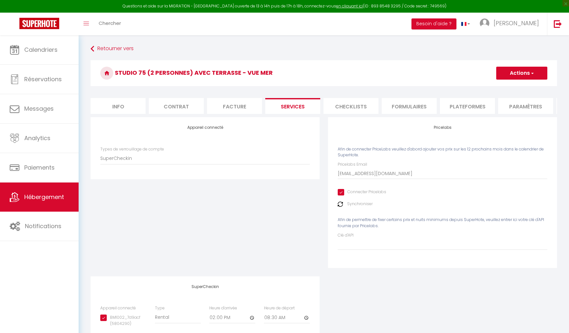
select select "SuperCheckin"
select select "2"
select select
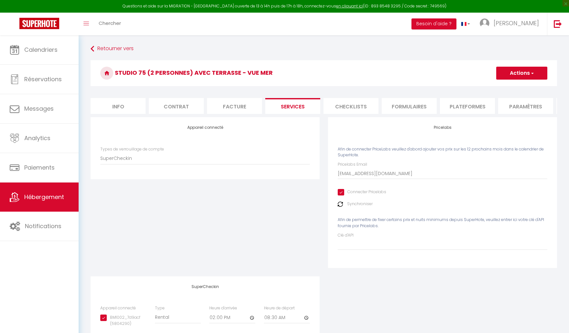
select select "2"
select select
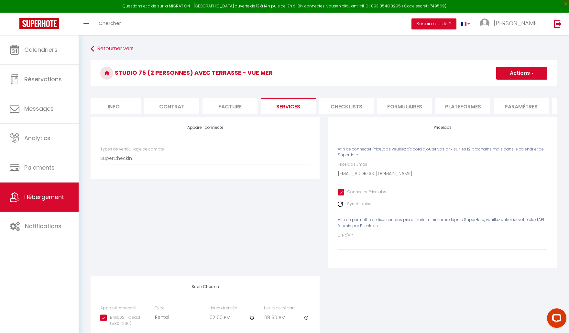
click at [319, 221] on div "Appareil connecté Types de verrouillage de compte SuperCheckin" at bounding box center [204, 196] width 237 height 159
click at [341, 205] on img at bounding box center [340, 204] width 5 height 5
click at [528, 72] on button "Actions" at bounding box center [521, 73] width 51 height 13
click at [524, 85] on link "Enregistrer" at bounding box center [521, 87] width 51 height 8
click at [324, 142] on div "Pricelabs Afin de connecter PriceLabs veuillez d'abord ajouter vos prix sur les…" at bounding box center [442, 196] width 237 height 159
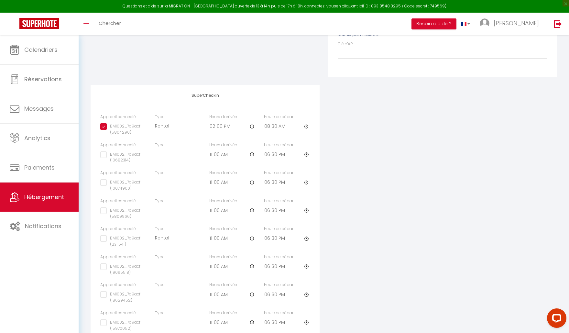
scroll to position [196, 0]
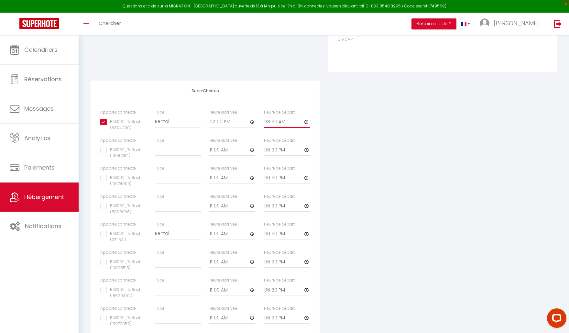
click at [306, 122] on input "08:30" at bounding box center [287, 122] width 46 height 12
type input "08:15"
checkbox input "true"
checkbox input "false"
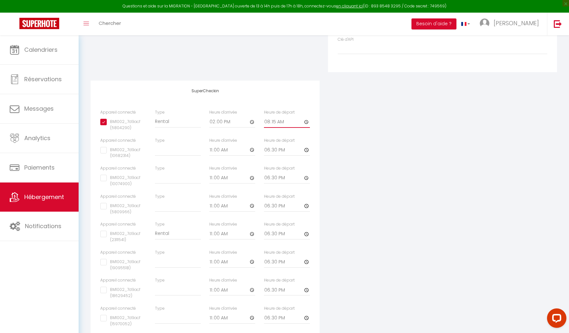
select select
checkbox input "false"
select select
checkbox input "false"
select select
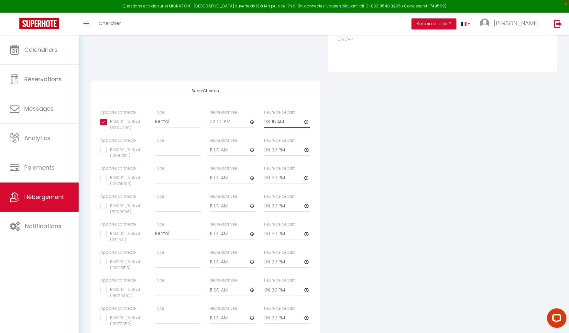
checkbox input "false"
select select
checkbox input "false"
select select
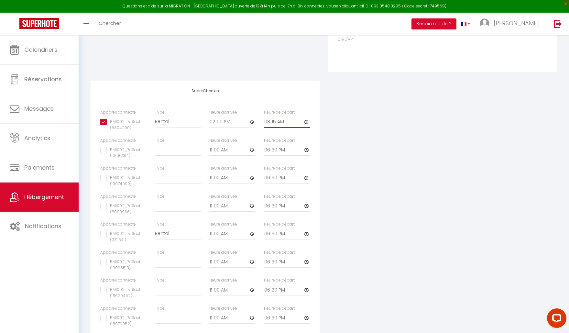
checkbox input "false"
select select
type input "08:15"
click at [327, 139] on div "Appareil connecté Types de verrouillage de compte SuperCheckin Pricelabs Afin d…" at bounding box center [323, 138] width 475 height 435
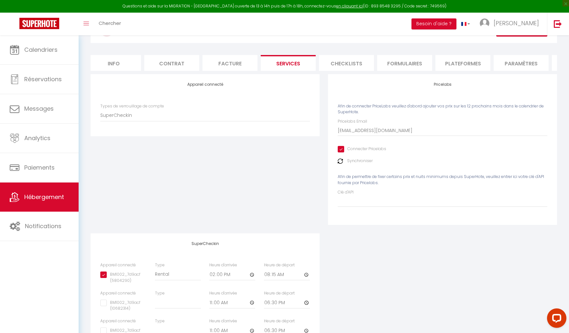
scroll to position [0, 0]
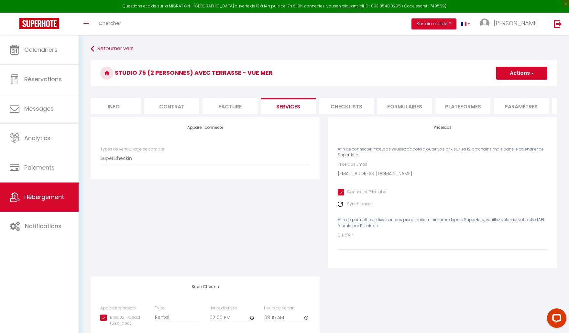
click at [532, 72] on span "button" at bounding box center [532, 73] width 4 height 6
click at [522, 87] on link "Enregistrer" at bounding box center [521, 87] width 51 height 8
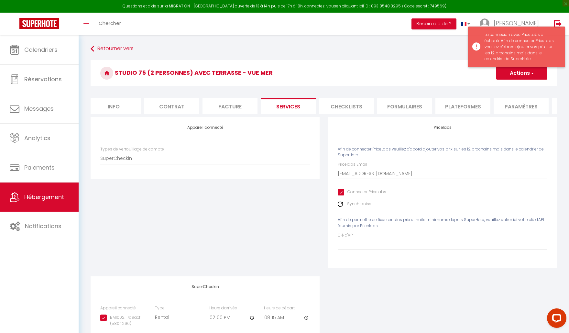
click at [503, 59] on div "La connexion avec PriceLabs a échoué. Afin de connecter PriceLabs veuillez d'ab…" at bounding box center [522, 47] width 74 height 30
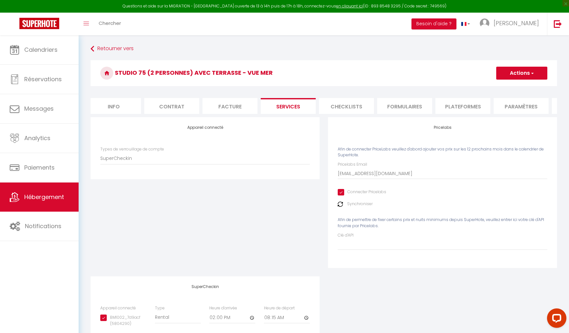
click at [460, 106] on li "Plateformes" at bounding box center [462, 106] width 55 height 16
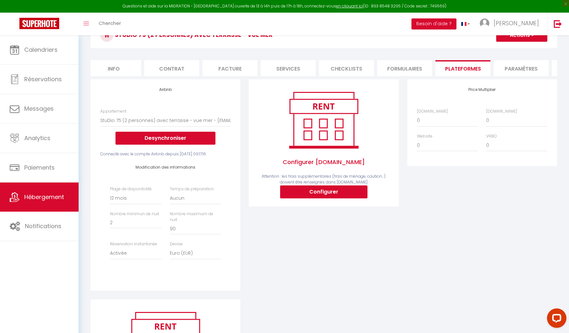
scroll to position [41, 0]
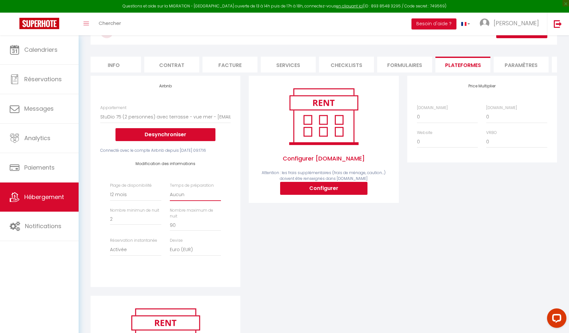
click at [183, 196] on select "Aucun 1 nuit avant et après chaque réservation 2 nuits avant et après chaque ré…" at bounding box center [195, 195] width 51 height 12
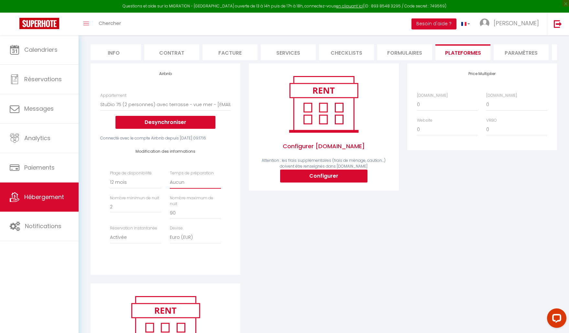
scroll to position [43, 0]
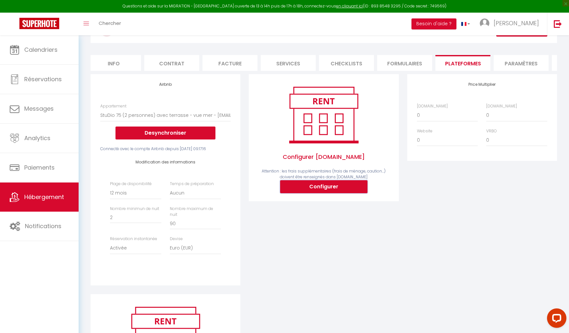
click at [326, 186] on button "Configurer" at bounding box center [323, 186] width 87 height 13
select select
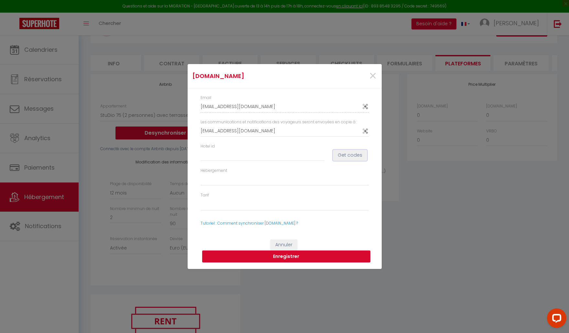
click at [351, 154] on button "Get codes" at bounding box center [350, 155] width 34 height 11
select select
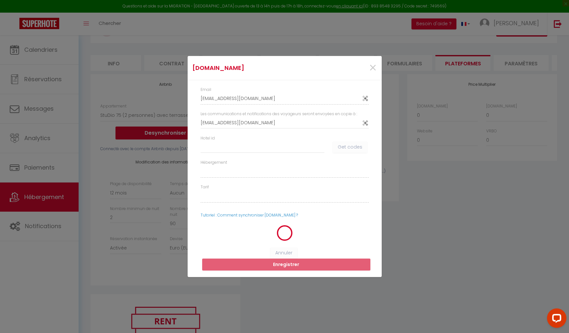
select select
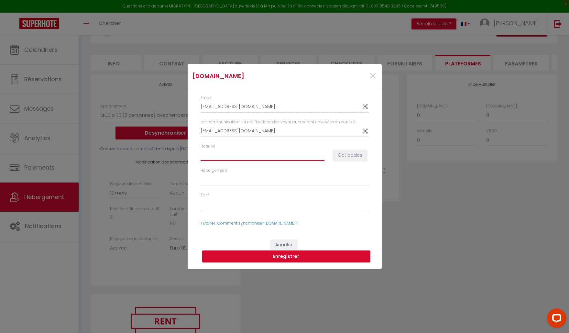
click at [217, 156] on input "Hotel id" at bounding box center [263, 155] width 124 height 12
paste input "12963173"
type input "12963173"
select select
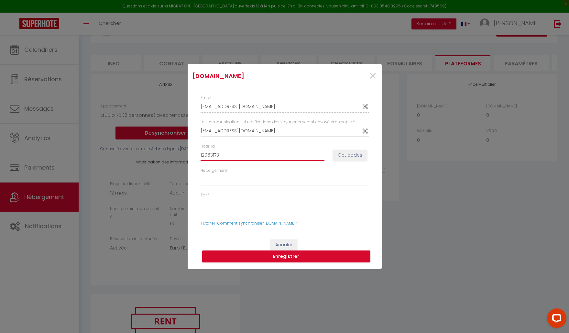
type input "12963173"
select select
type input "12963173"
select select
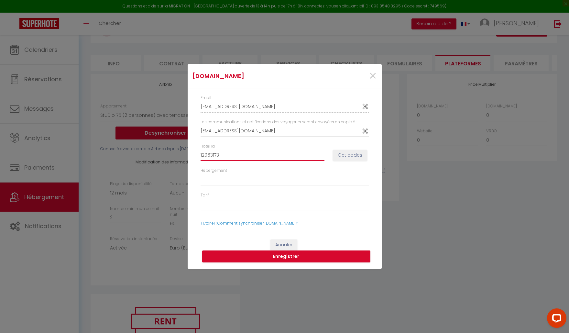
select select
type input "12963173"
click at [347, 154] on button "Get codes" at bounding box center [350, 155] width 34 height 11
select select
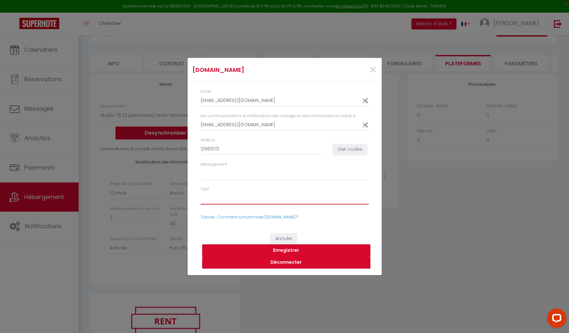
click at [247, 196] on select "49109495 - Flex - 14 jours 49109497 - Non-remboursable 49109498 - Weekly Rate 4…" at bounding box center [285, 198] width 168 height 12
click at [285, 250] on button "Enregistrer" at bounding box center [286, 250] width 168 height 12
click at [284, 250] on button "Enregistrer" at bounding box center [286, 250] width 168 height 12
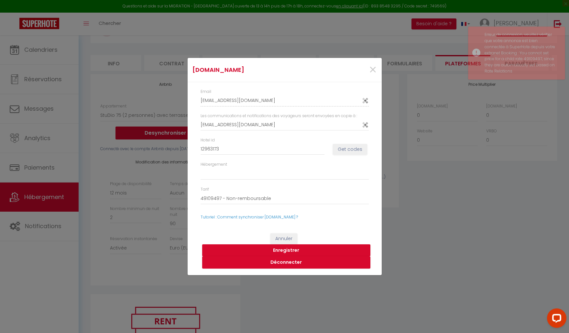
click at [410, 206] on div "Booking.com × Email denis-desgranges-jdfo4wgn_property@reply.superhote.com Les …" at bounding box center [284, 166] width 569 height 333
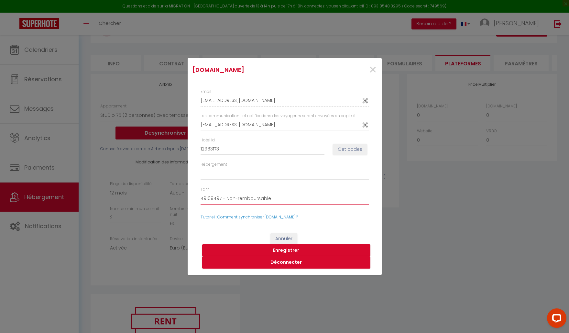
click at [272, 198] on select "49109495 - Flex - 14 jours 49109497 - Non-remboursable 49109498 - Weekly Rate 4…" at bounding box center [285, 198] width 168 height 12
select select "49109495"
click at [378, 225] on div "Email denis-desgranges-jdfo4wgn_property@reply.superhote.com Les communications…" at bounding box center [285, 154] width 194 height 145
click at [284, 249] on button "Enregistrer" at bounding box center [286, 250] width 168 height 12
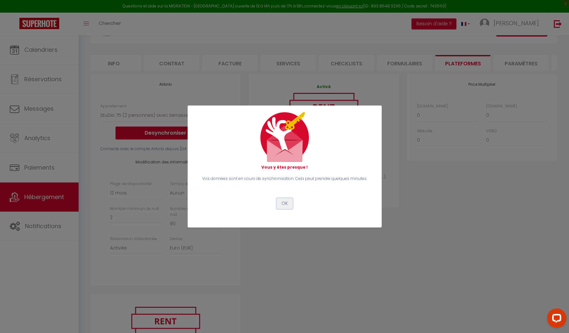
click at [284, 204] on button "OK" at bounding box center [285, 203] width 16 height 11
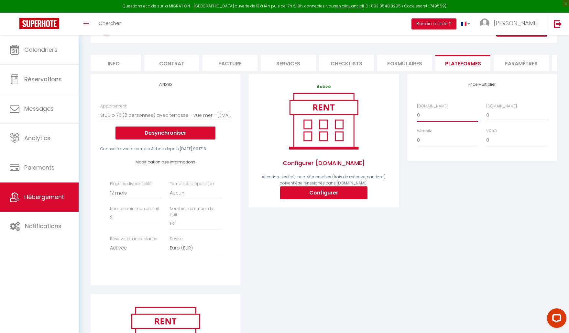
click at [439, 117] on select "0 + 1 % + 2 % + 3 % + 4 % + 5 % + 6 % + 7 % + 8 % + 9 %" at bounding box center [447, 115] width 61 height 12
select select "+ 25 %"
click at [495, 117] on select "0 + 1 % + 2 % + 3 % + 4 % + 5 % + 6 % + 7 % + 8 % + 9 %" at bounding box center [516, 115] width 61 height 12
select select "+ 33 %"
click at [438, 141] on select "0 + 1 % + 2 % + 3 % + 4 % + 5 % + 6 % + 7 % + 8 % + 9 %" at bounding box center [447, 140] width 61 height 12
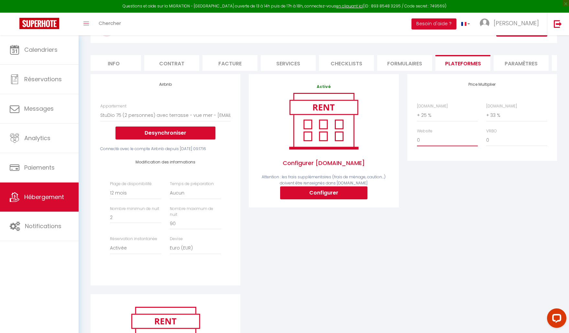
select select "+ 5 %"
click at [498, 139] on select "0 + 1 % + 2 % + 3 % + 4 % + 5 % + 6 % + 7 % + 8 % + 9 %" at bounding box center [516, 140] width 61 height 12
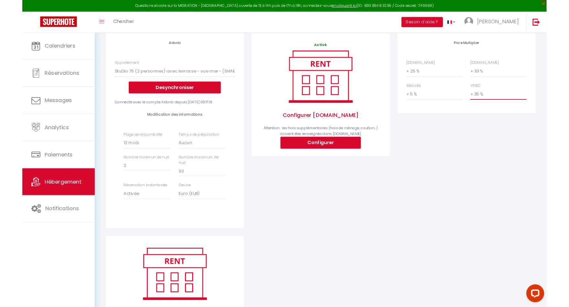
scroll to position [0, 0]
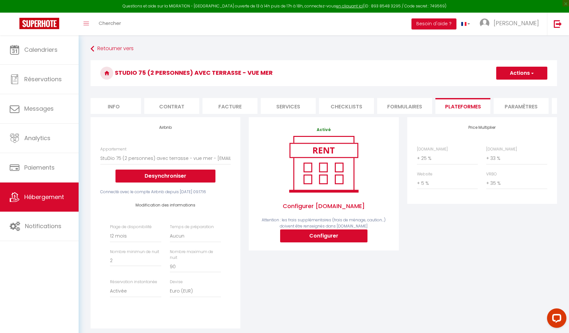
click at [528, 74] on button "Actions" at bounding box center [521, 73] width 51 height 13
click at [522, 85] on link "Enregistrer" at bounding box center [521, 87] width 51 height 8
click at [498, 183] on select "0 + 1 % + 2 % + 3 % + 4 % + 5 % + 6 % + 7 % + 8 % + 9 %" at bounding box center [516, 183] width 61 height 12
select select "+ 33 %"
click at [527, 73] on button "Actions" at bounding box center [521, 73] width 51 height 13
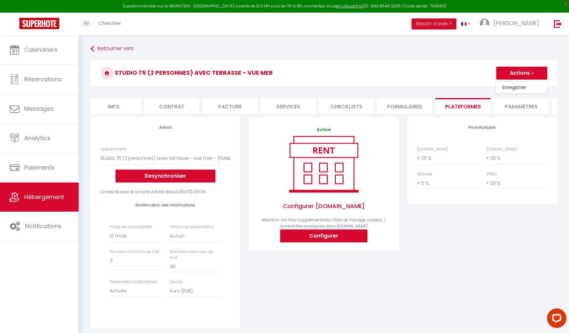
click at [522, 86] on link "Enregistrer" at bounding box center [521, 87] width 51 height 8
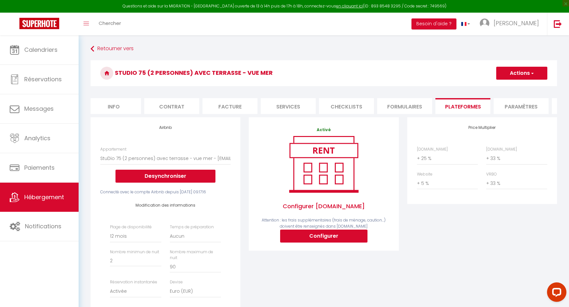
click at [524, 74] on button "Actions" at bounding box center [521, 73] width 51 height 13
click at [421, 71] on h3 "StuDio 75 (2 personnes) avec terrasse - vue mer" at bounding box center [324, 73] width 466 height 26
click at [118, 107] on li "Info" at bounding box center [113, 106] width 55 height 16
checkbox input "false"
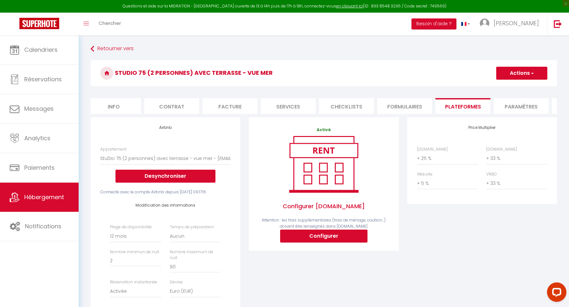
checkbox input "false"
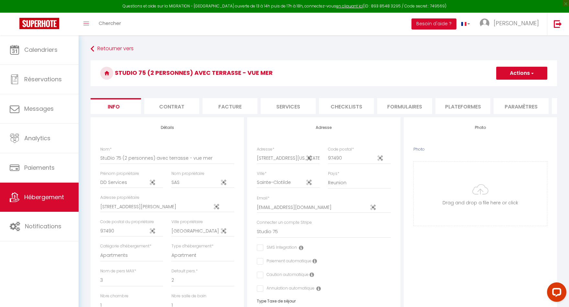
click at [467, 107] on li "Plateformes" at bounding box center [462, 106] width 55 height 16
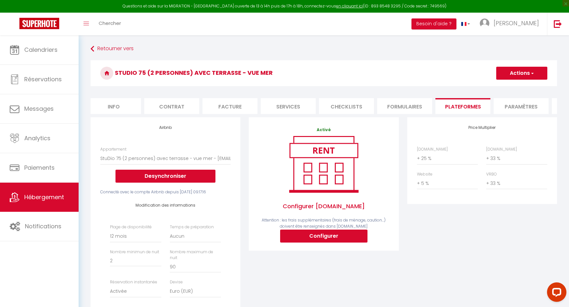
click at [522, 107] on li "Paramètres" at bounding box center [521, 106] width 55 height 16
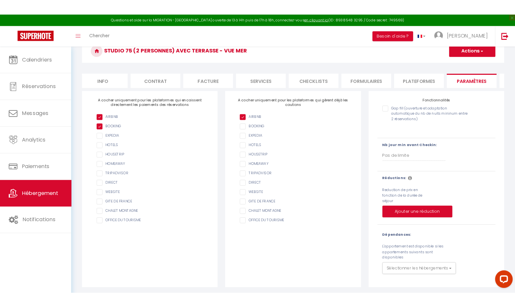
scroll to position [35, 0]
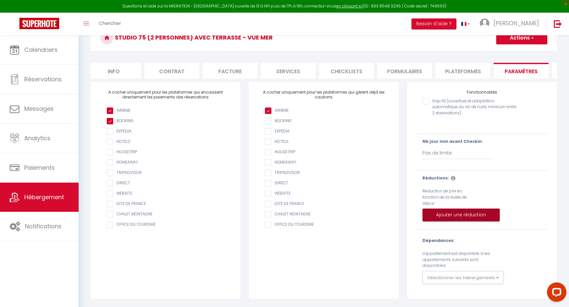
click at [463, 213] on button "Ajouter une réduction" at bounding box center [460, 214] width 77 height 13
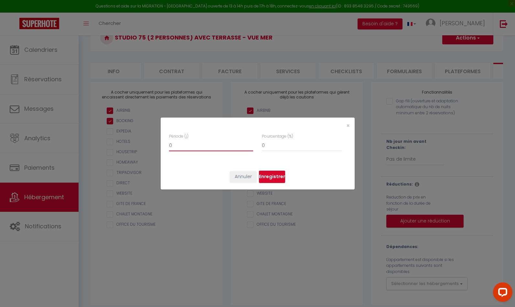
drag, startPoint x: 178, startPoint y: 145, endPoint x: 167, endPoint y: 144, distance: 11.0
click at [167, 144] on div "Période (j) 0 Pourcentage (%) 0" at bounding box center [258, 148] width 194 height 31
type input "7"
checkbox input "false"
type input "7"
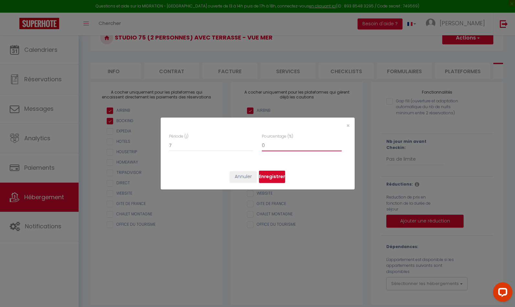
drag, startPoint x: 279, startPoint y: 145, endPoint x: 262, endPoint y: 145, distance: 16.8
click at [262, 145] on input "0" at bounding box center [302, 145] width 80 height 12
type input "1"
checkbox input "false"
type input "10"
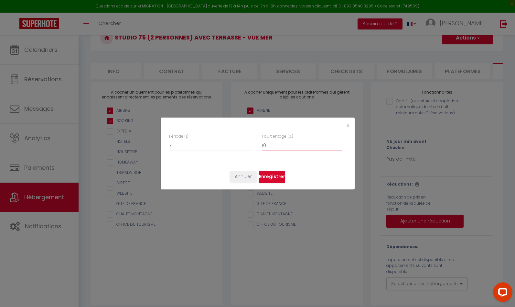
checkbox input "false"
type input "10"
click at [275, 177] on button "Enregistrer" at bounding box center [272, 176] width 26 height 12
checkbox input "false"
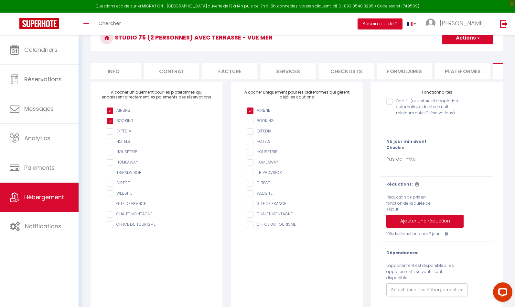
scroll to position [37, 0]
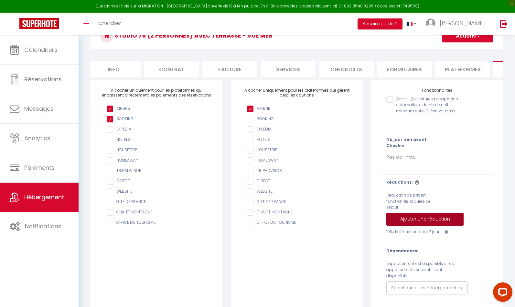
click at [413, 215] on button "Ajouter une réduction" at bounding box center [425, 219] width 77 height 13
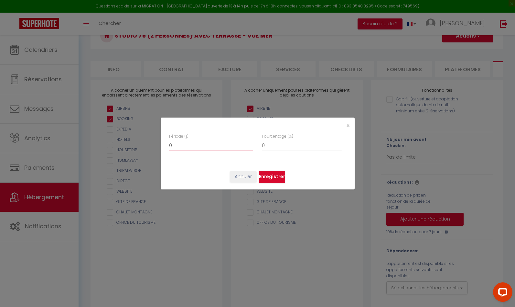
drag, startPoint x: 186, startPoint y: 146, endPoint x: 161, endPoint y: 144, distance: 25.0
click at [161, 144] on div "Période (j) 0 Pourcentage (%) 0" at bounding box center [258, 148] width 194 height 31
type input "1"
checkbox input "false"
type input "14"
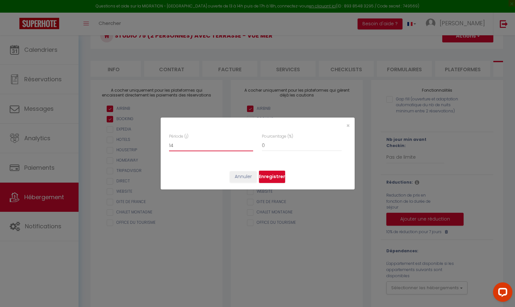
checkbox input "false"
type input "14"
drag, startPoint x: 279, startPoint y: 146, endPoint x: 272, endPoint y: 153, distance: 9.9
click at [261, 145] on div "Pourcentage (%) 0" at bounding box center [302, 145] width 88 height 24
type input "1"
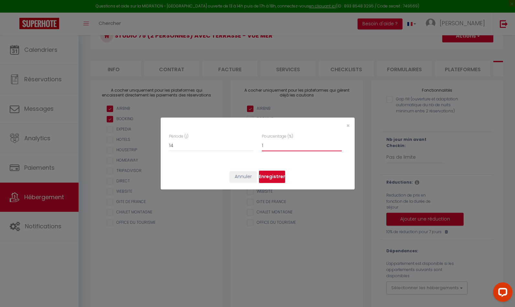
checkbox input "false"
type input "15"
checkbox input "false"
type input "15"
click at [272, 176] on button "Enregistrer" at bounding box center [272, 176] width 26 height 12
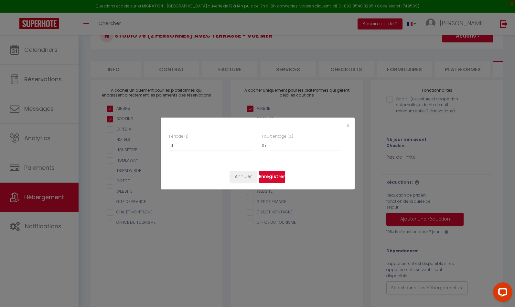
checkbox input "false"
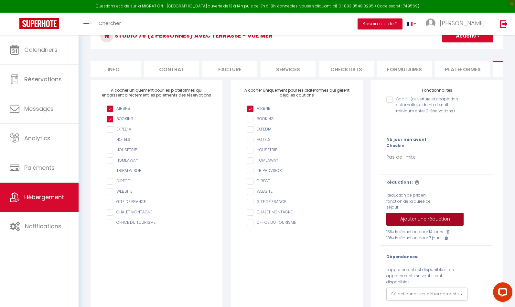
click at [415, 213] on button "Ajouter une réduction" at bounding box center [425, 219] width 77 height 13
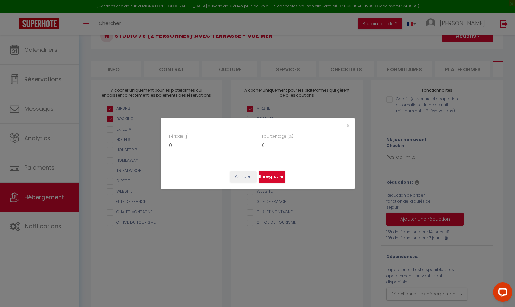
drag, startPoint x: 187, startPoint y: 148, endPoint x: 164, endPoint y: 145, distance: 22.8
click at [164, 145] on div "Période (j) 0 Pourcentage (%) 0" at bounding box center [258, 148] width 194 height 31
type input "2"
checkbox input "false"
type input "28"
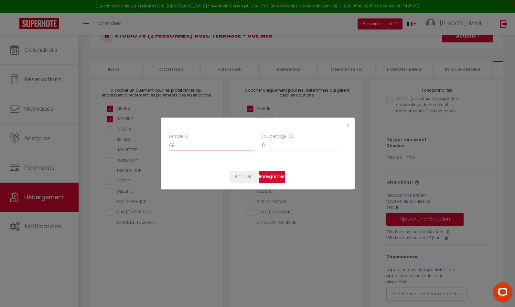
checkbox input "false"
type input "28"
drag, startPoint x: 269, startPoint y: 146, endPoint x: 260, endPoint y: 145, distance: 9.8
click at [259, 145] on div "Pourcentage (%) 0" at bounding box center [302, 145] width 88 height 24
type input "3"
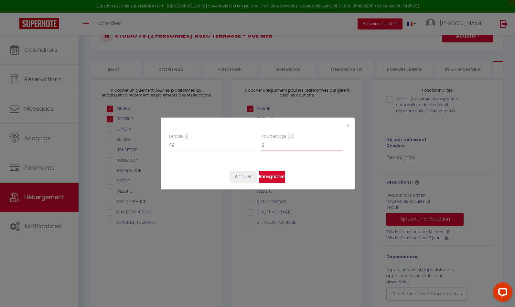
checkbox input "false"
type input "33"
checkbox input "false"
type input "33"
click at [266, 174] on button "Enregistrer" at bounding box center [272, 176] width 26 height 12
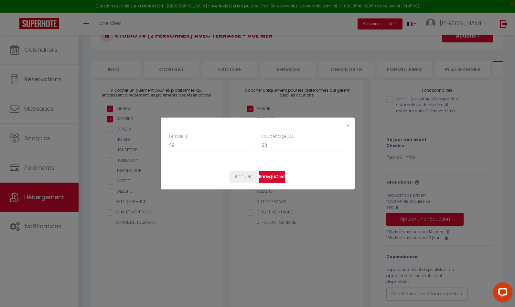
checkbox input "false"
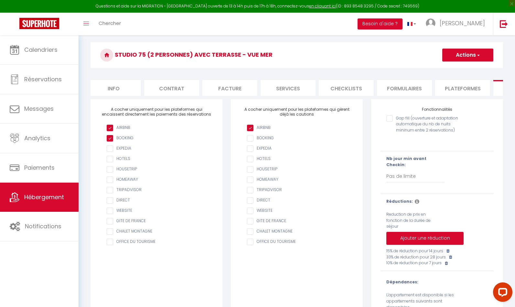
scroll to position [0, 0]
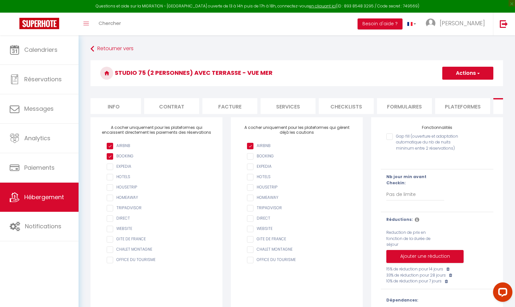
click at [478, 71] on span "button" at bounding box center [478, 73] width 4 height 6
click at [471, 86] on input "Enregistrer" at bounding box center [461, 87] width 24 height 6
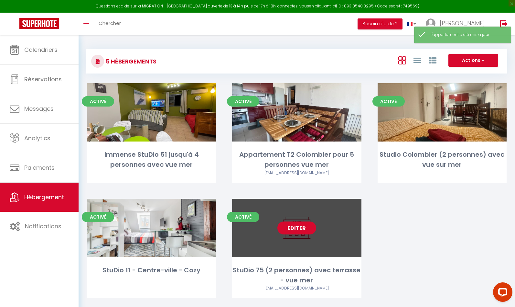
click at [296, 229] on link "Editer" at bounding box center [297, 227] width 39 height 13
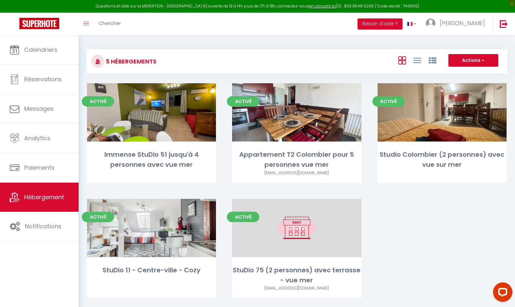
click at [296, 226] on link "Editer" at bounding box center [297, 227] width 39 height 13
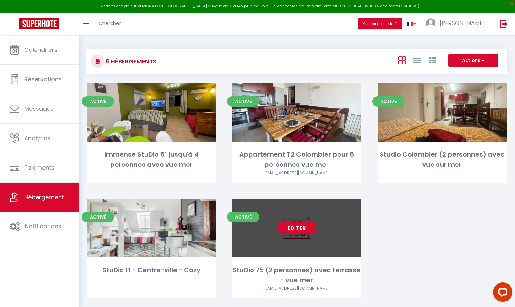
click at [295, 232] on link "Editer" at bounding box center [297, 227] width 39 height 13
select select "3"
select select "2"
select select "1"
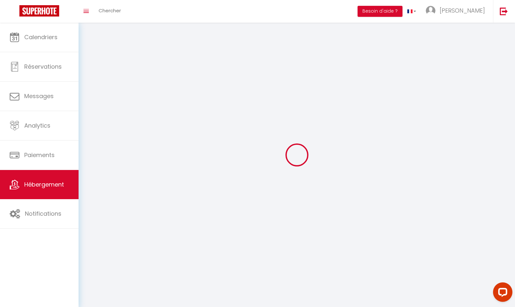
select select
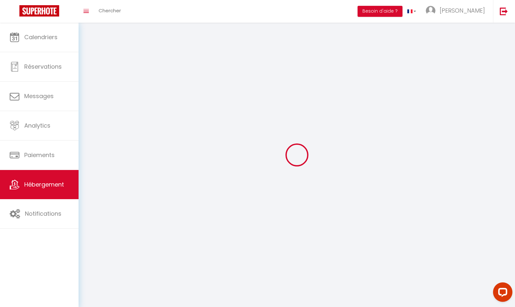
select select
checkbox input "false"
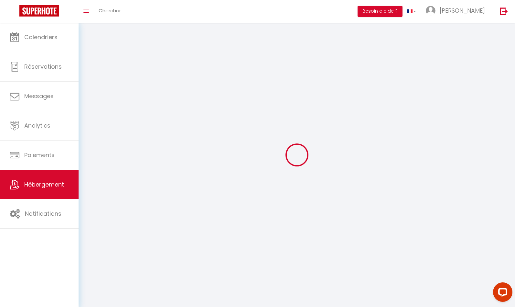
checkbox input "false"
select select
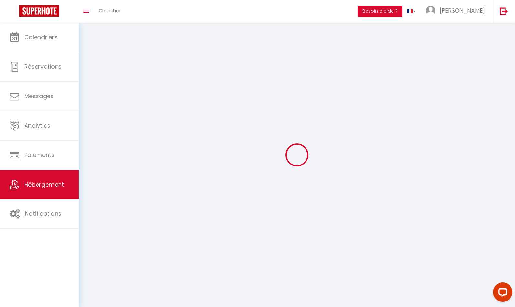
select select
checkbox input "false"
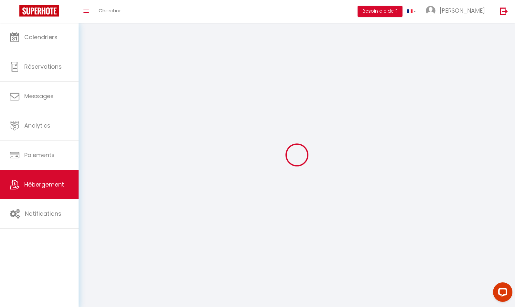
checkbox input "false"
select select
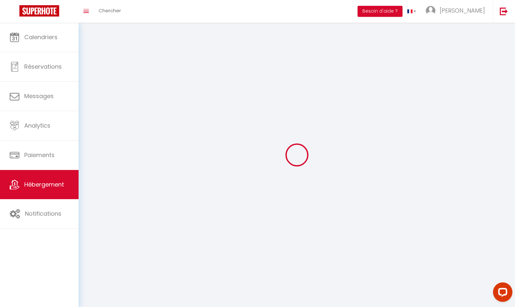
select select "1"
select select
select select "28"
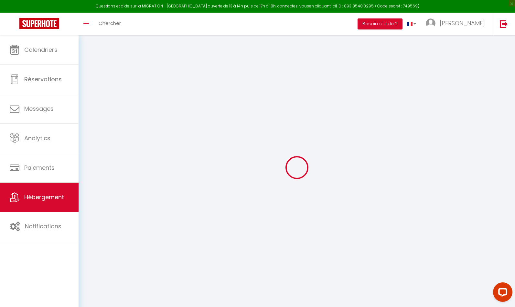
select select
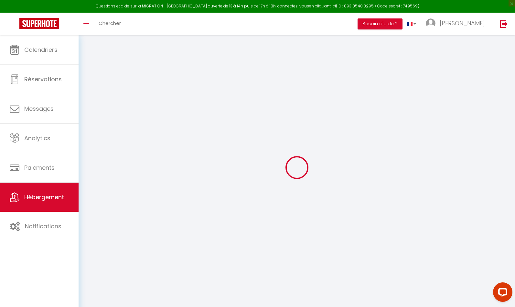
select select
checkbox input "false"
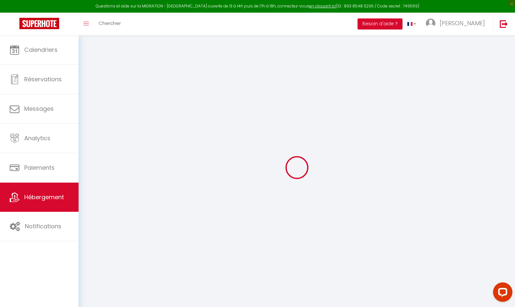
select select
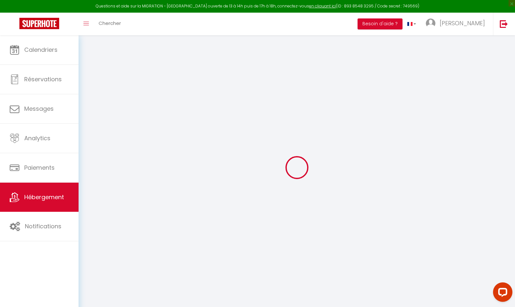
select select
checkbox input "false"
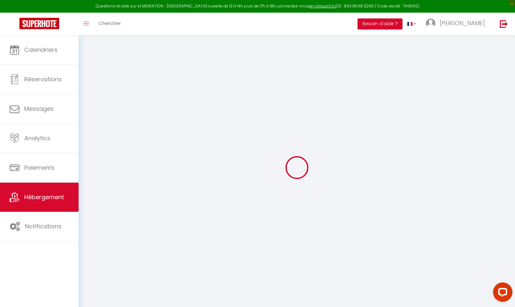
checkbox input "false"
select select
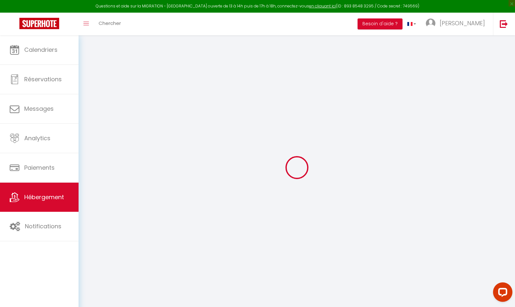
select select
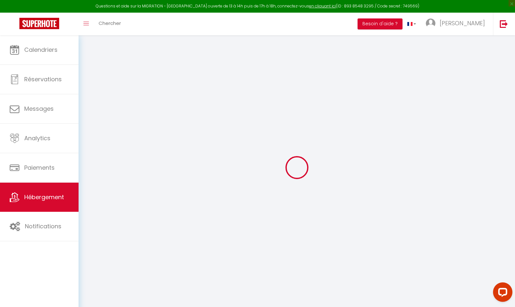
checkbox input "false"
select select
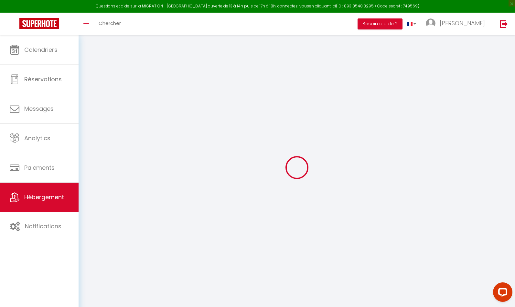
select select
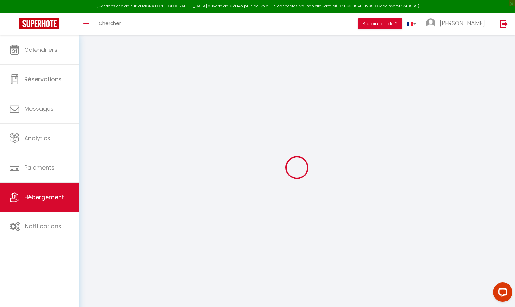
select select
checkbox input "false"
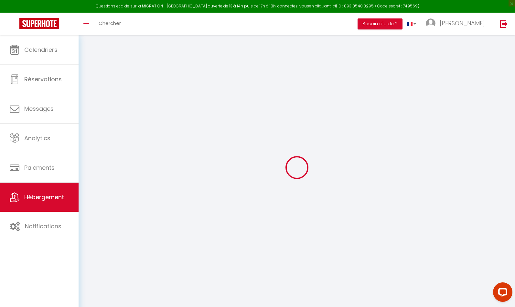
checkbox input "false"
select select
type input "StuDio 75 (2 personnes) avec terrasse - vue mer"
type input "DD Services"
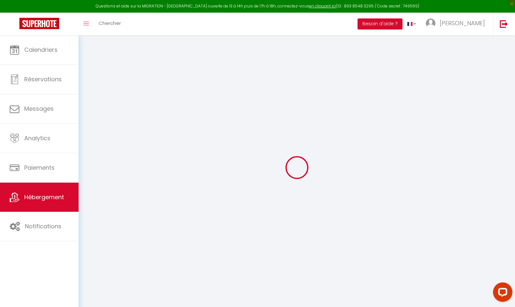
type input "SAS"
type input "[STREET_ADDRESS][PERSON_NAME]"
type input "97490"
type input "[GEOGRAPHIC_DATA]"
type input "57"
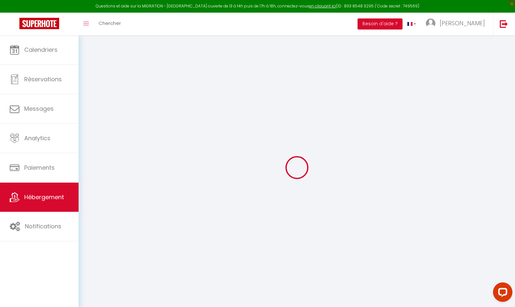
type input "10"
type input "45"
type input "5"
type input "150"
type input "700"
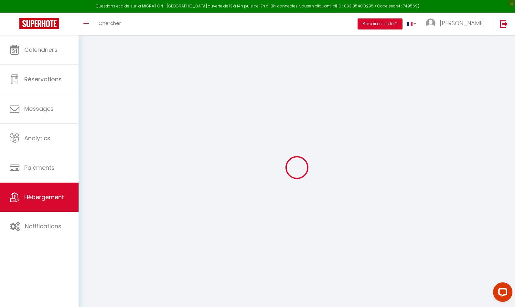
select select
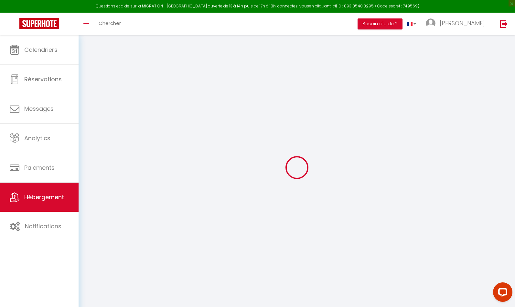
type input "[STREET_ADDRESS][US_STATE]"
type input "97490"
type input "Sainte-Clotilde"
select select "177"
type input "[EMAIL_ADDRESS][DOMAIN_NAME]"
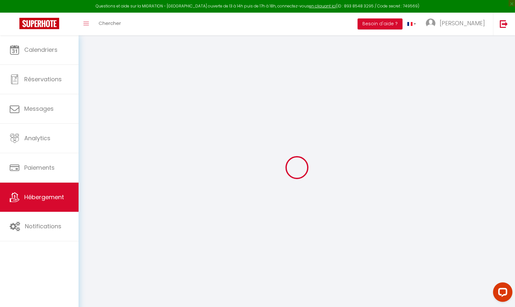
select select "10684"
checkbox input "false"
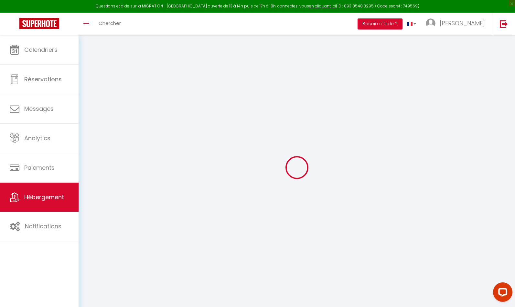
radio input "true"
type input "0"
select select "18579"
select select
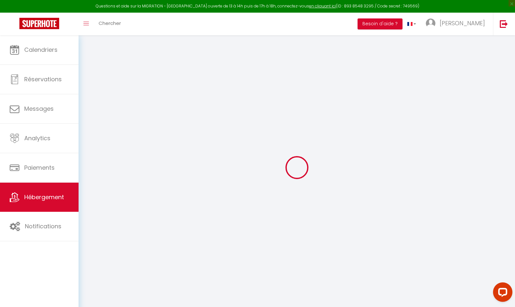
select select
checkbox input "false"
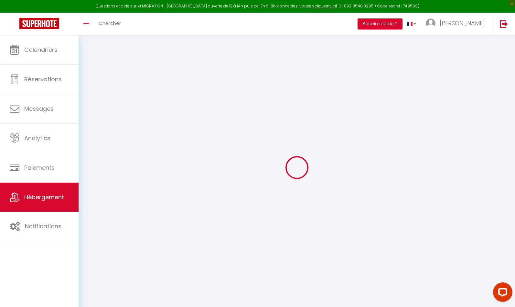
checkbox input "false"
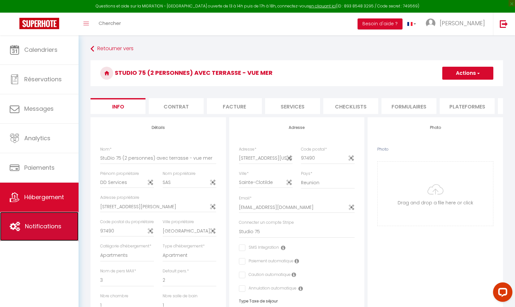
click at [47, 226] on span "Notifications" at bounding box center [43, 226] width 37 height 8
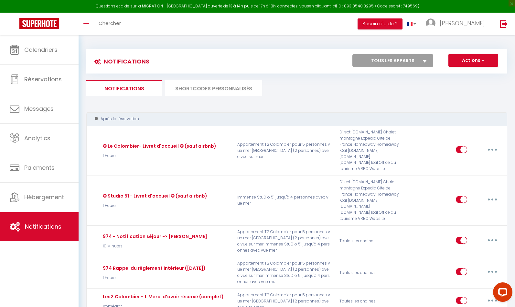
click at [423, 59] on select "Tous les apparts Immense StuDio 51 jusqu'à 4 personnes avec vue mer Appartement…" at bounding box center [393, 60] width 81 height 13
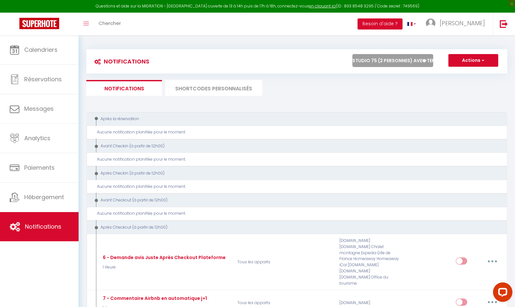
click at [309, 64] on div "Actions Nouvelle Notification Exporter Importer Tous les apparts Immense StuDio…" at bounding box center [349, 61] width 315 height 15
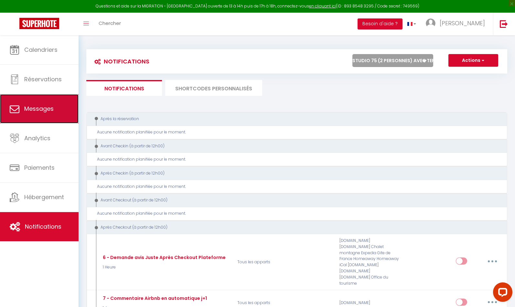
click at [42, 110] on span "Messages" at bounding box center [38, 108] width 29 height 8
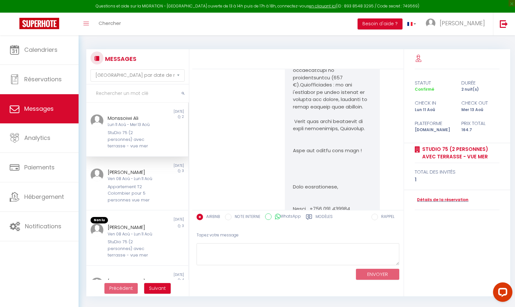
click at [321, 217] on label "Modèles" at bounding box center [324, 217] width 17 height 8
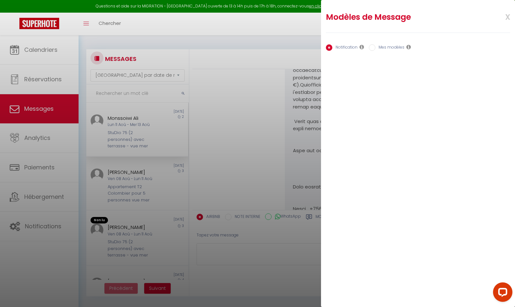
click at [370, 47] on input "Mes modèles" at bounding box center [372, 47] width 6 height 6
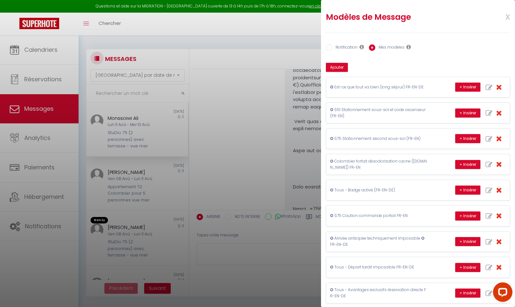
click at [460, 61] on div "Notification Mes modèles Nom Message Afficher les shortcodes Annuler Enregistre…" at bounding box center [418, 283] width 184 height 502
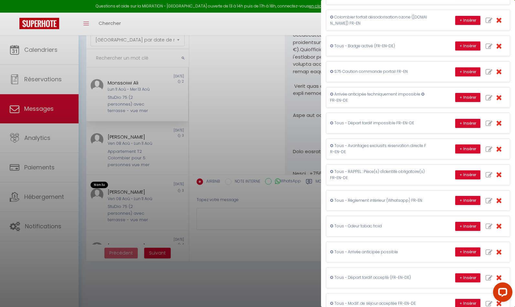
scroll to position [144, 0]
click at [236, 136] on div at bounding box center [257, 153] width 515 height 307
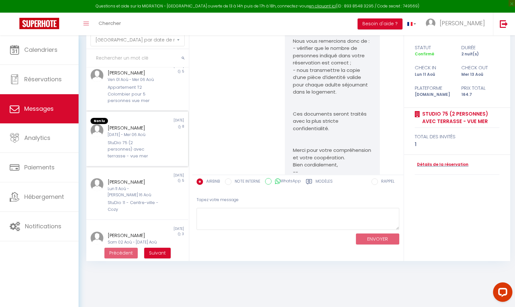
scroll to position [341, 0]
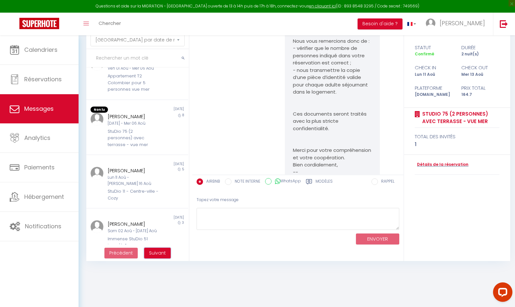
click at [154, 252] on span "Suivant" at bounding box center [157, 252] width 17 height 6
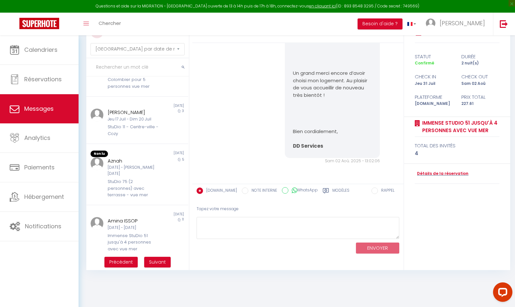
scroll to position [35, 0]
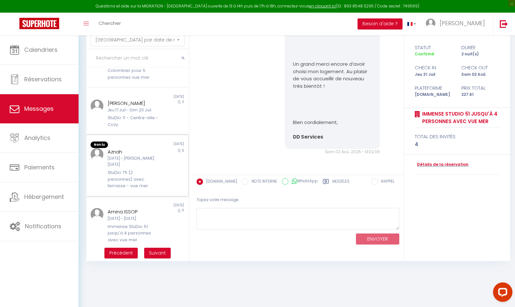
click at [128, 178] on div "StuDio 75 (2 personnes) avec terrasse - vue mer" at bounding box center [133, 179] width 51 height 20
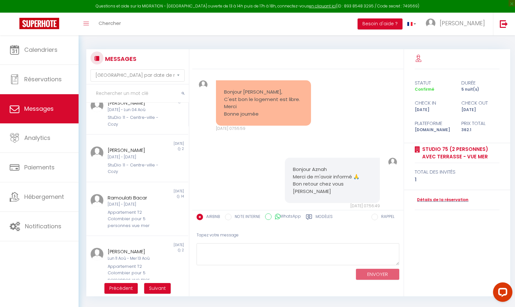
scroll to position [177, 0]
click at [127, 288] on span "Précédent" at bounding box center [121, 288] width 24 height 6
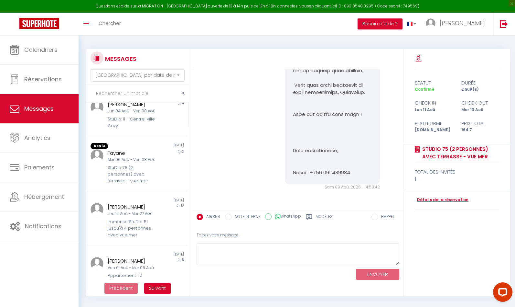
scroll to position [1664, 0]
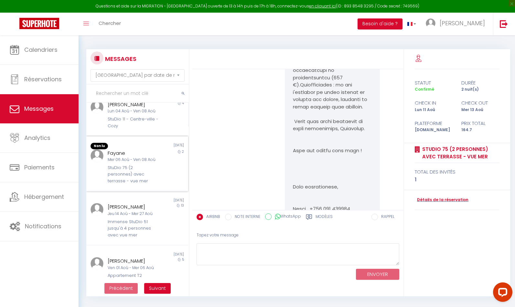
click at [139, 164] on div "StuDio 75 (2 personnes) avec terrasse - vue mer" at bounding box center [133, 174] width 51 height 20
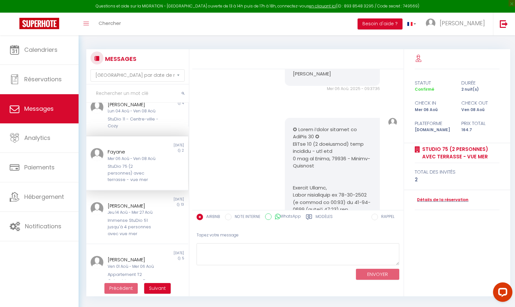
scroll to position [227, 0]
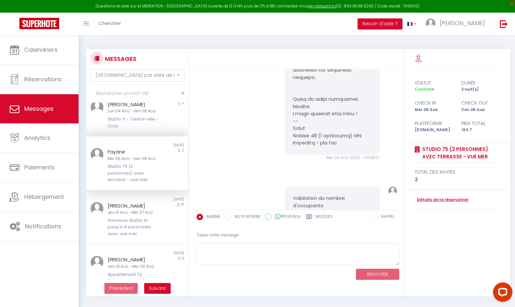
scroll to position [849, 0]
copy pre "✪ Merci d’avoir réservé au StuDio 75 ✪ StuDio 75 (2 personnes) avec terrasse - …"
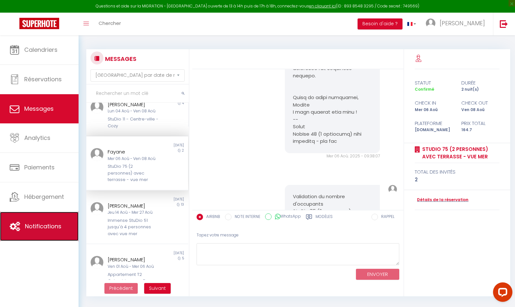
click at [43, 224] on span "Notifications" at bounding box center [43, 226] width 37 height 8
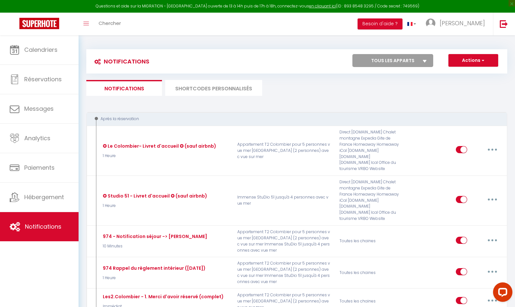
scroll to position [1, 0]
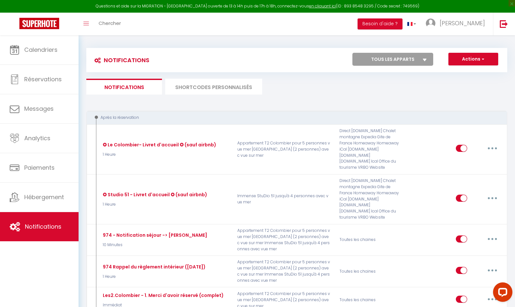
click at [418, 59] on select "Tous les apparts Immense StuDio 51 jusqu'à 4 personnes avec vue mer Appartement…" at bounding box center [393, 59] width 81 height 13
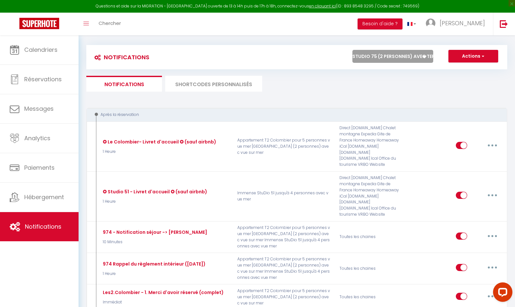
scroll to position [5, 0]
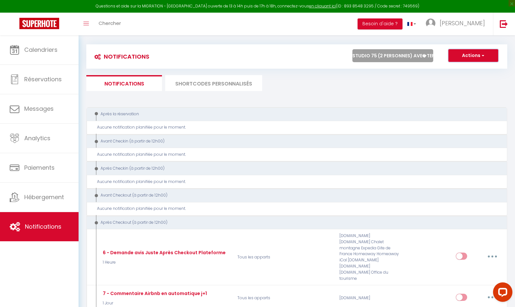
click at [468, 55] on button "Actions" at bounding box center [474, 55] width 50 height 13
click at [468, 69] on link "Nouvelle Notification" at bounding box center [464, 69] width 67 height 8
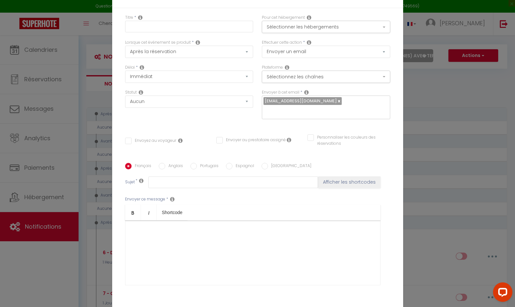
click at [197, 222] on div at bounding box center [253, 252] width 256 height 65
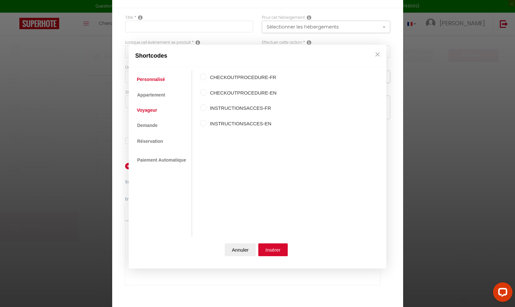
click at [143, 109] on link "Voyageur" at bounding box center [147, 110] width 27 height 12
click at [228, 91] on label "Prénom du voyageur" at bounding box center [239, 93] width 64 height 8
click at [207, 91] on input "Prénom du voyageur" at bounding box center [203, 92] width 6 height 6
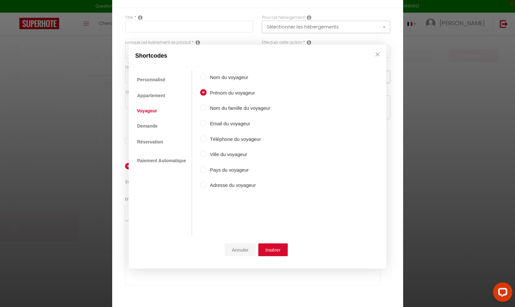
click at [247, 249] on button "Annuler" at bounding box center [240, 249] width 31 height 13
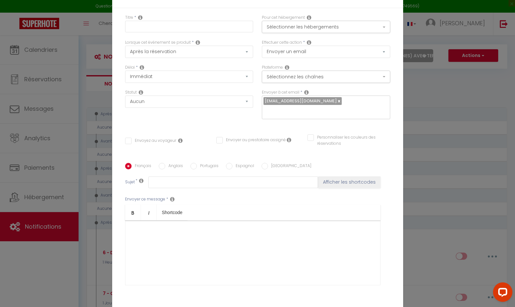
click at [280, 227] on p "​" at bounding box center [253, 231] width 242 height 8
click at [240, 277] on div "✪ Merci d’avoir réservé au StuDio 75 ✪ StuDio 75 (2 personnes) avec terrasse - …" at bounding box center [253, 252] width 256 height 65
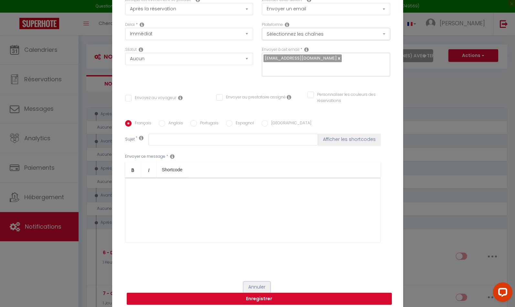
click at [255, 281] on button "Annuler" at bounding box center [257, 286] width 27 height 11
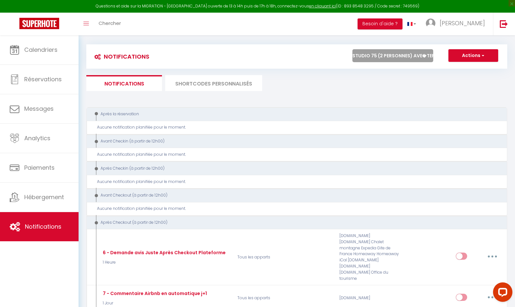
click at [424, 54] on select "Tous les apparts Immense StuDio 51 jusqu'à 4 personnes avec vue mer Appartement…" at bounding box center [393, 55] width 81 height 13
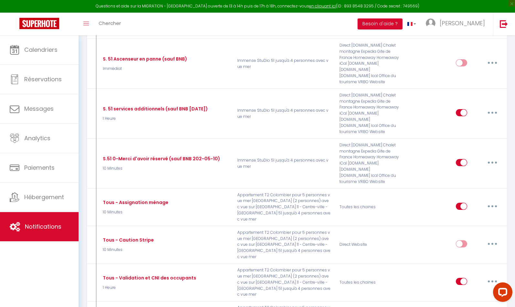
scroll to position [202, 0]
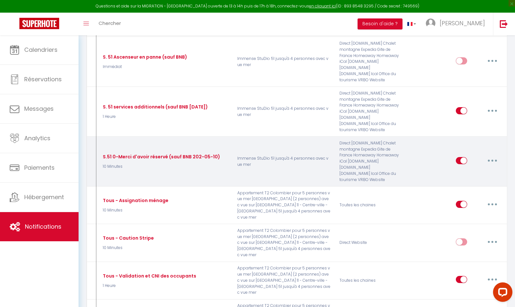
click at [496, 159] on button "button" at bounding box center [493, 160] width 18 height 10
click at [481, 174] on link "Editer" at bounding box center [476, 175] width 48 height 11
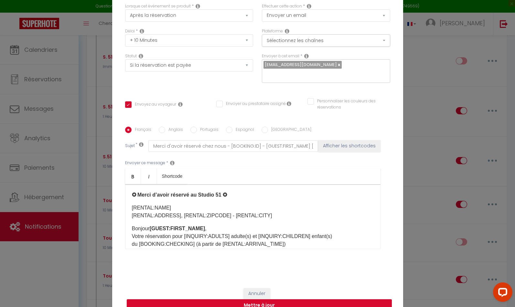
scroll to position [43, 0]
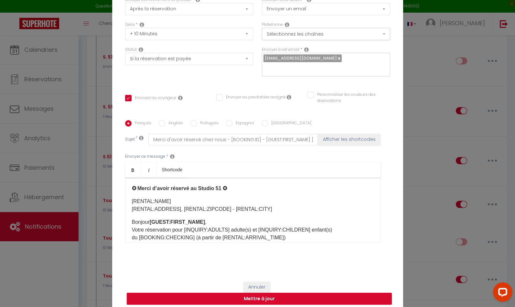
click at [255, 211] on div "✪ Merci d’avoir réservé au Studio 51 ✪ [RENTAL:NAME] [RENTAL:ADDRESS], [RENTAL:…" at bounding box center [253, 210] width 256 height 65
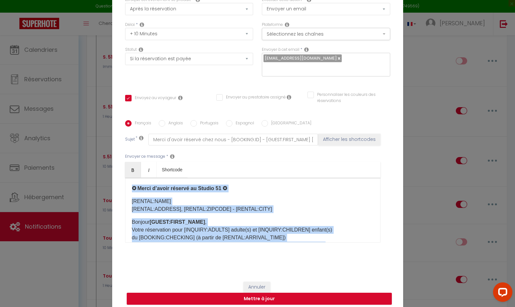
copy div "✪ Merci d’avoir réservé au Studio 51 ✪ [RENTAL:NAME] [RENTAL:ADDRESS], [RENTAL:…"
click at [259, 282] on button "Annuler" at bounding box center [257, 286] width 27 height 11
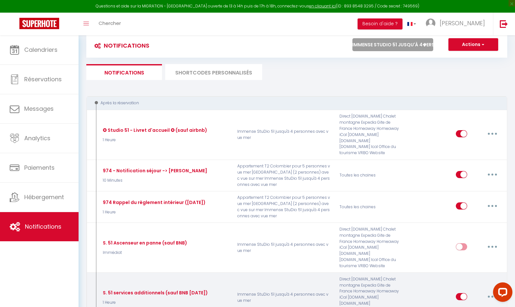
scroll to position [0, 0]
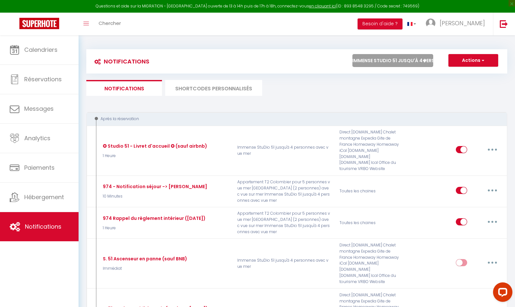
click at [427, 59] on select "Tous les apparts Immense StuDio 51 jusqu'à 4 personnes avec vue mer Appartement…" at bounding box center [393, 60] width 81 height 13
click at [482, 59] on span "button" at bounding box center [483, 60] width 4 height 6
click at [473, 73] on link "Nouvelle Notification" at bounding box center [464, 74] width 67 height 8
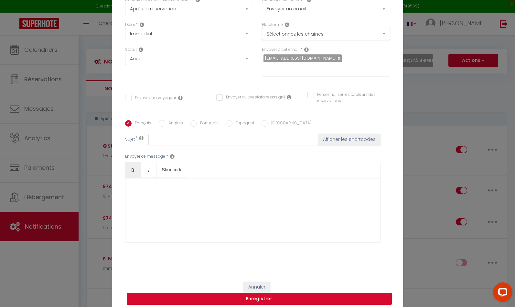
click at [238, 179] on div at bounding box center [253, 210] width 256 height 65
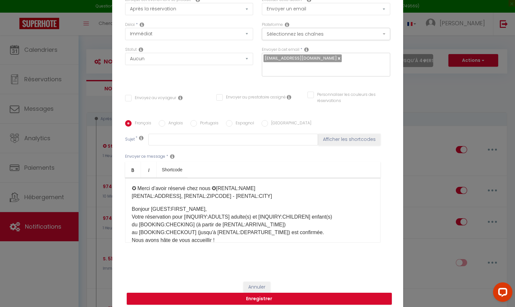
click at [216, 184] on p "✪ Merci d’avoir réservé chez nous ✪[RENTAL:NAME] [RENTAL:ADDRESS], [RENTAL:ZIPC…" at bounding box center [253, 192] width 242 height 16
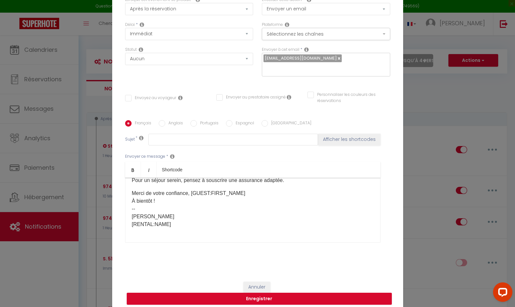
scroll to position [289, 0]
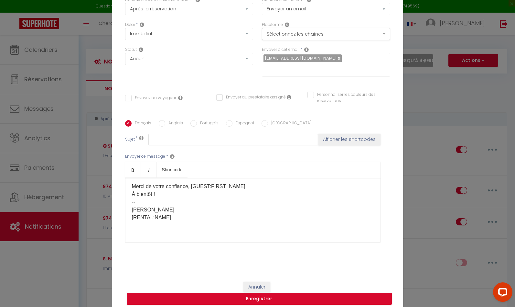
click at [209, 232] on div "✪ Merci d’avoir réservé chez nous ✪ [RENTAL:NAME] [RENTAL:ADDRESS], [RENTAL:ZIP…" at bounding box center [253, 210] width 256 height 65
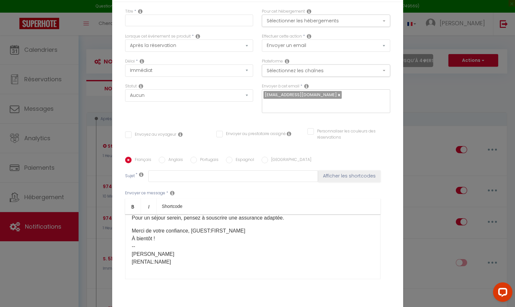
scroll to position [0, 0]
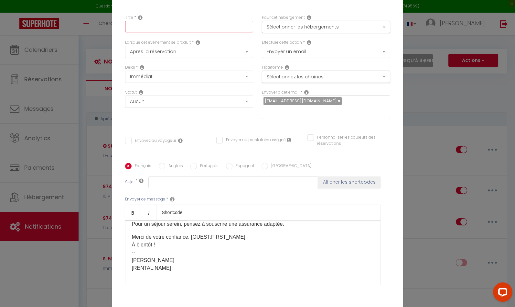
click at [166, 30] on input "text" at bounding box center [189, 27] width 128 height 12
paste input "S.51 0-Merci d'avoir réservé"
drag, startPoint x: 137, startPoint y: 31, endPoint x: 137, endPoint y: 36, distance: 4.9
click at [137, 31] on input "S.51 0-Merci d'avoir réservé" at bounding box center [189, 27] width 128 height 12
click at [337, 33] on button "Sélectionner les hébergements" at bounding box center [326, 27] width 128 height 12
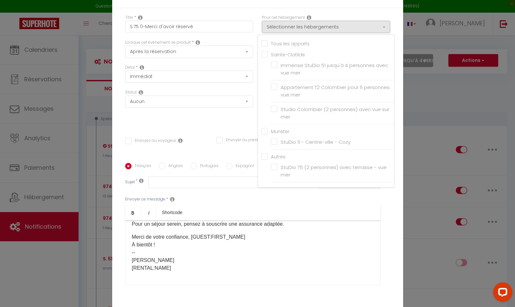
click at [278, 170] on label "StuDio 75 (2 personnes) avec terrasse - vue mer" at bounding box center [334, 170] width 113 height 15
click at [275, 170] on input "StuDio 75 (2 personnes) avec terrasse - vue mer" at bounding box center [332, 171] width 123 height 6
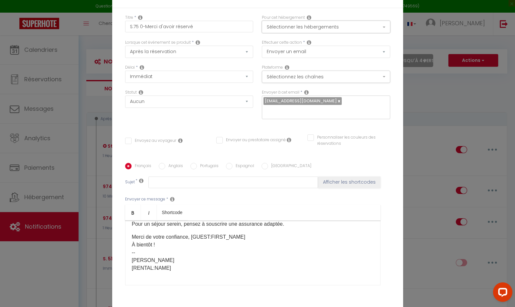
click at [371, 30] on button "Sélectionner les hébergements" at bounding box center [326, 27] width 128 height 12
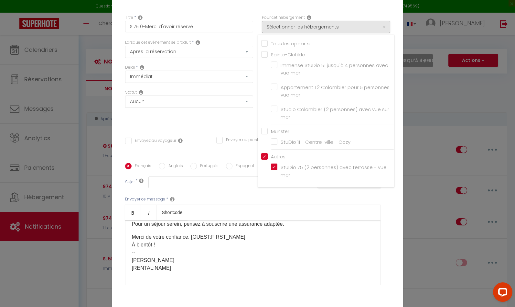
click at [398, 47] on div "Titre * S.75 0-Merci d'avoir réservé Pour cet hébergement Sélectionner les hébe…" at bounding box center [257, 163] width 291 height 310
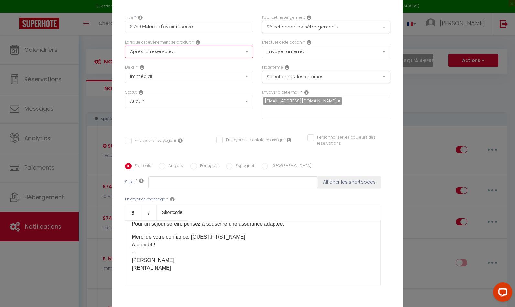
click at [181, 56] on select "Après la réservation Avant Checkin (à partir de 12h00) Après Checkin (à partir …" at bounding box center [189, 52] width 128 height 12
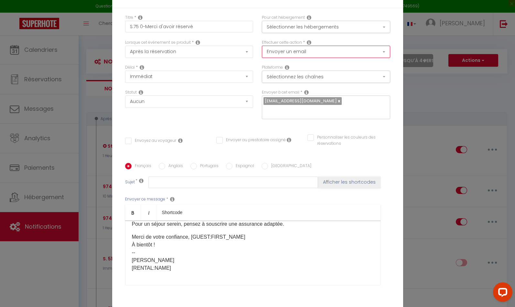
click at [321, 55] on select "Envoyer un email Envoyer un SMS Envoyer une notification push" at bounding box center [326, 52] width 128 height 12
click at [314, 80] on button "Sélectionnez les chaînes" at bounding box center [326, 77] width 128 height 12
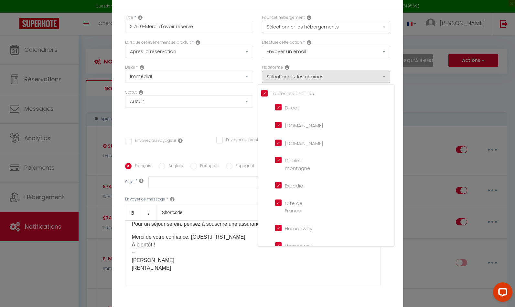
click at [257, 70] on div "Délai * Immédiat + 10 Minutes + 1 Heure + 2 Heures + 3 Heures + 4 Heures + 5 He…" at bounding box center [189, 76] width 137 height 25
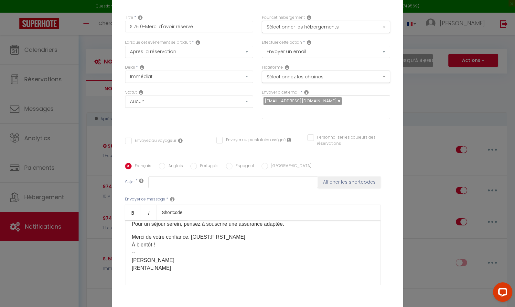
click at [257, 89] on div "Délai * Immédiat + 10 Minutes + 1 Heure + 2 Heures + 3 Heures + 4 Heures + 5 He…" at bounding box center [189, 76] width 137 height 25
click at [189, 105] on select "Aucun Si la réservation est payée Si réservation non payée Si la caution a été …" at bounding box center [189, 101] width 128 height 12
click at [220, 137] on input "Envoyer au prestataire assigné" at bounding box center [251, 140] width 70 height 6
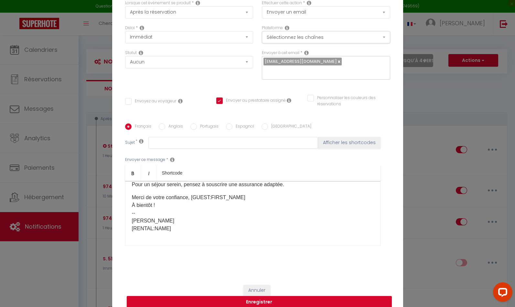
scroll to position [43, 0]
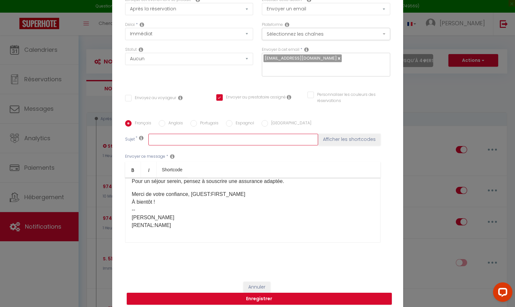
click at [171, 134] on input "text" at bounding box center [233, 140] width 170 height 12
paste input "Merci d'avoir réservé chez nous - [BOOKING:ID] - [GUEST:FIRST_NAME] [GUEST:LAST…"
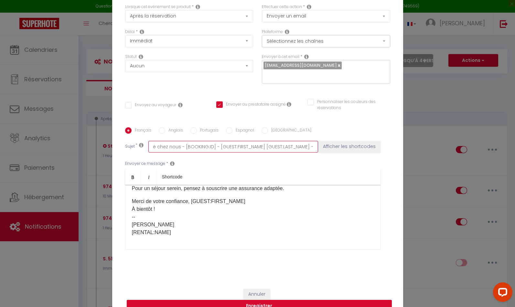
scroll to position [0, 0]
drag, startPoint x: 259, startPoint y: 142, endPoint x: 225, endPoint y: 141, distance: 34.3
click at [224, 141] on input "Merci d'avoir réservé chez nous - [BOOKING:ID] - [GUEST:FIRST_NAME] [GUEST:LAST…" at bounding box center [233, 147] width 170 height 12
click at [225, 142] on input "Merci d'avoir réservé chez nous [GUEST:FIRST_NAME] [GUEST:LAST_NAME] - [RENTAL:…" at bounding box center [233, 147] width 170 height 12
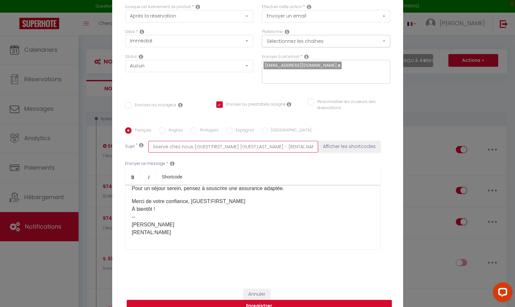
drag, startPoint x: 224, startPoint y: 142, endPoint x: 306, endPoint y: 145, distance: 81.9
click at [322, 143] on div "Sujet * Merci d'avoir réservé chez nous [GUEST:FIRST_NAME] [GUEST:LAST_NAME] - …" at bounding box center [257, 147] width 265 height 12
click at [317, 152] on div "Envoyer ce message * Bold Italic Shortcode Rich text editor ✪ Merci d’avoir rés…" at bounding box center [257, 204] width 265 height 105
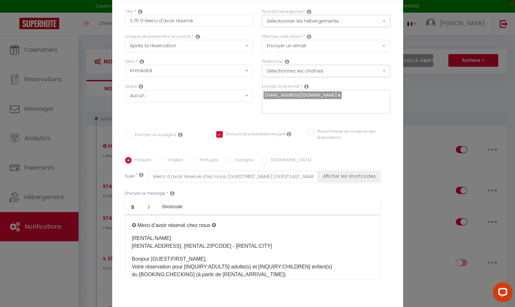
scroll to position [2, 0]
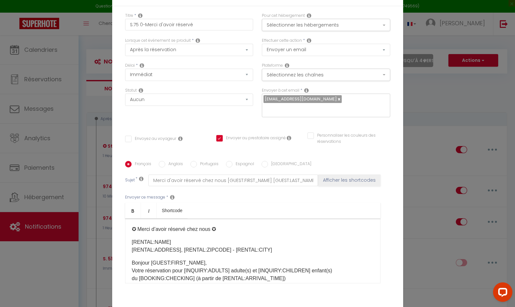
click at [289, 135] on icon at bounding box center [289, 137] width 5 height 5
click at [385, 151] on div "Français Anglais Portugais Espagnol Italien Sujet * Merci d'avoir réservé chez …" at bounding box center [257, 226] width 265 height 150
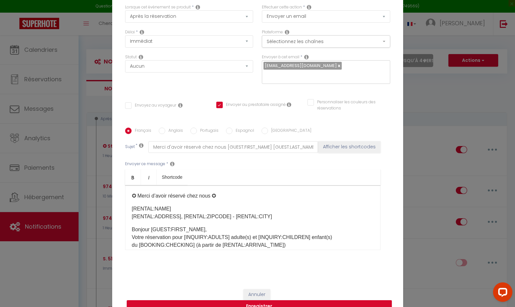
scroll to position [43, 0]
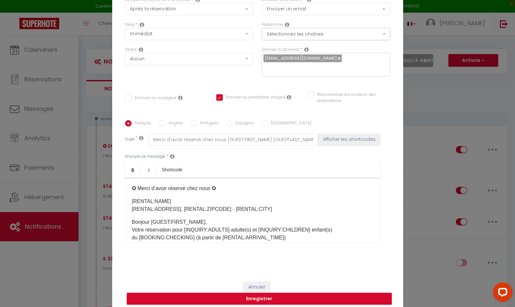
click at [254, 293] on button "Enregistrer" at bounding box center [259, 298] width 265 height 12
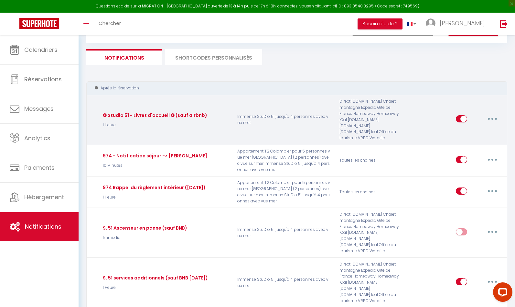
scroll to position [0, 0]
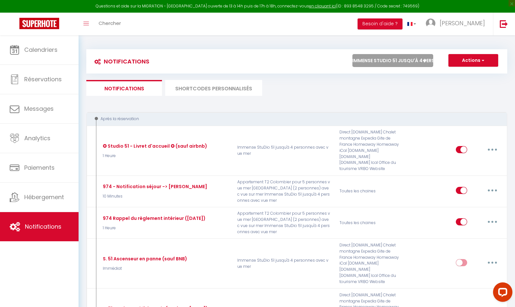
click at [424, 61] on icon at bounding box center [425, 61] width 4 height 3
click at [424, 61] on select "Tous les apparts Immense StuDio 51 jusqu'à 4 personnes avec vue mer Appartement…" at bounding box center [393, 60] width 81 height 13
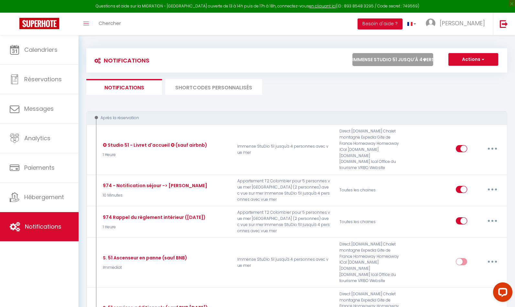
click at [422, 58] on select "Tous les apparts Immense StuDio 51 jusqu'à 4 personnes avec vue mer Appartement…" at bounding box center [393, 59] width 81 height 13
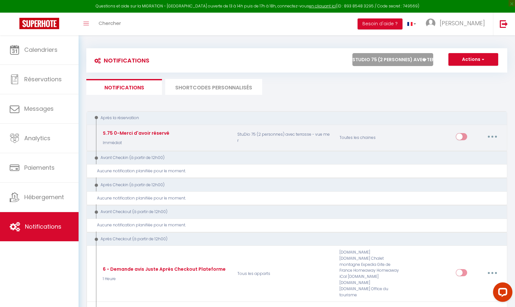
click at [492, 136] on icon "button" at bounding box center [493, 137] width 2 height 2
click at [493, 137] on icon "button" at bounding box center [493, 137] width 2 height 2
click at [493, 136] on icon "button" at bounding box center [493, 137] width 2 height 2
click at [492, 136] on button "button" at bounding box center [493, 136] width 18 height 10
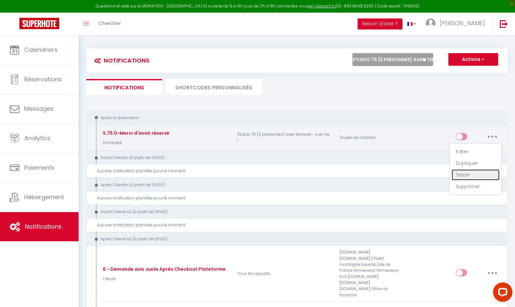
click at [472, 175] on link "Tester" at bounding box center [476, 174] width 48 height 11
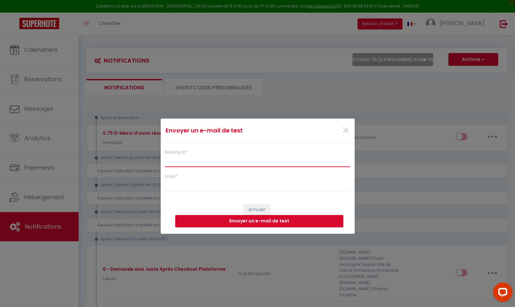
click at [255, 159] on input "Booking ID *" at bounding box center [258, 161] width 186 height 12
paste input "6431376"
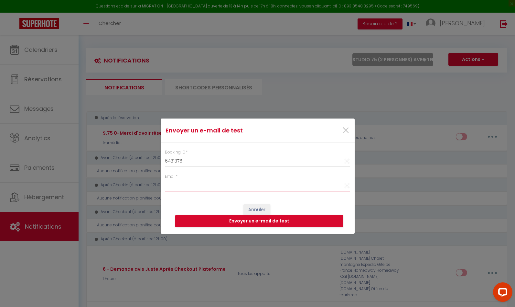
click at [192, 188] on input "Email *" at bounding box center [258, 186] width 186 height 12
click at [263, 221] on button "Envoyer un e-mail de test" at bounding box center [259, 221] width 168 height 12
click at [256, 209] on button "Annuler" at bounding box center [257, 209] width 27 height 11
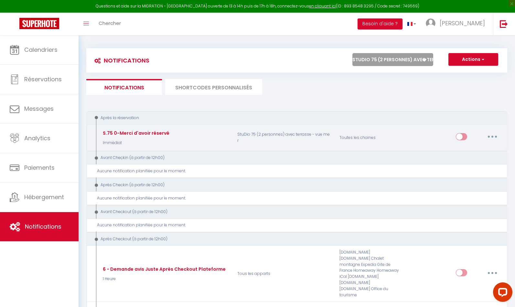
click at [490, 136] on button "button" at bounding box center [493, 136] width 18 height 10
click at [468, 150] on link "Editer" at bounding box center [476, 151] width 48 height 11
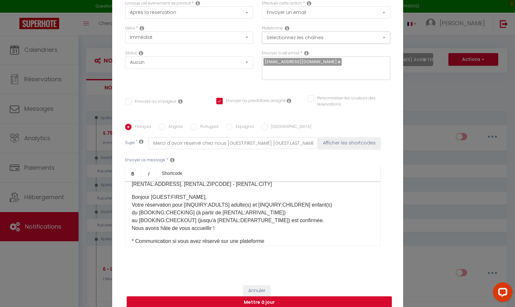
scroll to position [26, 0]
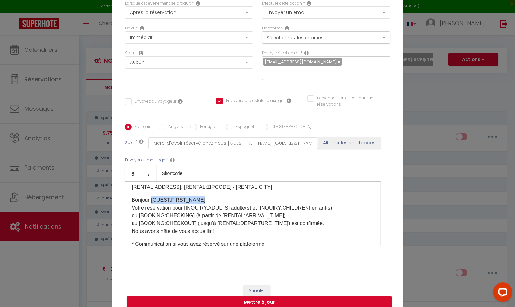
drag, startPoint x: 200, startPoint y: 196, endPoint x: 153, endPoint y: 196, distance: 46.6
click at [152, 196] on p "Bonjour [GUEST:FIRST_NAME], Votre réservation pour [INQUIRY:ADULTS] adulte(s) e…" at bounding box center [253, 215] width 242 height 39
click at [134, 171] on icon "Bold" at bounding box center [132, 173] width 5 height 5
click at [322, 196] on p "Bonjour [GUEST:FIRST_NAME] , Votre réservation pour [INQUIRY:ADULTS] adulte(s) …" at bounding box center [253, 215] width 242 height 39
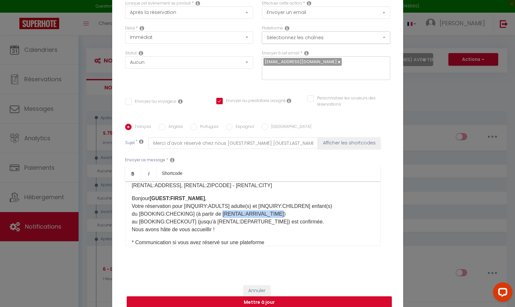
drag, startPoint x: 219, startPoint y: 209, endPoint x: 271, endPoint y: 217, distance: 52.7
click at [274, 209] on p "Bonjour [GUEST:FIRST_NAME] , Votre réservation pour [INQUIRY:ADULTS] adulte(s) …" at bounding box center [253, 213] width 242 height 39
copy p "[RENTAL:ARRIVAL_TIME]"
click at [336, 201] on p "Bonjour [GUEST:FIRST_NAME] , Votre réservation pour [INQUIRY:ADULTS] adulte(s) …" at bounding box center [253, 213] width 242 height 39
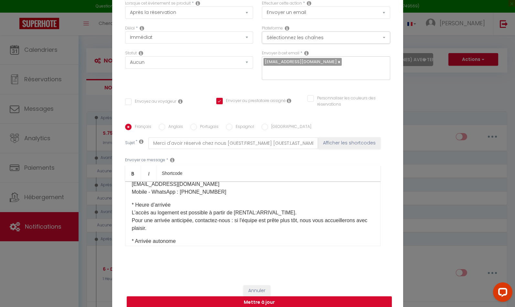
scroll to position [133, 0]
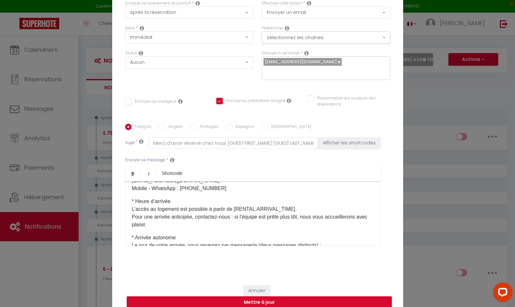
click at [207, 211] on p "* Heure d’arrivée L’accès au logement est possible à partir de [RENTAL:ARRIVAL_…" at bounding box center [253, 212] width 242 height 31
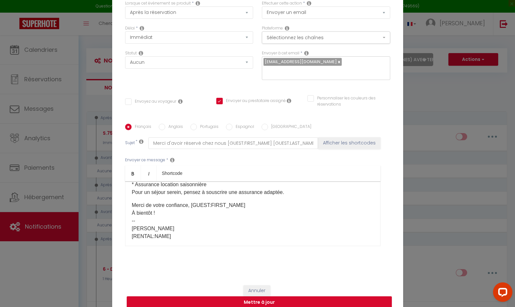
scroll to position [275, 0]
drag, startPoint x: 192, startPoint y: 199, endPoint x: 194, endPoint y: 207, distance: 7.6
click at [192, 200] on p "Merci de votre confiance, [GUEST:FIRST_NAME] À bientôt ! -- Denis [RENTAL:NAME]" at bounding box center [253, 219] width 242 height 39
drag, startPoint x: 168, startPoint y: 230, endPoint x: 137, endPoint y: 229, distance: 30.4
click at [129, 229] on div "✪ Merci d’avoir réservé chez nous ✪ [RENTAL:NAME] [RENTAL:ADDRESS], [RENTAL:ZIP…" at bounding box center [253, 213] width 256 height 65
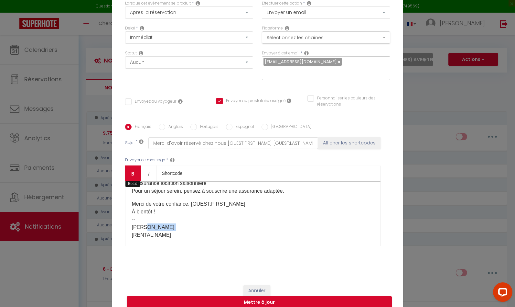
click at [136, 169] on link "Bold" at bounding box center [133, 173] width 16 height 16
click at [265, 296] on button "Mettre à jour" at bounding box center [259, 302] width 265 height 12
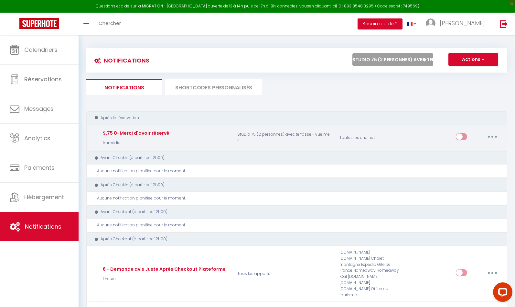
click at [495, 136] on button "button" at bounding box center [493, 136] width 18 height 10
click at [472, 173] on link "Tester" at bounding box center [476, 174] width 48 height 11
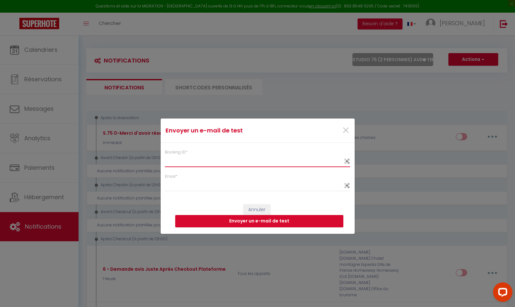
click at [298, 161] on input "Booking ID *" at bounding box center [258, 161] width 186 height 12
paste input "6431376"
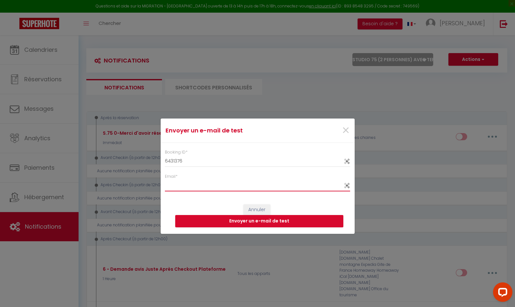
click at [220, 186] on input "Email *" at bounding box center [258, 186] width 186 height 12
click at [265, 220] on button "Envoyer un e-mail de test" at bounding box center [259, 221] width 168 height 12
click at [257, 208] on button "Annuler" at bounding box center [257, 209] width 27 height 11
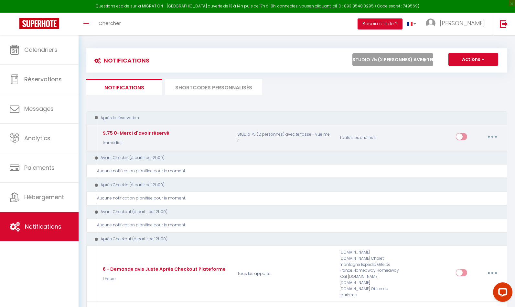
click at [495, 136] on button "button" at bounding box center [493, 136] width 18 height 10
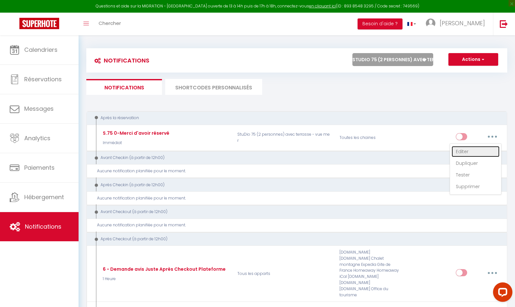
click at [475, 149] on link "Editer" at bounding box center [476, 151] width 48 height 11
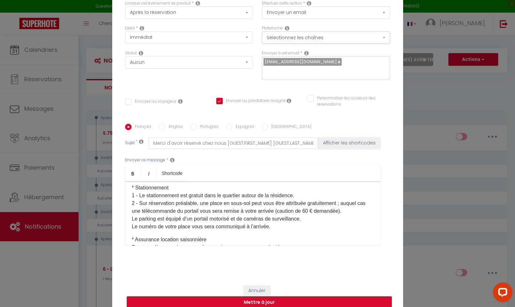
scroll to position [221, 0]
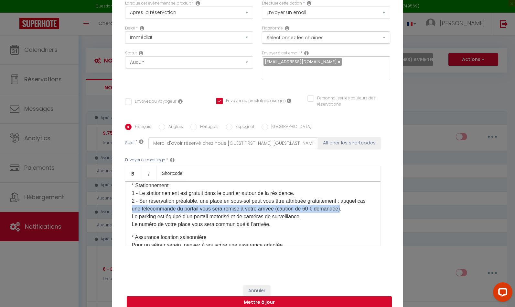
drag, startPoint x: 132, startPoint y: 205, endPoint x: 343, endPoint y: 206, distance: 211.2
click at [343, 206] on p "* Stationnement 1 - Le stationnement est gratuit dans le quartier autour de la …" at bounding box center [253, 204] width 242 height 47
drag, startPoint x: 145, startPoint y: 212, endPoint x: 140, endPoint y: 213, distance: 4.9
click at [145, 212] on p "* Stationnement 1 - Le stationnement est gratuit dans le quartier autour de la …" at bounding box center [253, 204] width 242 height 47
drag, startPoint x: 135, startPoint y: 213, endPoint x: 302, endPoint y: 213, distance: 167.6
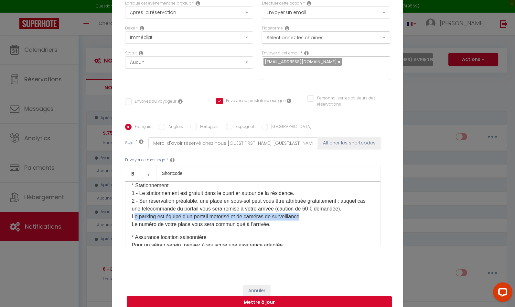
click at [302, 213] on p "* Stationnement 1 - Le stationnement est gratuit dans le quartier autour de la …" at bounding box center [253, 204] width 242 height 47
drag, startPoint x: 346, startPoint y: 197, endPoint x: 346, endPoint y: 201, distance: 4.2
click at [346, 197] on p "* Stationnement 1 - Le stationnement est gratuit dans le quartier autour de la …" at bounding box center [253, 204] width 242 height 47
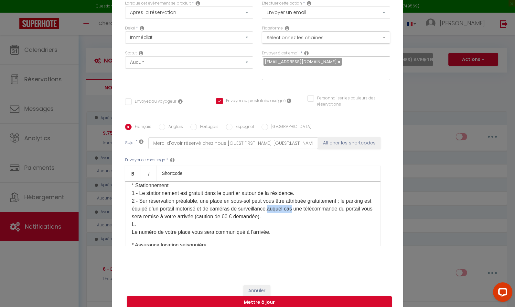
drag, startPoint x: 305, startPoint y: 205, endPoint x: 282, endPoint y: 205, distance: 23.6
click at [281, 205] on p "* Stationnement 1 - Le stationnement est gratuit dans le quartier autour de la …" at bounding box center [253, 208] width 242 height 54
drag, startPoint x: 136, startPoint y: 220, endPoint x: 135, endPoint y: 226, distance: 5.9
click at [136, 220] on p "* Stationnement 1 - Le stationnement est gratuit dans le quartier autour de la …" at bounding box center [253, 208] width 242 height 54
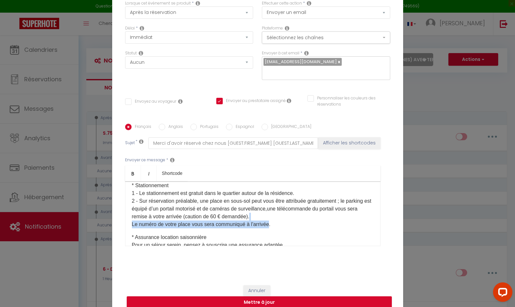
drag, startPoint x: 270, startPoint y: 220, endPoint x: 261, endPoint y: 227, distance: 11.5
click at [250, 214] on p "* Stationnement 1 - Le stationnement est gratuit dans le quartier autour de la …" at bounding box center [253, 204] width 242 height 47
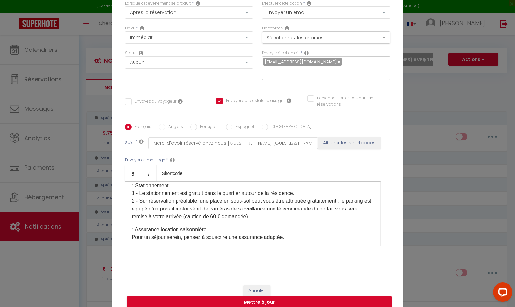
click at [279, 218] on div "✪ Merci d’avoir réservé chez nous ✪ [RENTAL:NAME] [RENTAL:ADDRESS], [RENTAL:ZIP…" at bounding box center [253, 213] width 256 height 65
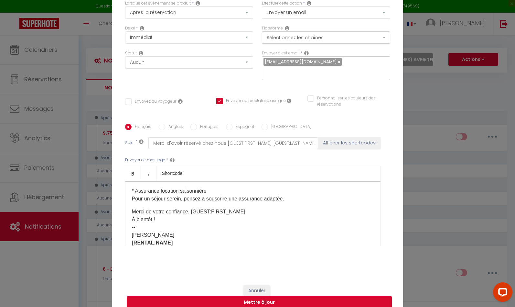
scroll to position [265, 0]
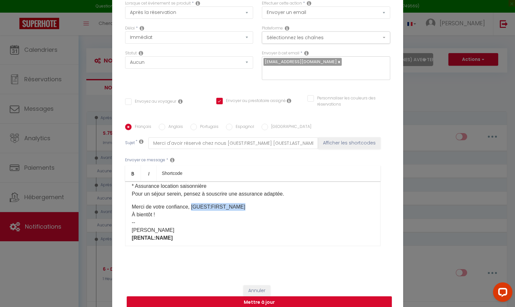
drag, startPoint x: 192, startPoint y: 202, endPoint x: 242, endPoint y: 202, distance: 50.1
click at [242, 203] on p "Merci de votre confiance, [GUEST:FIRST_NAME] À bientôt ! -- Denis [RENTAL:NAME]" at bounding box center [253, 222] width 242 height 39
drag, startPoint x: 130, startPoint y: 169, endPoint x: 135, endPoint y: 173, distance: 6.9
click at [130, 171] on icon "Bold" at bounding box center [132, 173] width 5 height 5
click at [284, 223] on p "Merci de votre confiance, [GUEST:FIRST_NAME] À bientôt ! -- Denis [RENTAL:NAME]" at bounding box center [253, 222] width 242 height 39
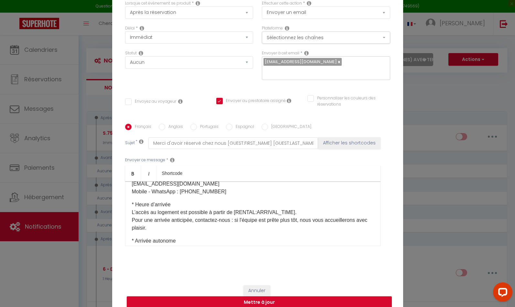
scroll to position [142, 0]
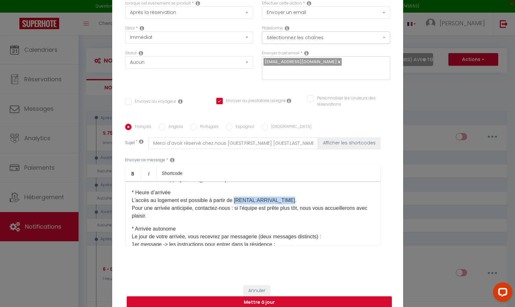
drag, startPoint x: 235, startPoint y: 196, endPoint x: 289, endPoint y: 199, distance: 53.8
click at [290, 197] on p "* Heure d’arrivée L’accès au logement est possible à partir de [RENTAL:ARRIVAL_…" at bounding box center [253, 204] width 242 height 31
click at [134, 171] on icon "Bold" at bounding box center [132, 173] width 5 height 5
click at [300, 217] on div "✪ Merci d’avoir réservé chez nous ✪ [RENTAL:NAME] [RENTAL:ADDRESS], [RENTAL:ZIP…" at bounding box center [253, 213] width 256 height 65
click at [154, 204] on p "* Heure d’arrivée L’accès au logement est possible à partir de [RENTAL:ARRIVAL_…" at bounding box center [253, 204] width 242 height 31
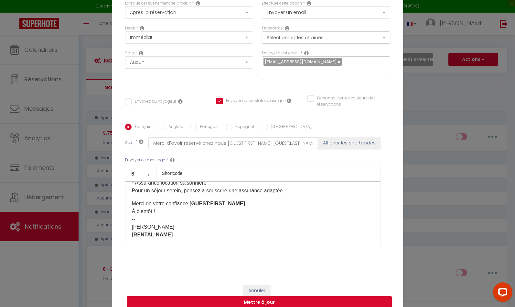
scroll to position [274, 0]
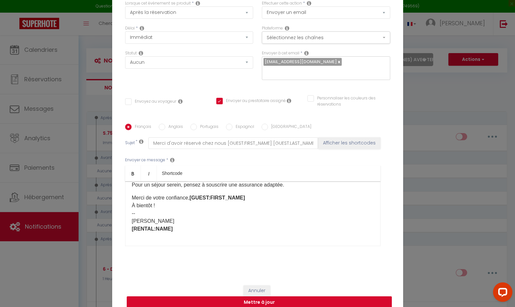
click at [259, 297] on button "Mettre à jour" at bounding box center [259, 302] width 265 height 12
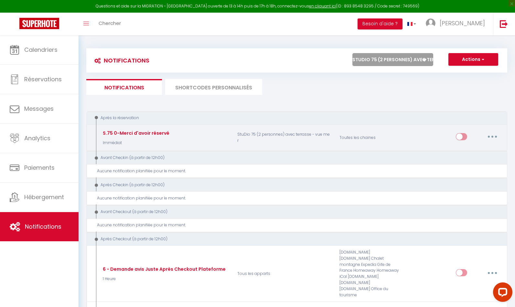
click at [494, 134] on button "button" at bounding box center [493, 136] width 18 height 10
click at [468, 172] on link "Tester" at bounding box center [476, 174] width 48 height 11
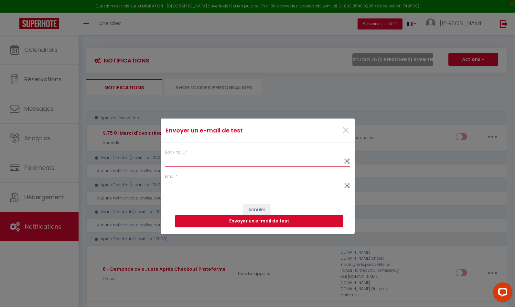
click at [248, 162] on input "Booking ID *" at bounding box center [258, 161] width 186 height 12
paste input "6431376"
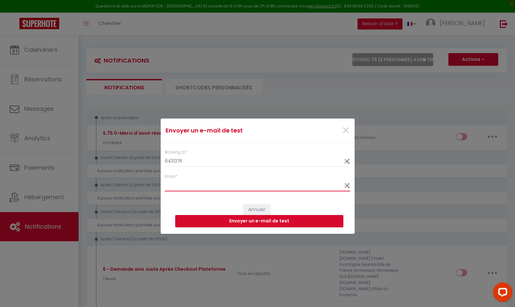
click at [235, 185] on input "Email *" at bounding box center [258, 186] width 186 height 12
click at [257, 222] on button "Envoyer un e-mail de test" at bounding box center [259, 221] width 168 height 12
click at [257, 209] on button "Annuler" at bounding box center [257, 209] width 27 height 11
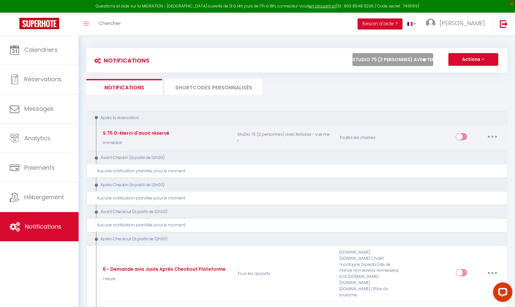
click at [462, 137] on input "checkbox" at bounding box center [461, 138] width 11 height 10
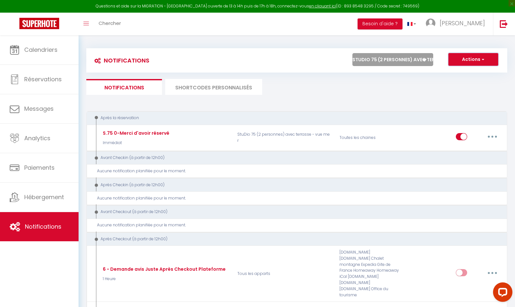
click at [482, 59] on span "button" at bounding box center [483, 59] width 4 height 6
click at [473, 71] on link "Nouvelle Notification" at bounding box center [464, 73] width 67 height 8
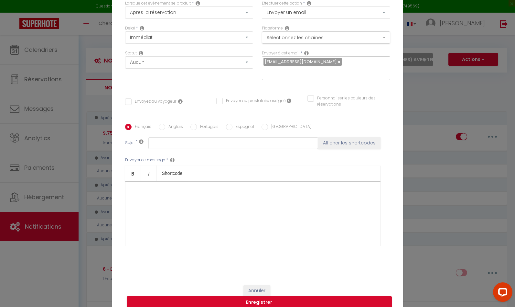
click at [255, 190] on div at bounding box center [253, 213] width 256 height 65
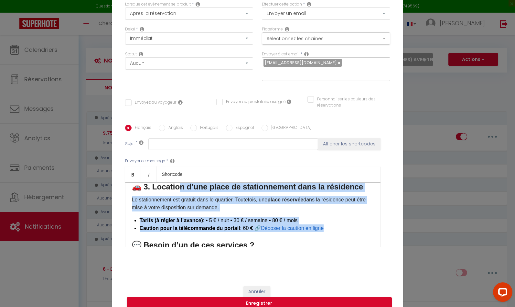
scroll to position [157, 0]
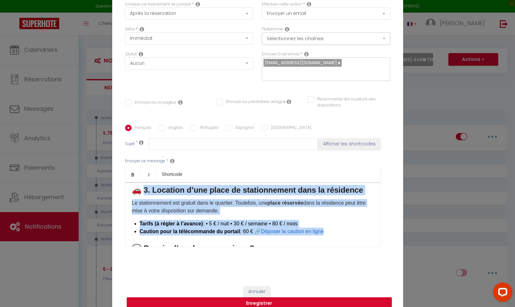
drag, startPoint x: 341, startPoint y: 213, endPoint x: 140, endPoint y: 189, distance: 202.0
click at [141, 189] on div "Cher(e) [GUEST:FIRST_NAME], Bienvenue à Sainte-Clotilde ! Nous sommes ravis de …" at bounding box center [253, 214] width 256 height 65
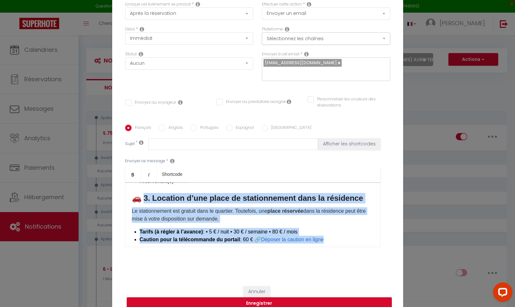
scroll to position [138, 0]
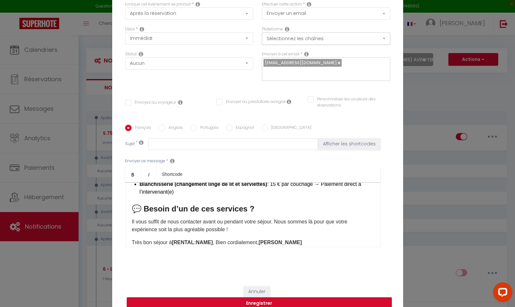
click at [132, 203] on h3 "💬 Besoin d’un de ces services ?" at bounding box center [253, 208] width 242 height 10
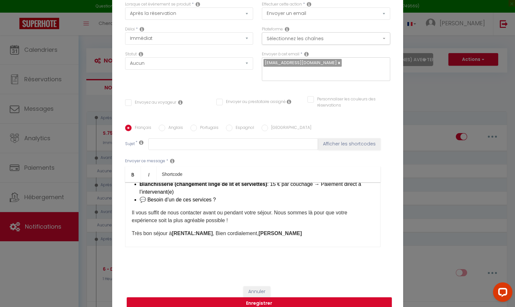
click at [178, 209] on p "Il vous suffit de nous contacter avant ou pendant votre séjour. Nous sommes là …" at bounding box center [253, 217] width 242 height 16
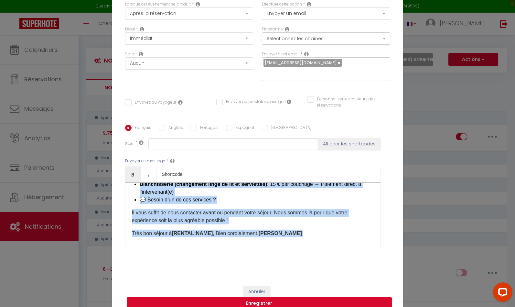
copy div "Cher(e) [GUEST:FIRST_NAME], Bienvenue à Sainte-Clotilde ! Nous sommes ravis de …"
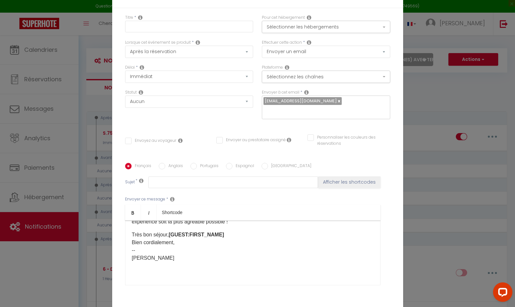
scroll to position [157, 0]
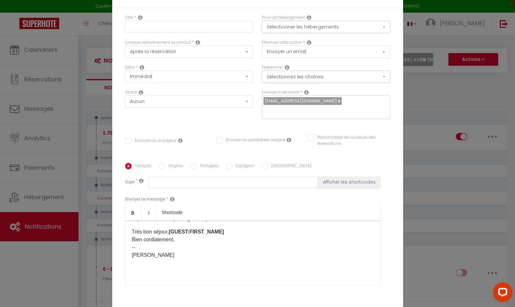
click at [217, 275] on div "Cher(e) [GUEST:FIRST_NAME] , Bienvenue à Sainte-Clotilde ! Nous sommes ravis de…" at bounding box center [253, 252] width 256 height 65
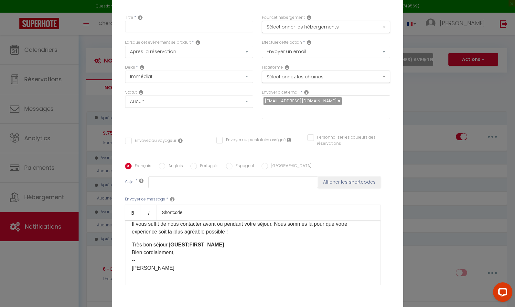
click at [228, 265] on p "Très bon séjour, [GUEST:FIRST_NAME] Bien cordialement, -- Denis" at bounding box center [253, 256] width 242 height 31
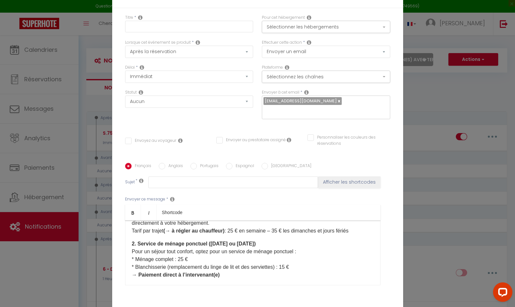
scroll to position [0, 0]
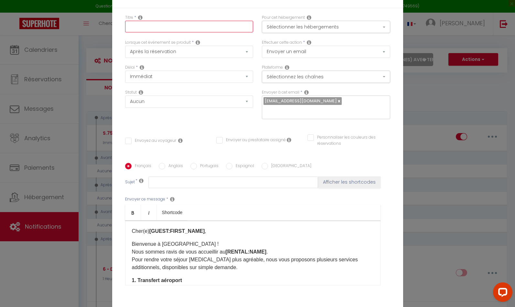
click at [162, 32] on input "text" at bounding box center [189, 27] width 128 height 12
paste input "S. 51 services additionnels (sauf BNB 2025-05-10)"
click at [139, 31] on input "S. 51 services additionnels (sauf BNB 2025-05-10)" at bounding box center [189, 27] width 128 height 12
click at [231, 32] on input "S. 75 services additionnels (sauf BNB 2025-05-10)" at bounding box center [189, 27] width 128 height 12
click at [333, 31] on button "Sélectionner les hébergements" at bounding box center [326, 27] width 128 height 12
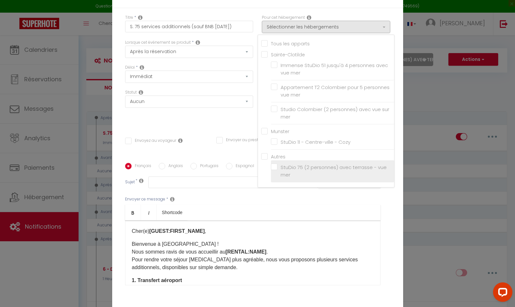
click at [278, 168] on label "StuDio 75 (2 personnes) avec terrasse - vue mer" at bounding box center [334, 170] width 113 height 15
click at [276, 168] on input "StuDio 75 (2 personnes) avec terrasse - vue mer" at bounding box center [332, 171] width 123 height 6
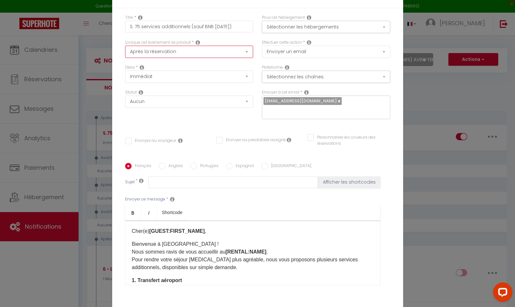
click at [195, 57] on select "Après la réservation Avant Checkin (à partir de 12h00) Après Checkin (à partir …" at bounding box center [189, 52] width 128 height 12
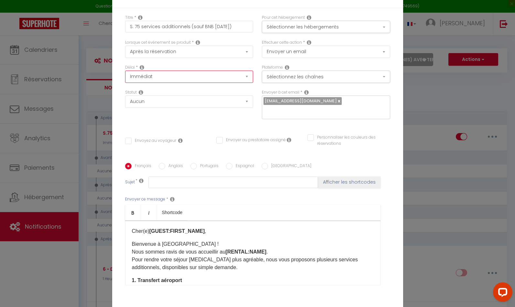
click at [202, 79] on select "Immédiat + 10 Minutes + 1 Heure + 2 Heures + 3 Heures + 4 Heures + 5 Heures + 6…" at bounding box center [189, 77] width 128 height 12
click at [298, 79] on button "Sélectionnez les chaînes" at bounding box center [326, 77] width 128 height 12
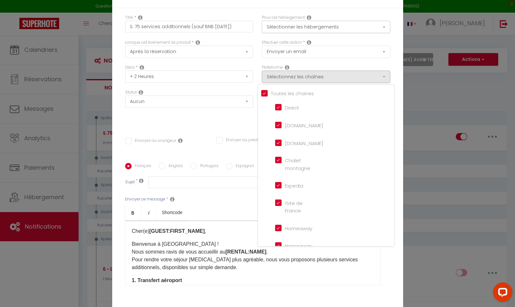
click at [280, 128] on input "[DOMAIN_NAME]" at bounding box center [293, 124] width 37 height 6
click at [238, 94] on div "Statut Aucun Si la réservation est payée Si réservation non payée Si la caution…" at bounding box center [189, 98] width 128 height 18
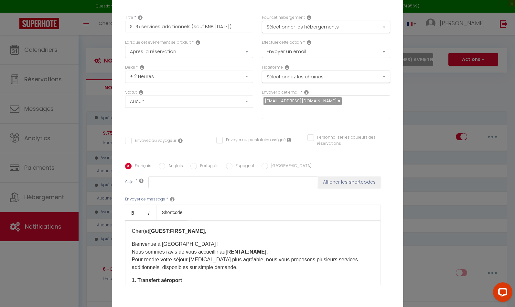
click at [127, 137] on input "Envoyez au voyageur" at bounding box center [150, 140] width 51 height 6
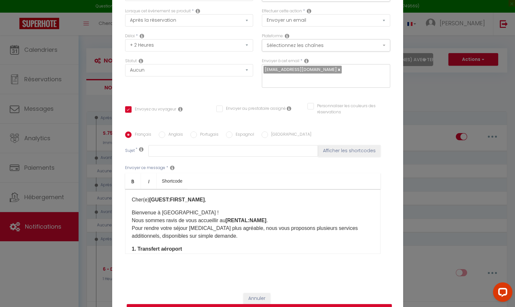
scroll to position [43, 0]
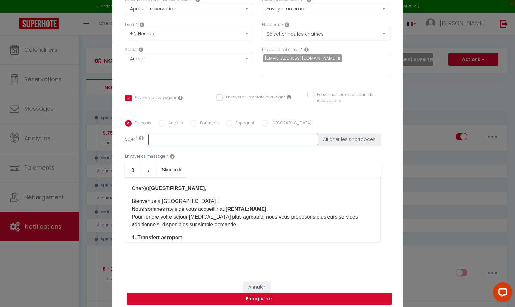
click at [173, 137] on input "text" at bounding box center [233, 140] width 170 height 12
paste input "StuDio 51 - Proposition de services additionnels"
click at [170, 135] on input "StuDio 51 - Proposition de services additionnels" at bounding box center [233, 140] width 170 height 12
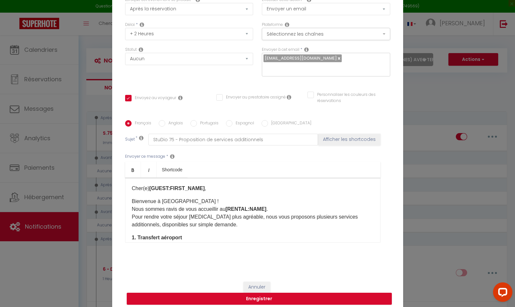
click at [226, 151] on div "Envoyer ce message * Bold Italic Shortcode Rich text editor Cher(e) [GUEST:FIRS…" at bounding box center [257, 197] width 265 height 105
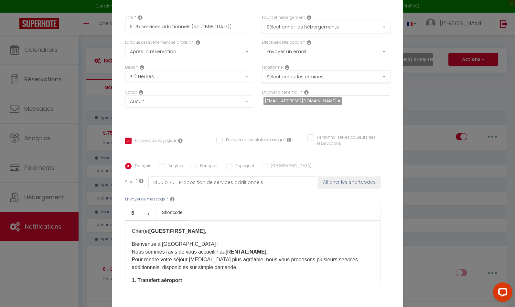
click at [352, 153] on div "Français Anglais Portugais Espagnol Italien Sujet * StuDio 75 - Proposition de …" at bounding box center [257, 228] width 265 height 150
click at [365, 28] on button "Sélectionner les hébergements" at bounding box center [326, 27] width 128 height 12
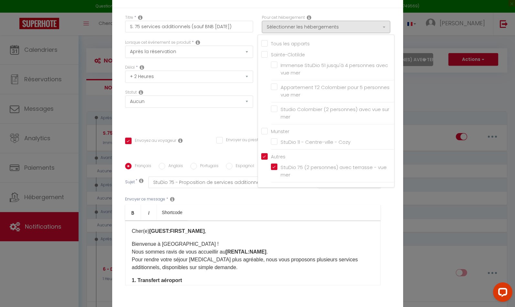
click at [396, 23] on div "Titre * S. 75 services additionnels (sauf BNB 2025-08-10) Pour cet hébergement …" at bounding box center [257, 163] width 291 height 310
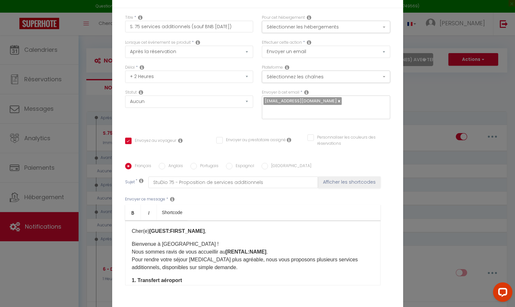
click at [325, 106] on input "text" at bounding box center [325, 110] width 122 height 8
click at [384, 119] on div "Envoyer à cet email * manager@sprht.lcd.re" at bounding box center [326, 107] width 137 height 37
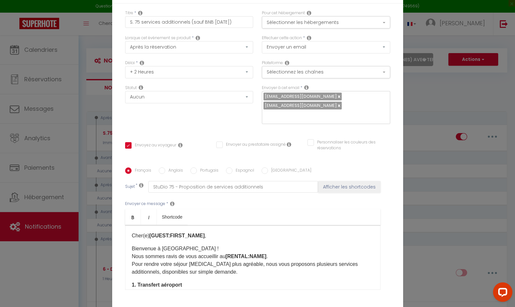
click at [337, 99] on link at bounding box center [339, 96] width 4 height 6
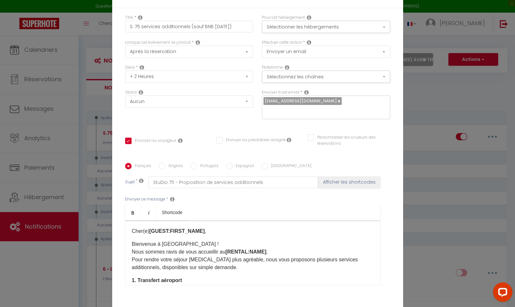
click at [390, 122] on div "Titre * S. 75 services additionnels (sauf BNB 2025-08-10) Pour cet hébergement …" at bounding box center [257, 163] width 291 height 310
click at [139, 178] on icon at bounding box center [141, 180] width 5 height 5
click at [141, 178] on icon at bounding box center [141, 180] width 5 height 5
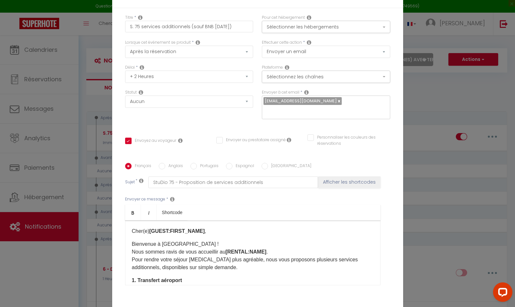
click at [139, 178] on icon at bounding box center [141, 180] width 5 height 5
click at [131, 179] on label "Sujet" at bounding box center [130, 182] width 10 height 7
click at [140, 178] on icon at bounding box center [141, 180] width 5 height 5
click at [299, 192] on div "Envoyer ce message * Bold Italic Shortcode Rich text editor Cher(e) [GUEST:FIRS…" at bounding box center [257, 240] width 265 height 105
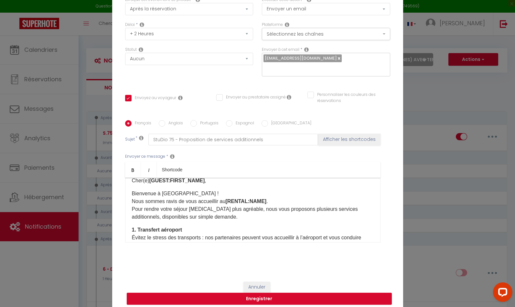
scroll to position [13, 0]
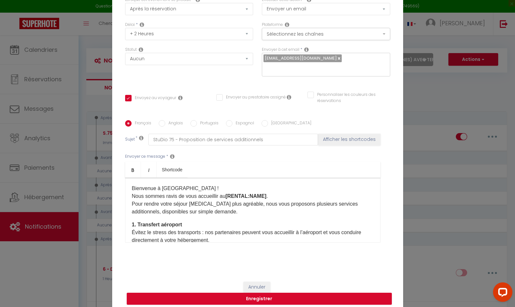
click at [201, 184] on p "Bienvenue à Sainte-Clotilde ! Nous sommes ravis de vous accueillir au [RENTAL:N…" at bounding box center [253, 199] width 242 height 31
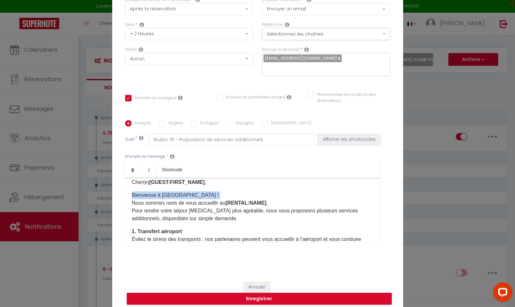
scroll to position [0, 0]
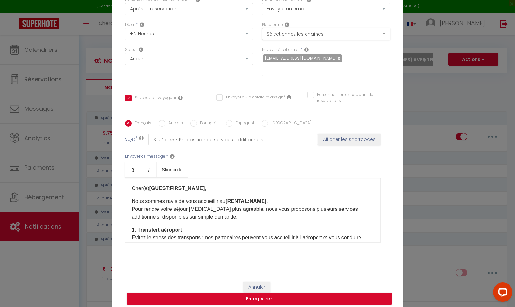
click at [197, 197] on p "Nous sommes ravis de vous accueillir au [RENTAL:NAME] . Pour rendre votre séjou…" at bounding box center [253, 208] width 242 height 23
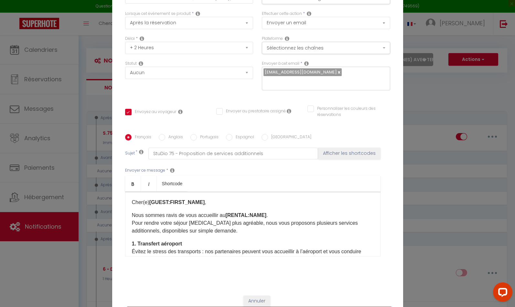
scroll to position [43, 0]
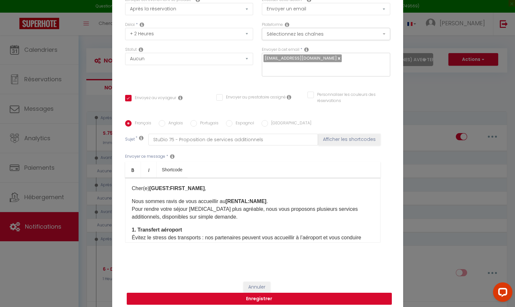
click at [257, 292] on button "Enregistrer" at bounding box center [259, 298] width 265 height 12
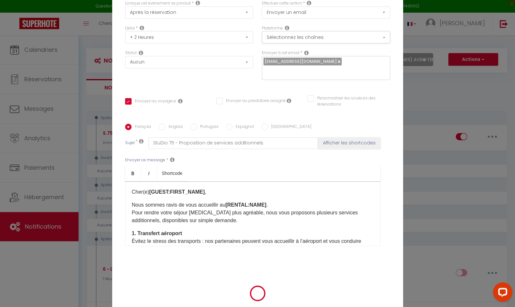
scroll to position [39, 0]
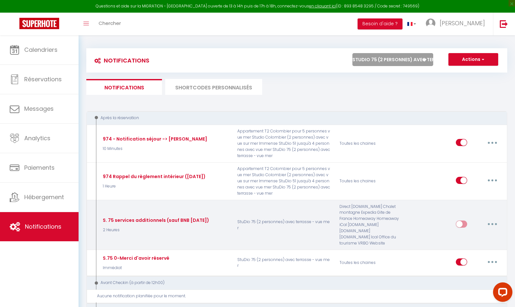
click at [494, 222] on button "button" at bounding box center [493, 224] width 18 height 10
click at [472, 263] on link "Tester" at bounding box center [476, 261] width 48 height 11
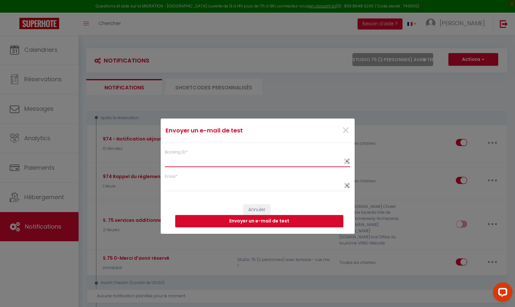
click at [268, 161] on input "Booking ID *" at bounding box center [258, 161] width 186 height 12
paste input "6431376"
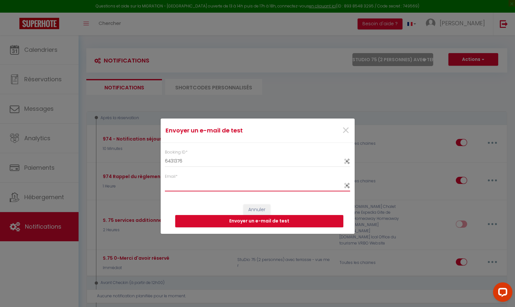
click at [211, 188] on input "Email *" at bounding box center [258, 186] width 186 height 12
click at [323, 203] on div "Annuler Envoyer un e-mail de test" at bounding box center [258, 216] width 194 height 36
click at [262, 220] on button "Envoyer un e-mail de test" at bounding box center [259, 221] width 168 height 12
click at [258, 208] on button "Annuler" at bounding box center [257, 209] width 27 height 11
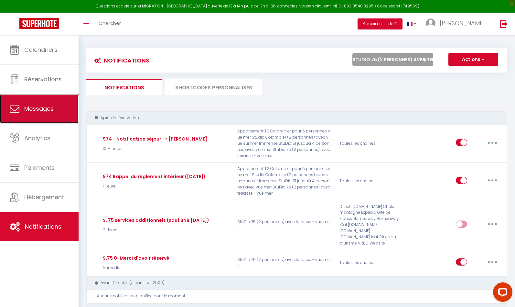
click at [45, 107] on span "Messages" at bounding box center [38, 108] width 29 height 8
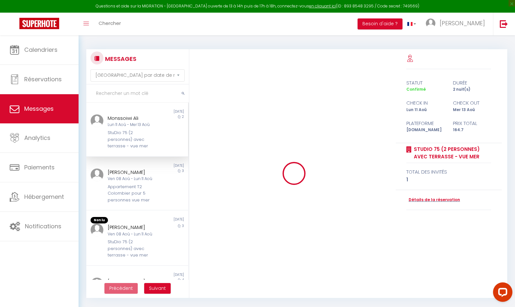
scroll to position [1664, 0]
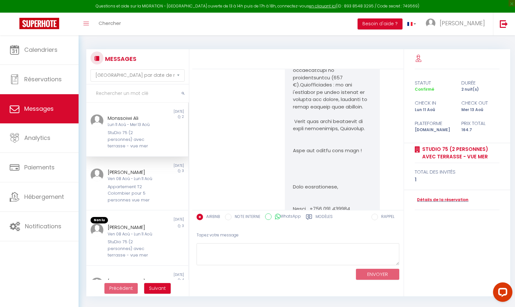
click at [321, 216] on label "Modèles" at bounding box center [324, 217] width 17 height 8
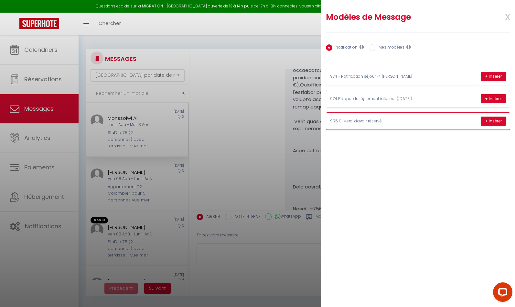
click at [363, 118] on p "S.75 0-Merci d'avoir réservé" at bounding box center [378, 121] width 97 height 6
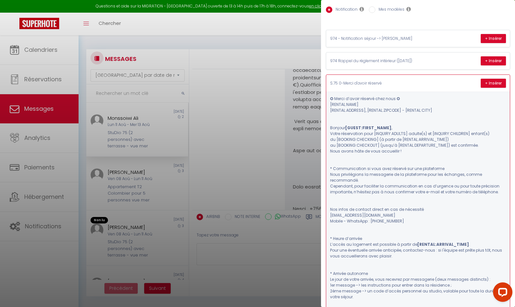
scroll to position [0, 0]
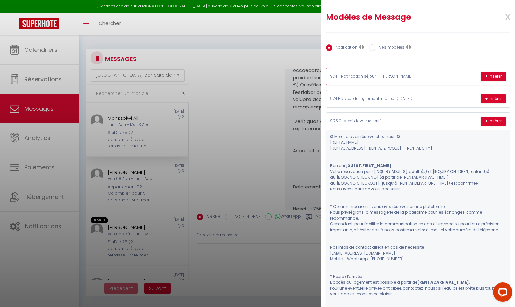
click at [361, 73] on p "974 - Notification séjour -> Gérald" at bounding box center [378, 76] width 97 height 6
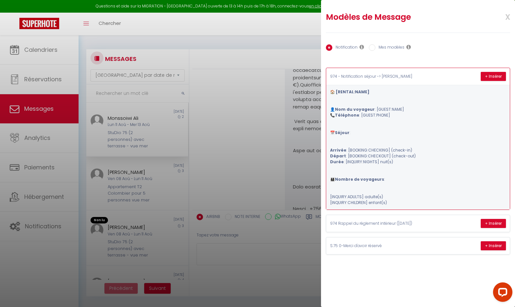
click at [361, 73] on p "974 - Notification séjour -> Gérald" at bounding box center [378, 76] width 97 height 6
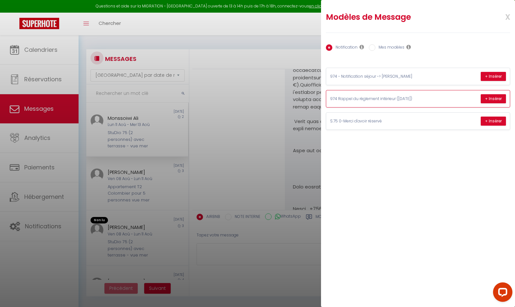
click at [361, 96] on p "974 Rappel du règlement intérieur (2025-05-10)" at bounding box center [378, 99] width 97 height 6
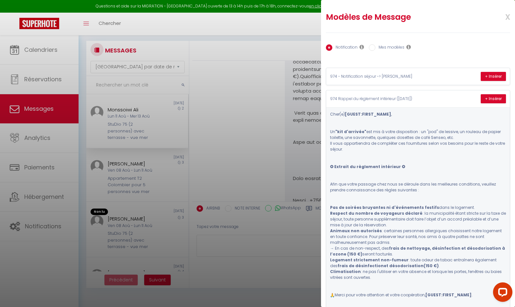
click at [375, 45] on input "Mes modèles" at bounding box center [372, 47] width 6 height 6
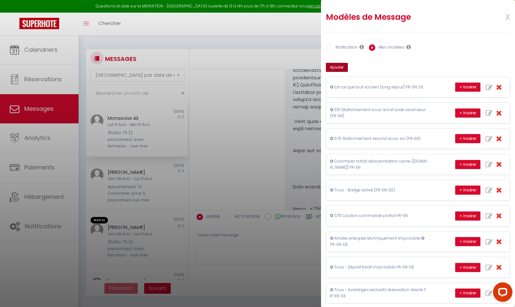
click at [341, 65] on button "Ajouter" at bounding box center [337, 67] width 22 height 9
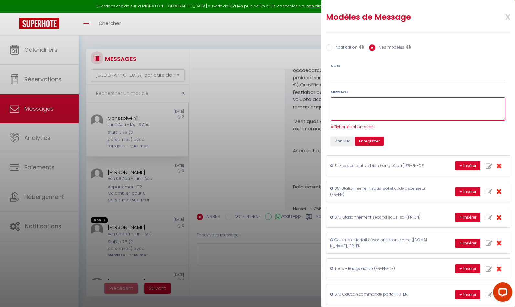
click at [366, 102] on textarea at bounding box center [418, 109] width 175 height 24
paste textarea "Cher(e) Fayane, Nous sommes ravis de vous accueillir au StuDio 75 (2 personnes)…"
click at [371, 101] on textarea "Cher(e) Fayane, Nous sommes ravis de vous accueillir au StuDio 75 (2 personnes)…" at bounding box center [418, 109] width 175 height 24
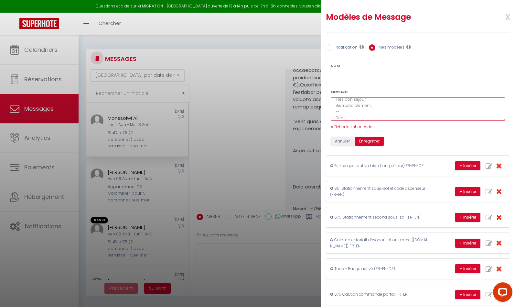
scroll to position [143, 0]
click at [358, 126] on span "Afficher les shortcodes" at bounding box center [353, 126] width 44 height 5
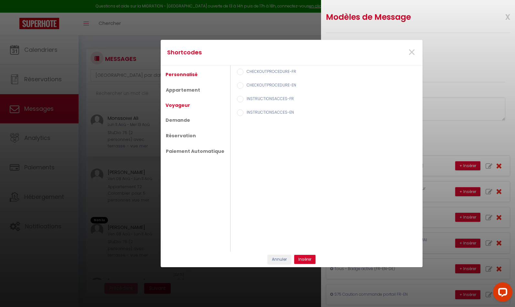
click at [179, 104] on link "Voyageur" at bounding box center [177, 105] width 31 height 12
click at [249, 84] on label "Prénom du voyageur" at bounding box center [266, 85] width 44 height 7
click at [244, 84] on input "Prénom du voyageur" at bounding box center [240, 85] width 6 height 6
click at [301, 256] on button "Insérer" at bounding box center [304, 259] width 21 height 9
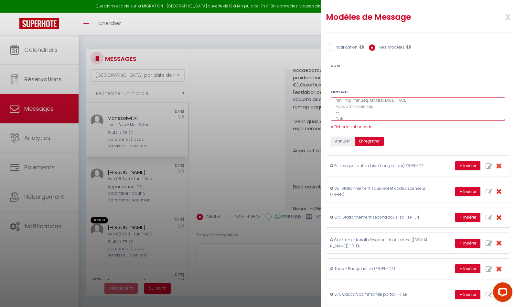
drag, startPoint x: 365, startPoint y: 101, endPoint x: 368, endPoint y: 113, distance: 12.7
click at [365, 101] on textarea at bounding box center [418, 109] width 175 height 24
click at [358, 115] on textarea at bounding box center [418, 109] width 175 height 24
drag, startPoint x: 411, startPoint y: 113, endPoint x: 402, endPoint y: 112, distance: 9.1
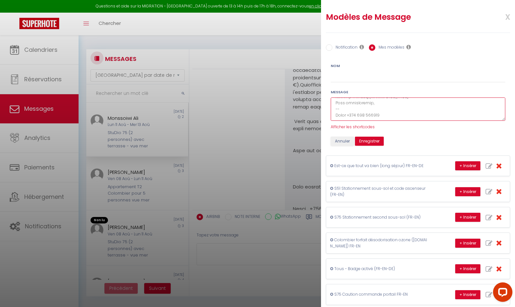
click at [410, 113] on textarea at bounding box center [418, 109] width 175 height 24
drag, startPoint x: 415, startPoint y: 109, endPoint x: 412, endPoint y: 114, distance: 5.8
click at [413, 114] on textarea at bounding box center [418, 109] width 175 height 24
click at [361, 127] on span "Afficher les shortcodes" at bounding box center [353, 126] width 44 height 5
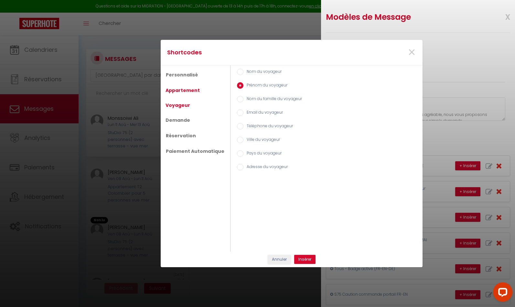
click at [185, 88] on link "Appartement" at bounding box center [182, 90] width 41 height 12
click at [249, 99] on label "Nom de l'appart" at bounding box center [261, 99] width 34 height 7
click at [244, 99] on input "Nom de l'appart" at bounding box center [240, 99] width 6 height 6
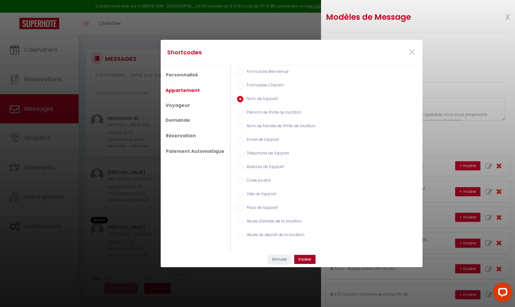
click at [305, 258] on button "Insérer" at bounding box center [304, 259] width 21 height 9
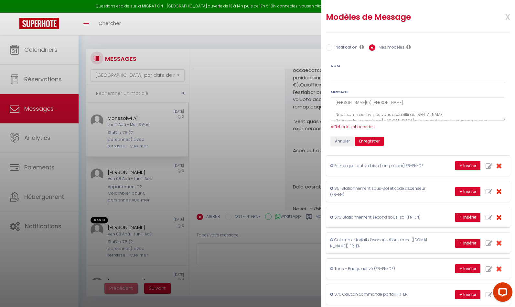
scroll to position [0, 0]
click at [354, 105] on textarea "Cher(e) Fayane, Nous sommes ravis de vous accueillir au [RENTAL:NAME] Pour rend…" at bounding box center [418, 109] width 175 height 24
click at [355, 104] on textarea "Cher(e) Fayane, Nous sommes ravis de vous accueillir au [RENTAL:NAME] Pour rend…" at bounding box center [418, 109] width 175 height 24
click at [351, 126] on span "Afficher les shortcodes" at bounding box center [353, 126] width 44 height 5
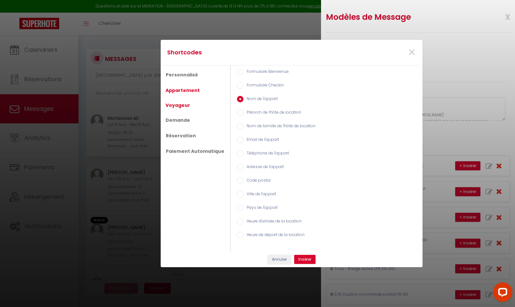
click at [177, 105] on link "Voyageur" at bounding box center [177, 105] width 31 height 12
click at [250, 83] on label "Prénom du voyageur" at bounding box center [266, 85] width 44 height 7
click at [244, 83] on input "Prénom du voyageur" at bounding box center [240, 85] width 6 height 6
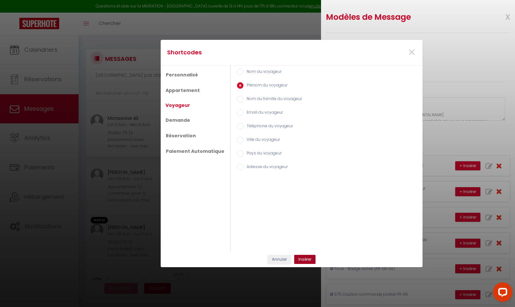
click at [301, 258] on button "Insérer" at bounding box center [304, 259] width 21 height 9
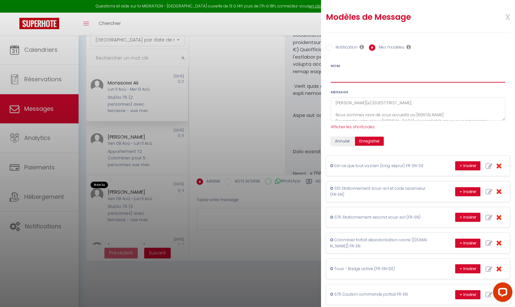
click at [357, 78] on input "Nom" at bounding box center [418, 77] width 175 height 12
paste input "S. 51 services additionnels (sauf BNB 2025-05-10)"
click at [337, 77] on input "S. 51 services additionnels (sauf BNB 2025-05-10)" at bounding box center [418, 77] width 175 height 12
click at [389, 78] on input "S. 75 services additionnels (sauf BNB 2025-05-10)" at bounding box center [418, 77] width 175 height 12
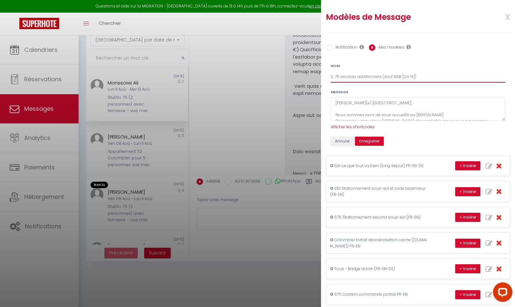
click at [389, 78] on input "S. 75 services additionnels (sauf BNB 2025-05-10)" at bounding box center [418, 77] width 175 height 12
drag, startPoint x: 419, startPoint y: 77, endPoint x: 402, endPoint y: 85, distance: 18.2
click at [397, 77] on input "S. 75 services additionnels (-> BNB 2025-05-10)" at bounding box center [418, 77] width 175 height 12
drag, startPoint x: 383, startPoint y: 77, endPoint x: 383, endPoint y: 80, distance: 3.3
click at [383, 77] on input "S. 75 services additionnels (-> BNB)" at bounding box center [418, 77] width 175 height 12
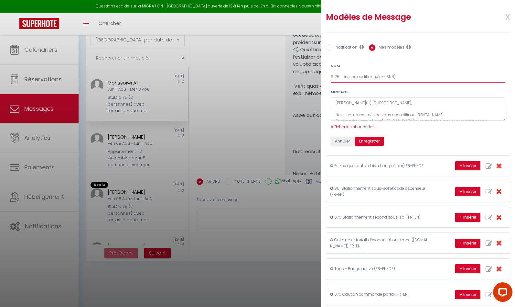
click at [397, 77] on input "S. 75 services additionnels-> BNB)" at bounding box center [418, 77] width 175 height 12
drag, startPoint x: 381, startPoint y: 77, endPoint x: 412, endPoint y: 82, distance: 31.5
click at [381, 77] on input "S. 75 services additionnels-> BNB" at bounding box center [418, 77] width 175 height 12
click at [497, 90] on div "Message Afficher les shortcodes" at bounding box center [418, 109] width 175 height 41
drag, startPoint x: 335, startPoint y: 77, endPoint x: 336, endPoint y: 82, distance: 5.0
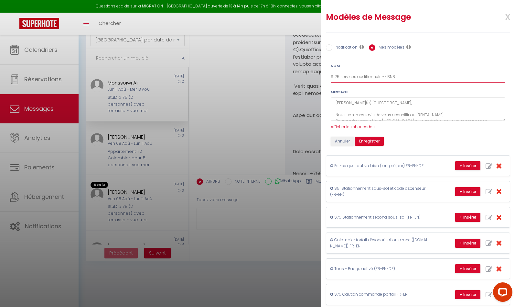
click at [335, 77] on input "S. 75 services additionnels -> BNB" at bounding box center [418, 77] width 175 height 12
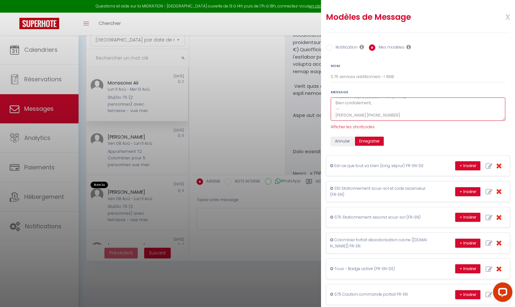
drag, startPoint x: 378, startPoint y: 116, endPoint x: 378, endPoint y: 122, distance: 5.9
click at [346, 115] on textarea "Cher(e) [GUEST:FIRST_NAME], Nous sommes ravis de vous accueillir au [RENTAL:NAM…" at bounding box center [418, 109] width 175 height 24
click at [443, 89] on form "Nom S.75 services additionnels -> BNB Message Afficher les shortcodes Annuler E…" at bounding box center [418, 104] width 183 height 83
click at [367, 140] on button "Enregistrer" at bounding box center [369, 141] width 29 height 9
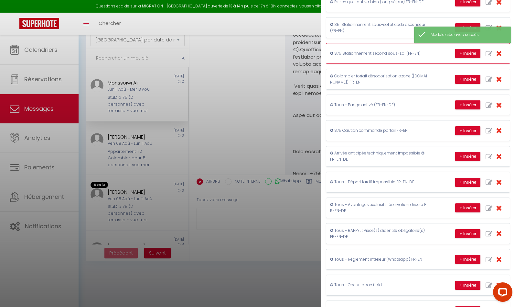
scroll to position [72, 0]
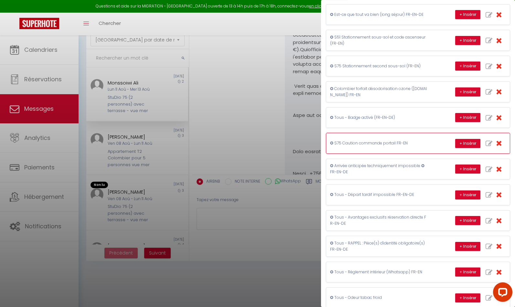
click at [488, 141] on icon "button" at bounding box center [489, 143] width 7 height 7
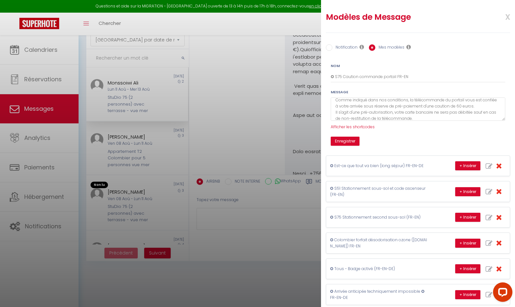
scroll to position [0, 0]
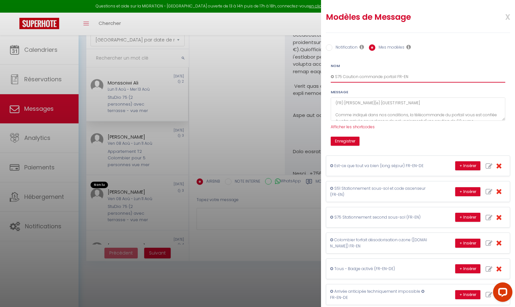
drag, startPoint x: 341, startPoint y: 77, endPoint x: 323, endPoint y: 92, distance: 23.5
click at [331, 77] on input "✪ S75 Caution commande portail FR-EN" at bounding box center [418, 77] width 175 height 12
click at [413, 86] on form "Nom ✪ S75 Caution commande portail FR-EN Message (FR) Cher(e) [GUEST:FIRST_NAME…" at bounding box center [418, 104] width 183 height 83
click at [350, 139] on button "Enregistrer" at bounding box center [345, 141] width 29 height 9
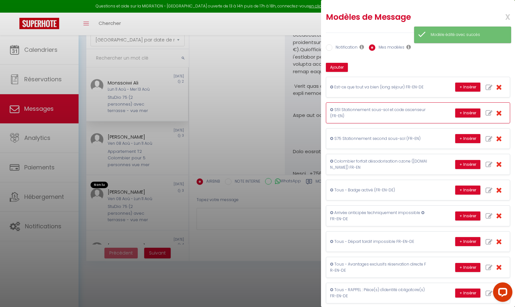
scroll to position [263, 0]
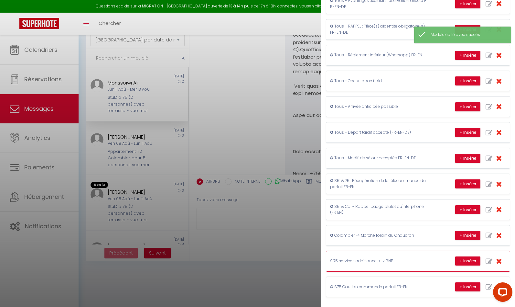
click at [488, 258] on icon "button" at bounding box center [489, 261] width 7 height 7
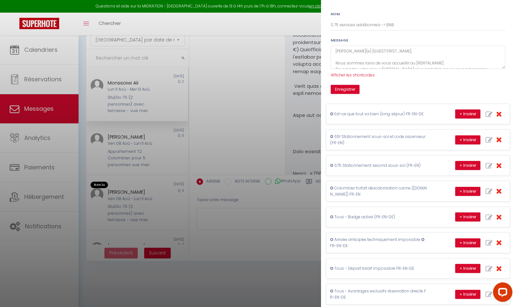
scroll to position [0, 0]
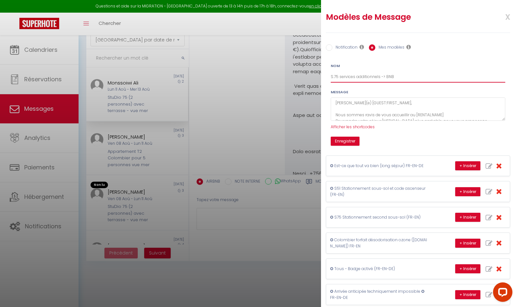
drag, startPoint x: 339, startPoint y: 77, endPoint x: 327, endPoint y: 77, distance: 12.0
click at [327, 76] on div "Nom S.75 services additionnels -> BNB" at bounding box center [418, 73] width 183 height 20
paste input "✪ S75"
click at [499, 86] on form "Nom ✪ S75 Services additionnels -> BNB Message Afficher les shortcodes Enregist…" at bounding box center [418, 104] width 183 height 83
click at [353, 139] on button "Enregistrer" at bounding box center [345, 141] width 29 height 9
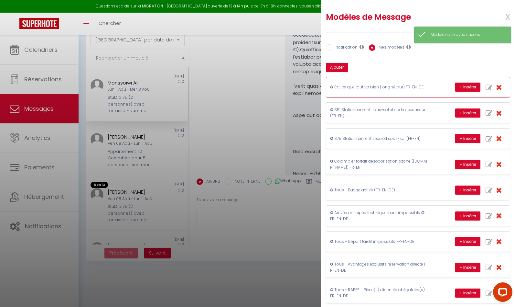
click at [406, 84] on p "✪ Est-ce que tout va bien (long séjour) FR-EN-DE" at bounding box center [378, 87] width 97 height 6
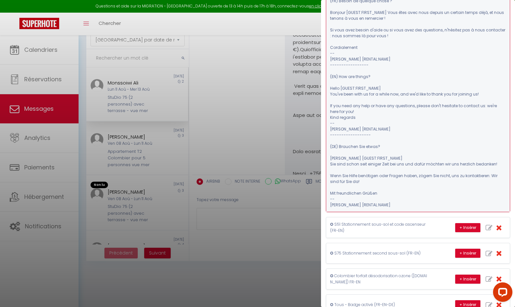
scroll to position [105, 0]
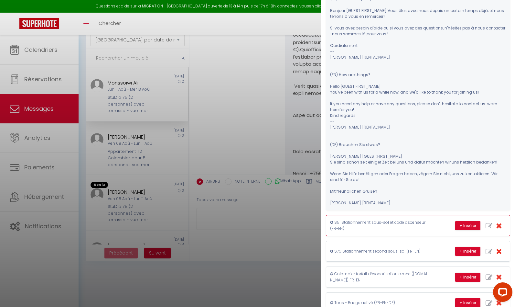
click at [395, 219] on p "✪ S51 Stationnement sous-sol et code ascenseur (FR-EN)" at bounding box center [378, 225] width 97 height 12
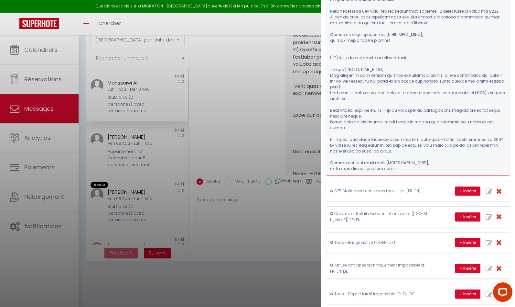
scroll to position [212, 0]
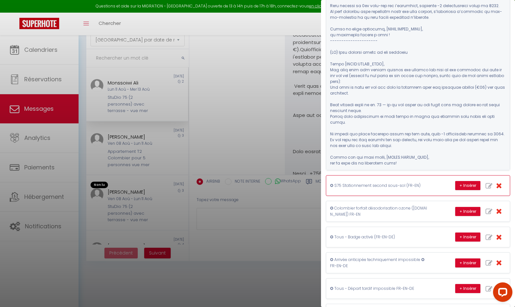
click at [380, 182] on p "✪ S75 Stationnement second sous-sol (FR-EN)" at bounding box center [378, 185] width 97 height 6
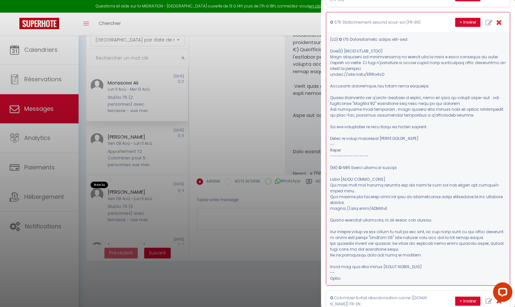
scroll to position [73, 0]
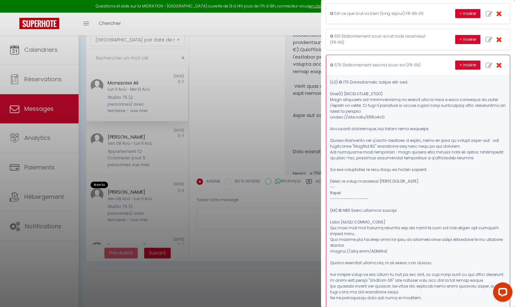
drag, startPoint x: 381, startPoint y: 116, endPoint x: 347, endPoint y: 116, distance: 33.6
click at [347, 116] on pre at bounding box center [418, 201] width 176 height 245
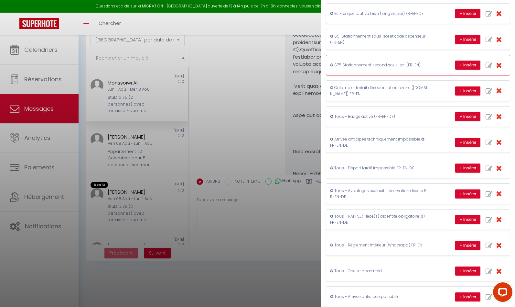
click at [382, 66] on p "✪ S75 Stationnement second sous-sol (FR-EN)" at bounding box center [378, 65] width 97 height 6
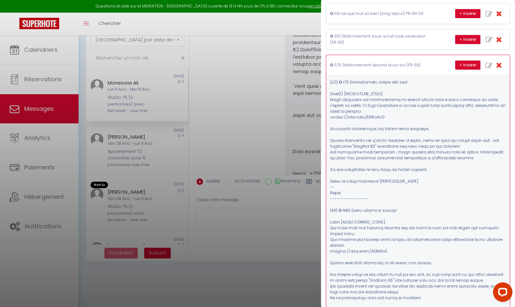
click at [382, 66] on p "✪ S75 Stationnement second sous-sol (FR-EN)" at bounding box center [378, 65] width 97 height 6
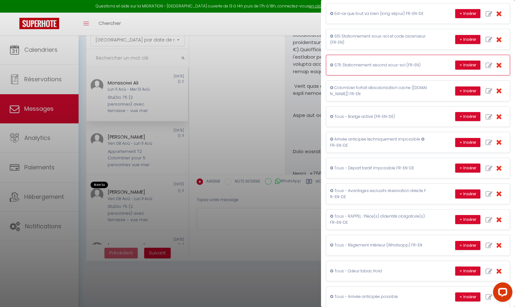
click at [490, 63] on icon "button" at bounding box center [489, 65] width 7 height 7
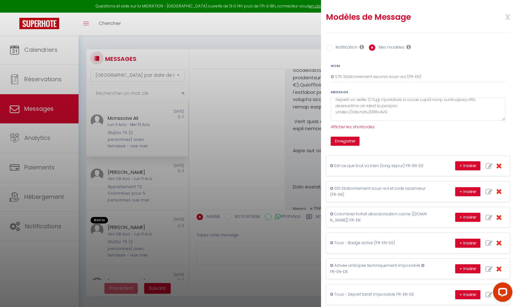
scroll to position [24, 0]
drag, startPoint x: 336, startPoint y: 116, endPoint x: 379, endPoint y: 116, distance: 42.7
click at [382, 117] on textarea at bounding box center [418, 109] width 175 height 24
click at [402, 113] on textarea at bounding box center [418, 109] width 175 height 24
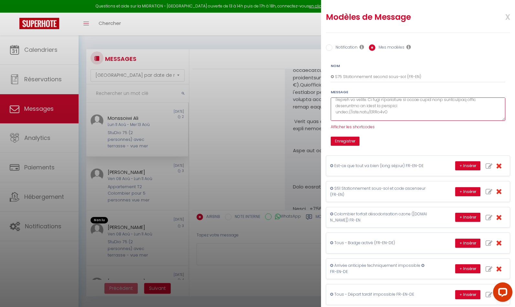
drag, startPoint x: 398, startPoint y: 107, endPoint x: 417, endPoint y: 116, distance: 20.8
click at [398, 107] on textarea at bounding box center [418, 109] width 175 height 24
drag, startPoint x: 350, startPoint y: 104, endPoint x: 366, endPoint y: 107, distance: 16.6
click at [350, 104] on textarea at bounding box center [418, 109] width 175 height 24
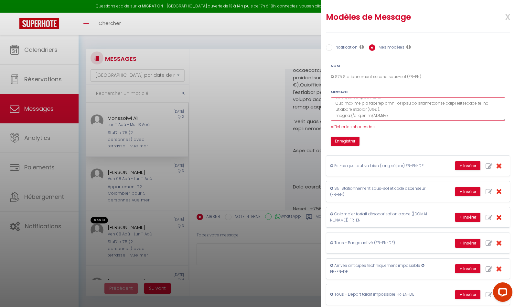
click at [385, 107] on textarea at bounding box center [418, 109] width 175 height 24
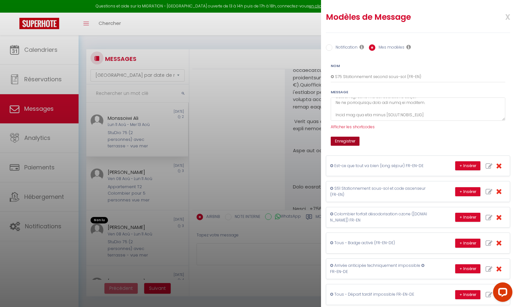
click at [348, 142] on button "Enregistrer" at bounding box center [345, 141] width 29 height 9
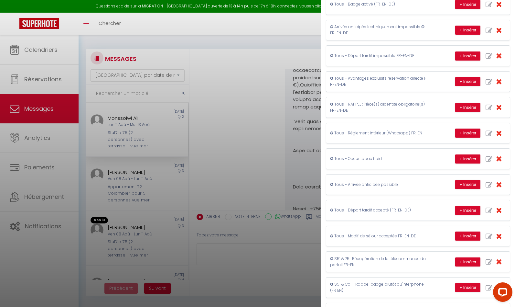
scroll to position [263, 0]
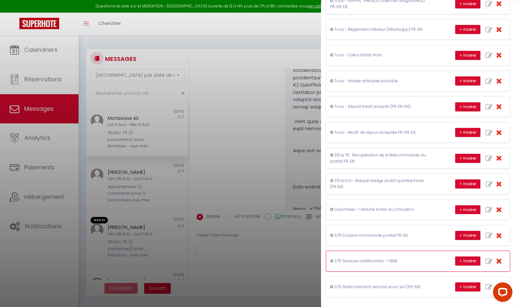
click at [367, 260] on p "✪ S75 Services additionnels -> BNB" at bounding box center [378, 261] width 97 height 6
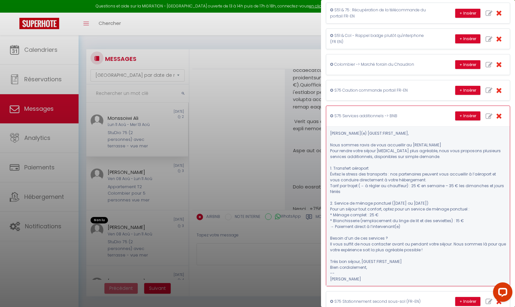
scroll to position [416, 0]
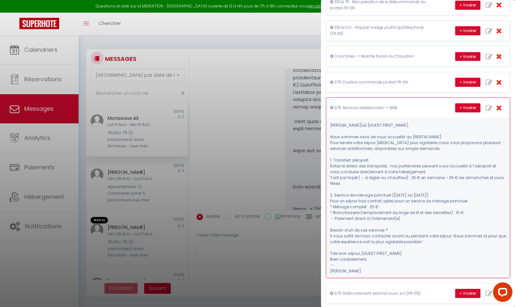
click at [490, 108] on icon "button" at bounding box center [489, 108] width 7 height 7
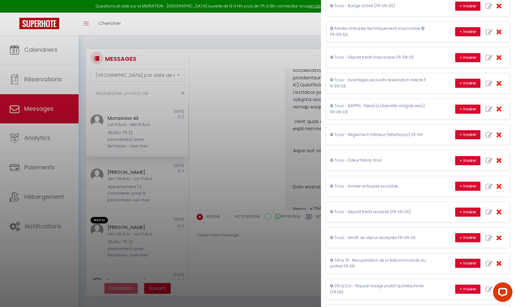
scroll to position [0, 0]
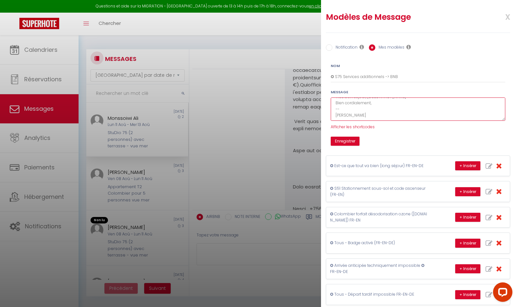
click at [416, 112] on textarea "Cher(e) [GUEST:FIRST_NAME], Nous sommes ravis de vous accueillir au [RENTAL:NAM…" at bounding box center [418, 109] width 175 height 24
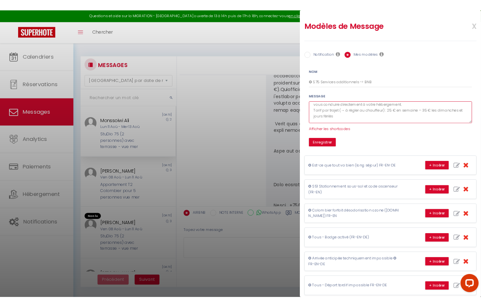
scroll to position [51, 0]
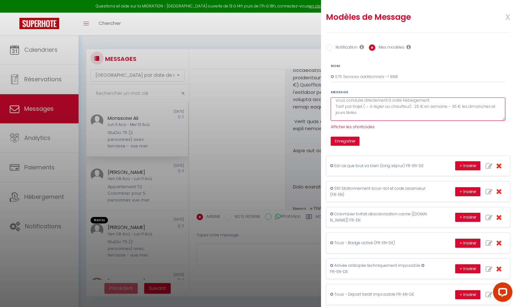
click at [465, 107] on textarea "Cher(e) [GUEST:FIRST_NAME], Nous sommes ravis de vous accueillir au [RENTAL:NAM…" at bounding box center [418, 109] width 175 height 24
click at [484, 107] on textarea "Cher(e) [GUEST:FIRST_NAME], Nous sommes ravis de vous accueillir au [RENTAL:NAM…" at bounding box center [418, 109] width 175 height 24
click at [482, 129] on div "Message Cher(e) [GUEST:FIRST_NAME], Nous sommes ravis de vous accueillir au [RE…" at bounding box center [418, 109] width 175 height 41
click at [375, 110] on textarea "Cher(e) [GUEST:FIRST_NAME], Nous sommes ravis de vous accueillir au [RENTAL:NAM…" at bounding box center [418, 109] width 175 height 24
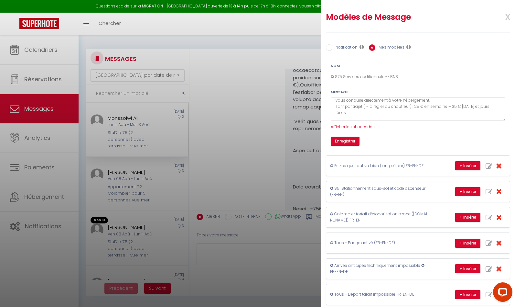
click at [495, 130] on form "Nom ✪ S75 Services additionnels -> BNB Message Afficher les shortcodes Enregist…" at bounding box center [418, 104] width 183 height 83
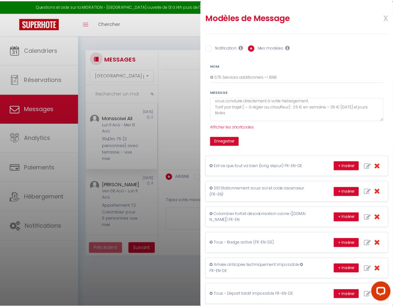
scroll to position [1926, 0]
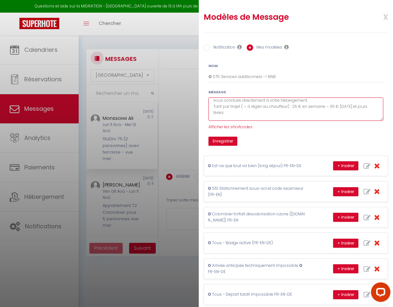
drag, startPoint x: 332, startPoint y: 105, endPoint x: 331, endPoint y: 111, distance: 5.6
click at [332, 105] on textarea "Cher(e) [GUEST:FIRST_NAME], Nous sommes ravis de vous accueillir au [RENTAL:NAM…" at bounding box center [295, 109] width 175 height 24
click at [322, 114] on textarea "Cher(e) [GUEST:FIRST_NAME], Nous sommes ravis de vous accueillir au [RENTAL:NAM…" at bounding box center [295, 109] width 175 height 24
click at [236, 117] on textarea "Cher(e) [GUEST:FIRST_NAME], Nous sommes ravis de vous accueillir au [RENTAL:NAM…" at bounding box center [295, 109] width 175 height 24
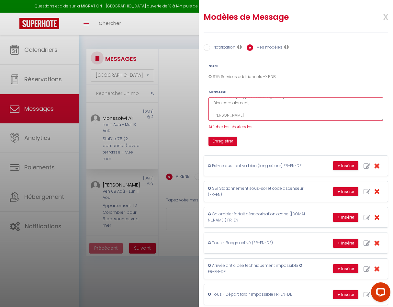
scroll to position [150, 0]
paste textarea "Dear [GUEST:FIRST_NAME], We are delighted to welcome you to [RENTAL:NAME]. To m…"
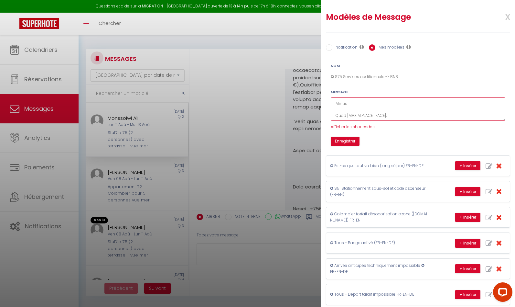
scroll to position [154, 0]
click at [351, 102] on textarea at bounding box center [418, 109] width 175 height 24
click at [337, 115] on textarea at bounding box center [418, 109] width 175 height 24
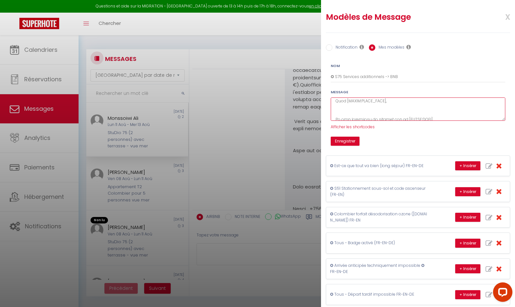
click at [335, 119] on textarea at bounding box center [418, 109] width 175 height 24
click at [334, 116] on textarea at bounding box center [418, 109] width 175 height 24
click at [336, 113] on textarea at bounding box center [418, 109] width 175 height 24
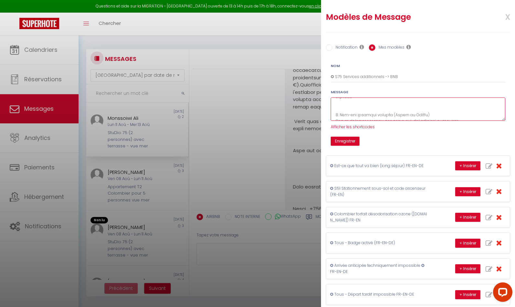
scroll to position [235, 0]
click at [335, 112] on textarea at bounding box center [418, 109] width 175 height 24
click at [336, 104] on textarea at bounding box center [418, 109] width 175 height 24
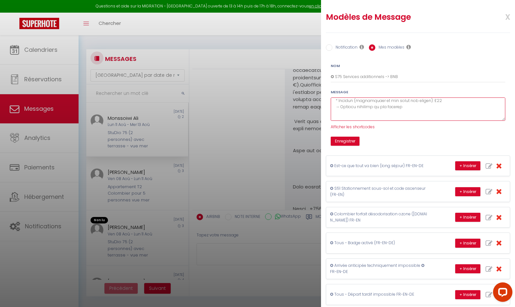
click at [365, 118] on textarea at bounding box center [418, 109] width 175 height 24
click at [367, 115] on textarea at bounding box center [418, 109] width 175 height 24
click at [336, 116] on textarea at bounding box center [418, 109] width 175 height 24
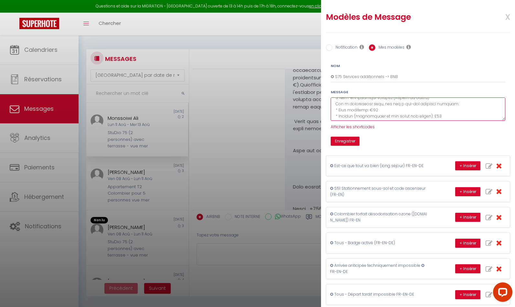
scroll to position [248, 0]
click at [433, 112] on textarea at bounding box center [418, 109] width 175 height 24
click at [335, 111] on textarea at bounding box center [418, 109] width 175 height 24
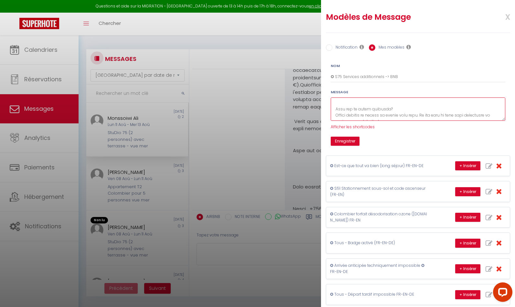
click at [336, 110] on textarea at bounding box center [418, 109] width 175 height 24
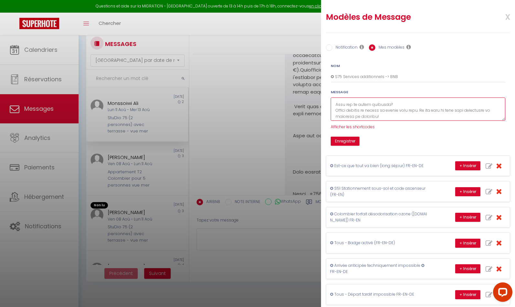
scroll to position [274, 0]
click at [336, 109] on textarea at bounding box center [418, 109] width 175 height 24
click at [334, 119] on textarea at bounding box center [418, 109] width 175 height 24
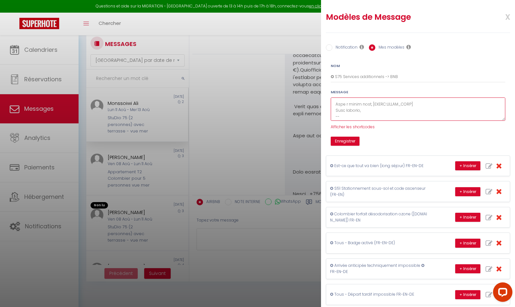
click at [335, 112] on textarea at bounding box center [418, 109] width 175 height 24
click at [335, 109] on textarea at bounding box center [418, 109] width 175 height 24
click at [336, 115] on textarea at bounding box center [418, 109] width 175 height 24
click at [345, 140] on button "Enregistrer" at bounding box center [345, 141] width 29 height 9
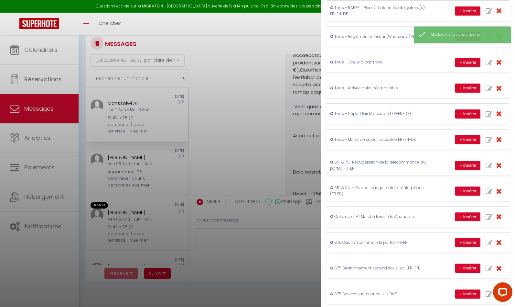
scroll to position [263, 0]
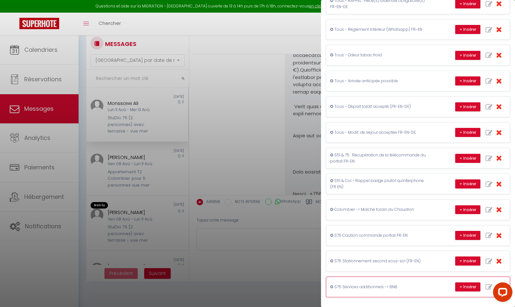
drag, startPoint x: 387, startPoint y: 284, endPoint x: 391, endPoint y: 282, distance: 5.1
click at [387, 284] on p "✪ S75 Services additionnels -> BNB" at bounding box center [378, 287] width 97 height 6
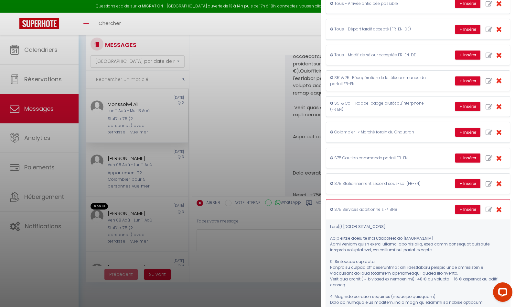
scroll to position [340, 0]
click at [489, 208] on icon "button" at bounding box center [489, 209] width 7 height 7
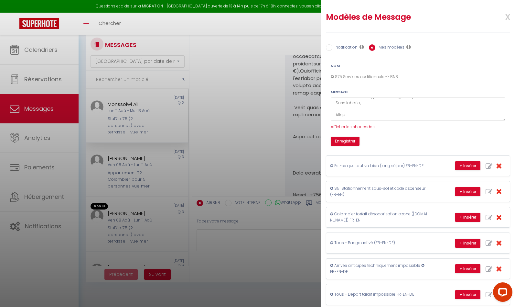
scroll to position [0, 0]
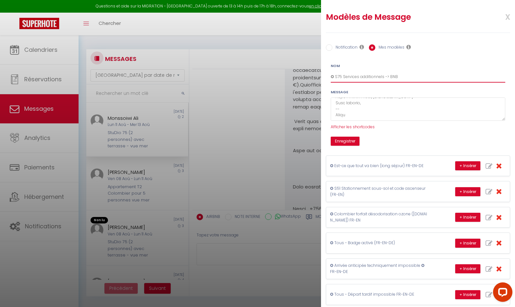
click at [403, 78] on input "✪ S75 Services additionnels -> BNB" at bounding box center [418, 77] width 175 height 12
click at [405, 77] on input "✪ S75 Services additionnels -> BNB (FR EN)" at bounding box center [418, 77] width 175 height 12
click at [491, 58] on div "Nom ✪ S75 Services additionnels -> BNB (FR-EN) Message Afficher les shortcodes …" at bounding box center [419, 102] width 192 height 88
click at [345, 140] on button "Enregistrer" at bounding box center [345, 141] width 29 height 9
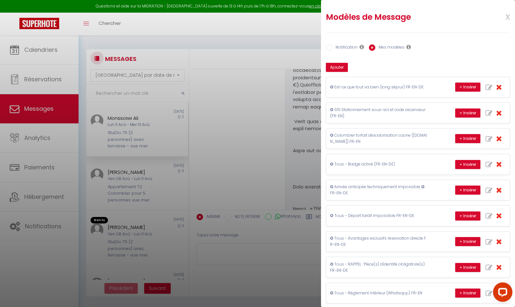
click at [508, 18] on span "x" at bounding box center [500, 16] width 20 height 15
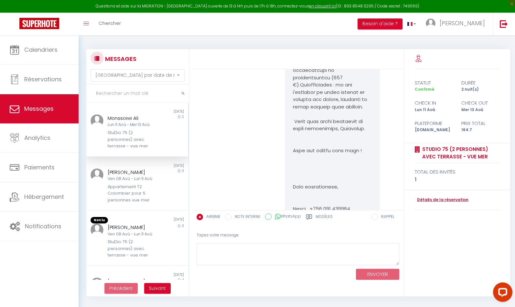
click at [428, 224] on div "statut durée Confirmé 2 nuit(s) check in check out Lun 11 Aoû Mer 13 Aoû Platef…" at bounding box center [457, 172] width 106 height 247
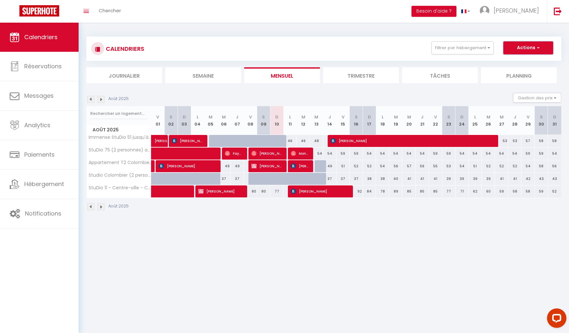
click at [542, 46] on button "Actions" at bounding box center [528, 47] width 50 height 13
click at [410, 54] on div "CALENDRIERS Filtrer par hébergement Sainte-Clotilde Immense StuDio 51 jusqu'à 4…" at bounding box center [323, 48] width 465 height 15
click at [320, 155] on div "54" at bounding box center [316, 154] width 13 height 12
type input "54"
type input "Mer 13 Août 2025"
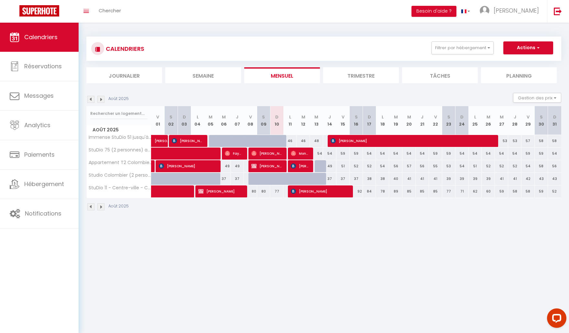
type input "Jeu 14 Août 2025"
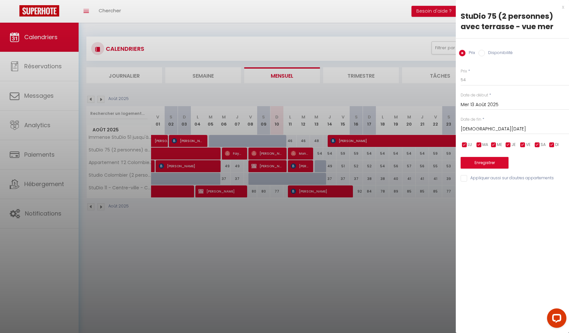
click at [403, 214] on div at bounding box center [284, 166] width 569 height 333
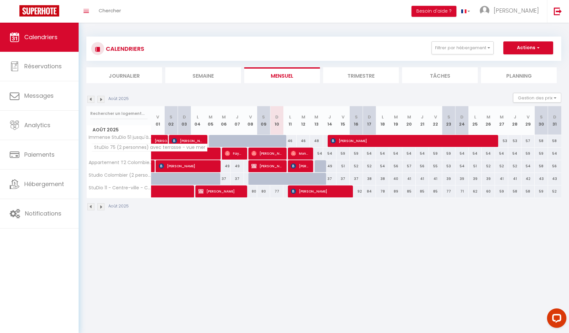
click at [102, 148] on span "StuDio 75 (2 personnes) avec terrasse - vue mer" at bounding box center [150, 148] width 116 height 8
click at [110, 150] on span "StuDio 75 (2 personnes) avec terrasse - vue mer" at bounding box center [150, 148] width 116 height 8
click at [362, 73] on li "Trimestre" at bounding box center [361, 75] width 76 height 16
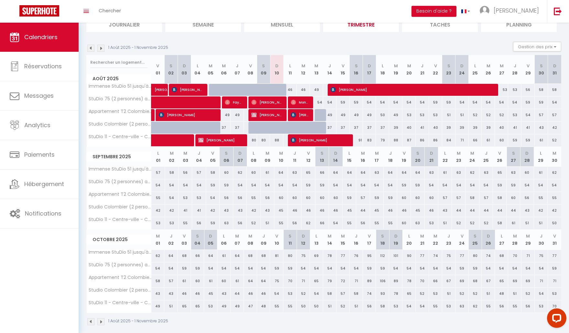
scroll to position [58, 0]
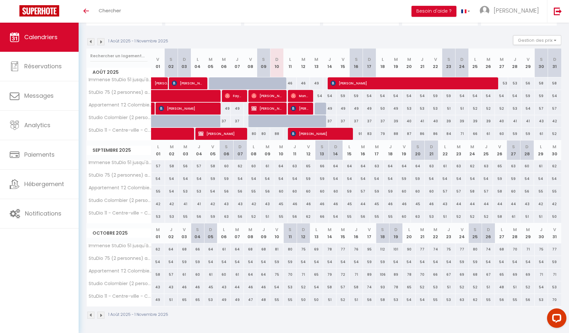
click at [320, 97] on div "54" at bounding box center [316, 96] width 13 height 12
type input "54"
type input "Mer 13 Août 2025"
type input "Jeu 14 Août 2025"
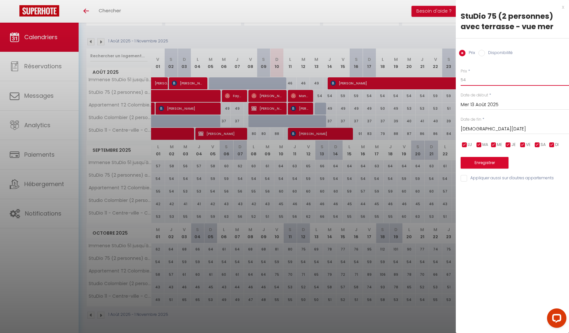
drag, startPoint x: 467, startPoint y: 80, endPoint x: 462, endPoint y: 80, distance: 4.5
click at [462, 80] on input "54" at bounding box center [515, 80] width 108 height 12
type input "57"
click at [487, 103] on input "Mer 13 Août 2025" at bounding box center [515, 105] width 108 height 8
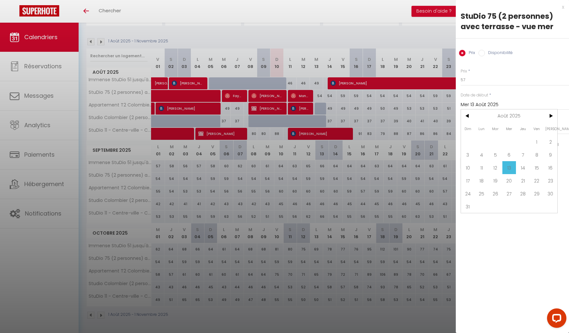
click at [510, 168] on span "13" at bounding box center [509, 167] width 14 height 13
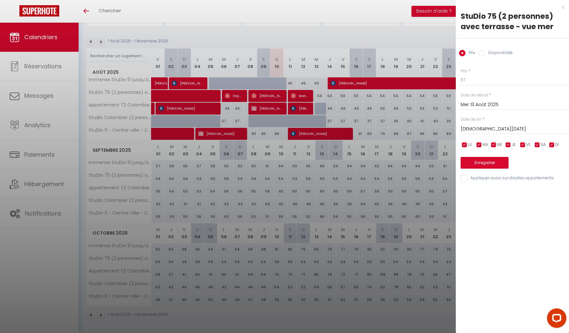
click at [484, 129] on input "Jeu 14 Août 2025" at bounding box center [515, 129] width 108 height 8
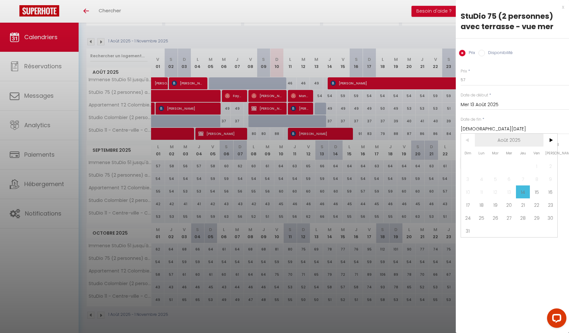
click at [508, 138] on span "Août 2025" at bounding box center [509, 140] width 69 height 13
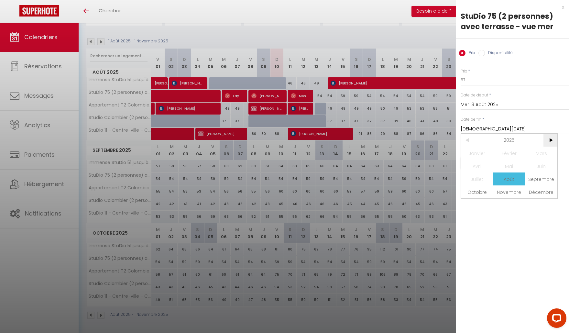
click at [551, 139] on span ">" at bounding box center [550, 140] width 14 height 13
click at [511, 177] on span "Août" at bounding box center [509, 178] width 32 height 13
click at [496, 176] on span "10" at bounding box center [495, 178] width 14 height 13
type input "Mar 10 Août 2027"
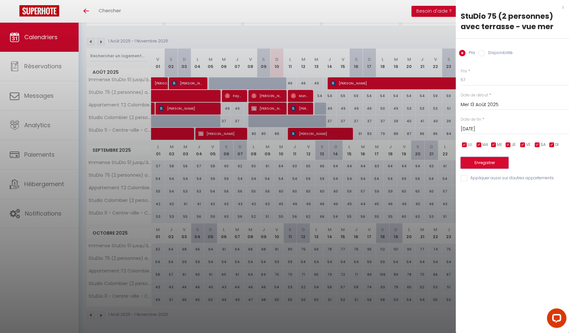
click at [486, 159] on button "Enregistrer" at bounding box center [485, 163] width 48 height 12
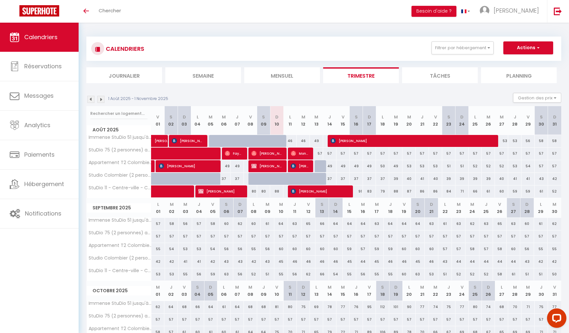
click at [321, 154] on div "57" at bounding box center [316, 154] width 13 height 12
type input "57"
type input "Mer 13 Août 2025"
type input "Jeu 14 Août 2025"
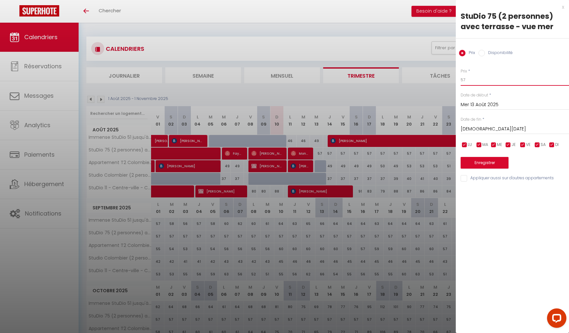
drag, startPoint x: 465, startPoint y: 81, endPoint x: 468, endPoint y: 84, distance: 4.4
click at [457, 80] on div "Prix * 57 Statut * Disponible Indisponible Date de début * Mer 13 Août 2025 < A…" at bounding box center [512, 121] width 113 height 122
type input "49"
click at [487, 106] on input "Mer 13 Août 2025" at bounding box center [515, 105] width 108 height 8
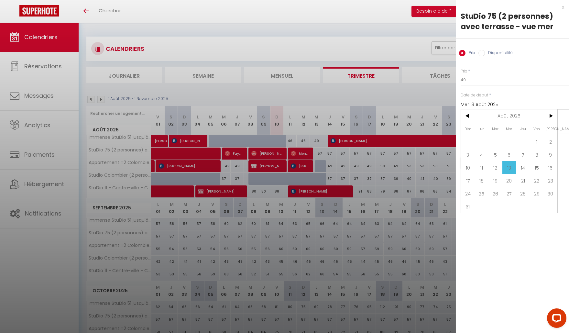
click at [508, 167] on span "13" at bounding box center [509, 167] width 14 height 13
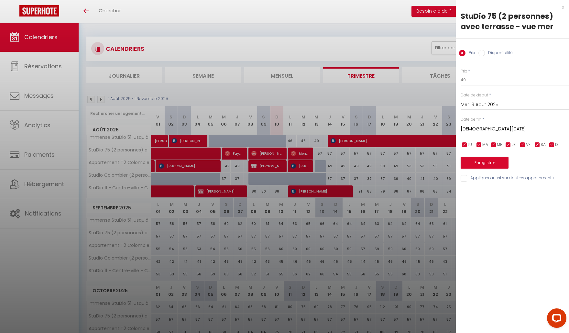
click at [496, 129] on input "Jeu 14 Août 2025" at bounding box center [515, 129] width 108 height 8
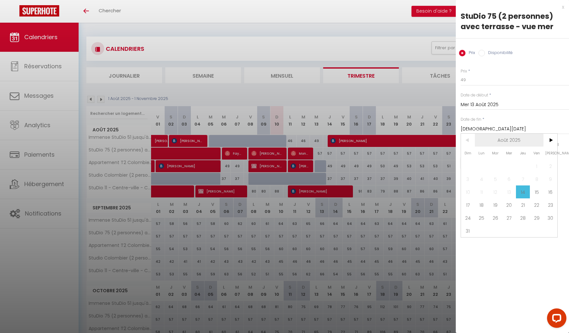
click at [506, 137] on span "Août 2025" at bounding box center [509, 140] width 69 height 13
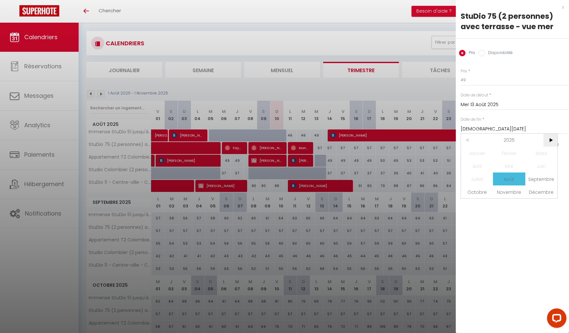
click at [551, 139] on span ">" at bounding box center [550, 140] width 14 height 13
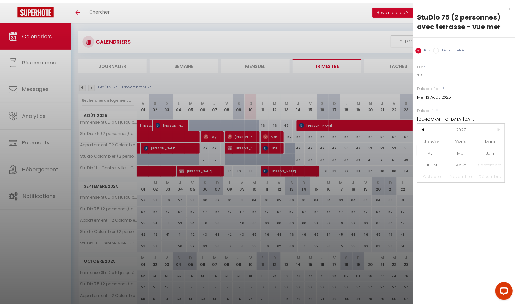
scroll to position [6, 0]
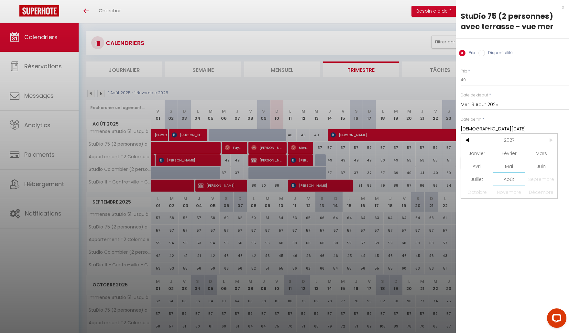
click at [511, 178] on span "Août" at bounding box center [509, 178] width 32 height 13
click at [496, 180] on span "10" at bounding box center [495, 178] width 14 height 13
type input "Mar 10 Août 2027"
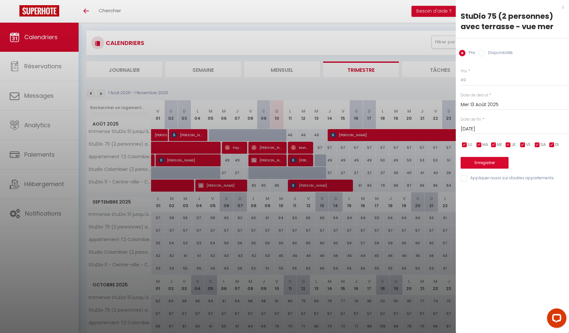
click at [535, 199] on div "x StuDio 75 (2 personnes) avec terrasse - vue mer Prix Disponibilité Prix * 49 …" at bounding box center [512, 166] width 113 height 333
drag, startPoint x: 466, startPoint y: 80, endPoint x: 461, endPoint y: 80, distance: 4.9
click at [461, 80] on input "49" at bounding box center [515, 80] width 108 height 12
type input "51"
click at [513, 214] on div "x StuDio 75 (2 personnes) avec terrasse - vue mer Prix Disponibilité Prix * 51 …" at bounding box center [512, 166] width 113 height 333
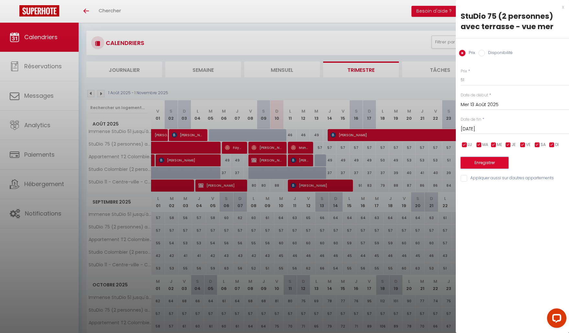
click at [483, 161] on button "Enregistrer" at bounding box center [485, 163] width 48 height 12
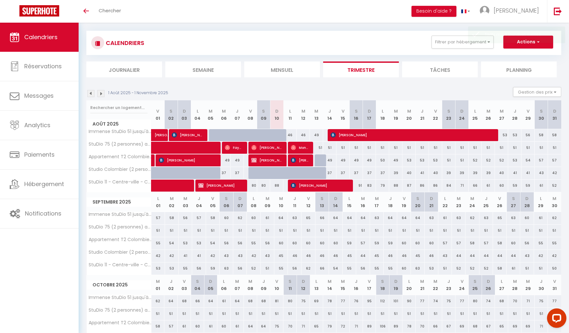
click at [320, 149] on div "51" at bounding box center [316, 148] width 13 height 12
type input "51"
type input "Mer 13 Août 2025"
type input "Jeu 14 Août 2025"
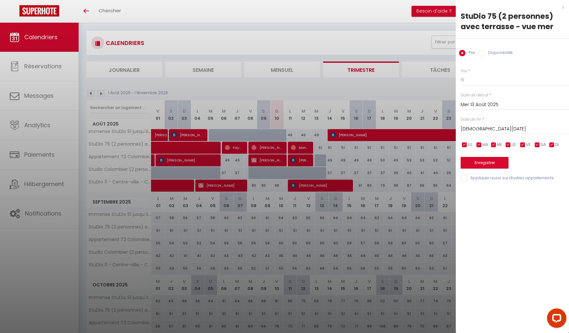
drag, startPoint x: 464, startPoint y: 145, endPoint x: 471, endPoint y: 145, distance: 6.8
click at [465, 145] on input "checkbox" at bounding box center [464, 145] width 6 height 6
checkbox input "false"
click at [481, 145] on input "checkbox" at bounding box center [479, 145] width 6 height 6
checkbox input "false"
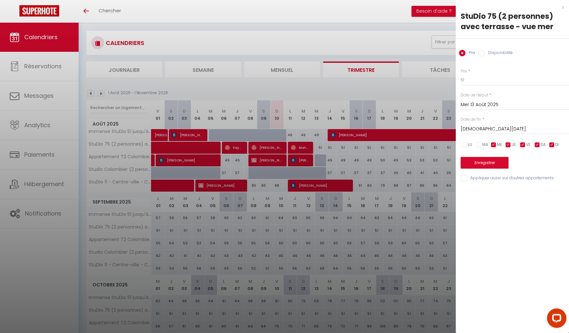
drag, startPoint x: 491, startPoint y: 145, endPoint x: 502, endPoint y: 145, distance: 11.0
click at [492, 145] on input "checkbox" at bounding box center [493, 145] width 6 height 6
checkbox input "false"
click at [509, 145] on input "checkbox" at bounding box center [508, 145] width 6 height 6
checkbox input "false"
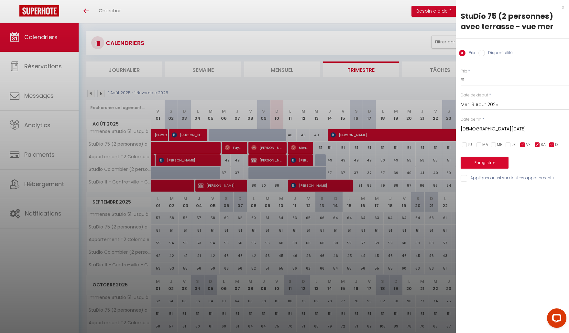
drag, startPoint x: 553, startPoint y: 145, endPoint x: 553, endPoint y: 152, distance: 7.1
click at [553, 145] on input "checkbox" at bounding box center [552, 145] width 6 height 6
checkbox input "false"
click at [486, 128] on input "Jeu 14 Août 2025" at bounding box center [515, 129] width 108 height 8
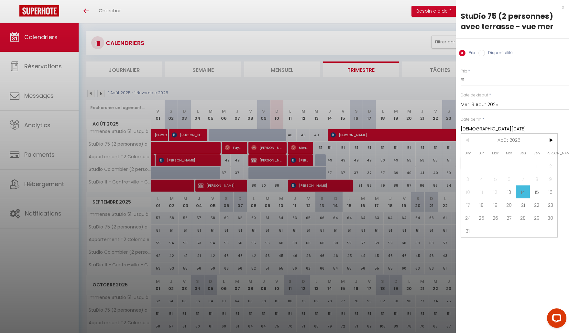
click at [516, 138] on span "Août 2025" at bounding box center [509, 140] width 69 height 13
click at [549, 138] on span ">" at bounding box center [550, 140] width 14 height 13
click at [512, 179] on span "Août" at bounding box center [509, 178] width 32 height 13
click at [497, 179] on span "10" at bounding box center [495, 178] width 14 height 13
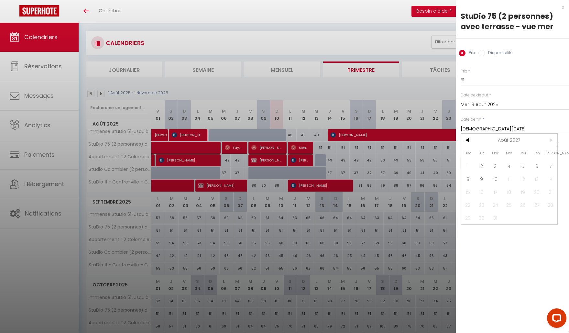
type input "Mar 10 Août 2027"
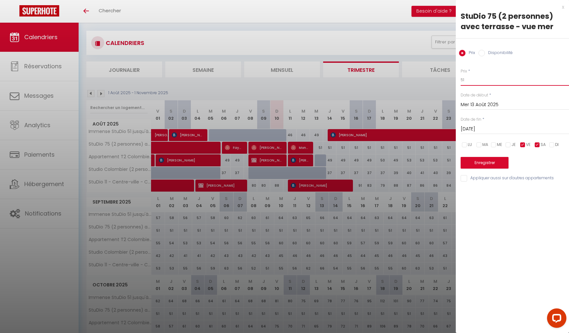
drag, startPoint x: 466, startPoint y: 80, endPoint x: 461, endPoint y: 80, distance: 5.2
click at [461, 80] on input "51" at bounding box center [515, 80] width 108 height 12
type input "55"
click at [510, 208] on div "x StuDio 75 (2 personnes) avec terrasse - vue mer Prix Disponibilité Prix * 55 …" at bounding box center [512, 166] width 113 height 333
click at [486, 164] on button "Enregistrer" at bounding box center [485, 163] width 48 height 12
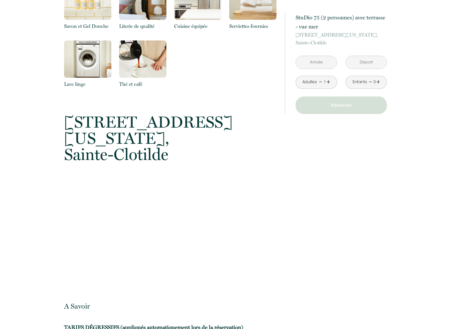
scroll to position [931, 0]
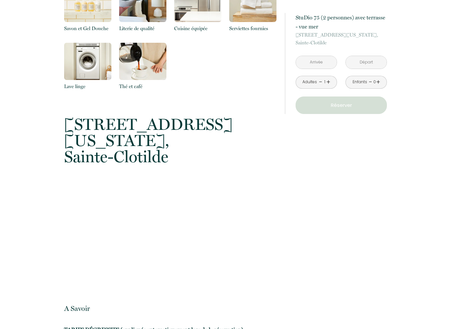
click at [317, 64] on input "text" at bounding box center [316, 62] width 41 height 13
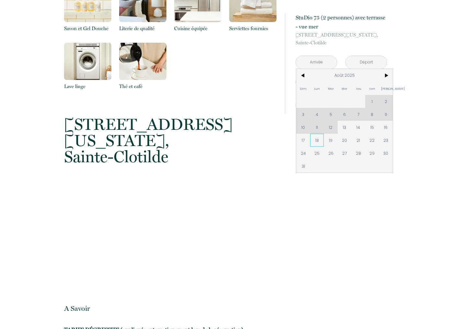
click at [319, 139] on span "18" at bounding box center [317, 140] width 14 height 13
type input "Lun 18 Août 2025"
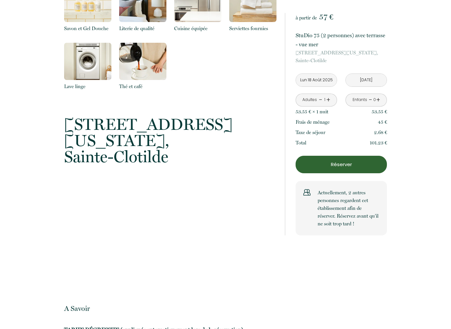
click at [374, 80] on input "Mar 19 Août 2025" at bounding box center [365, 80] width 41 height 13
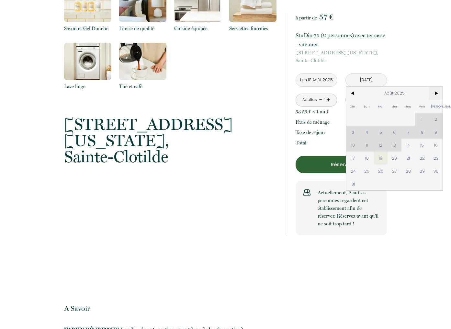
click at [436, 93] on span ">" at bounding box center [436, 93] width 14 height 13
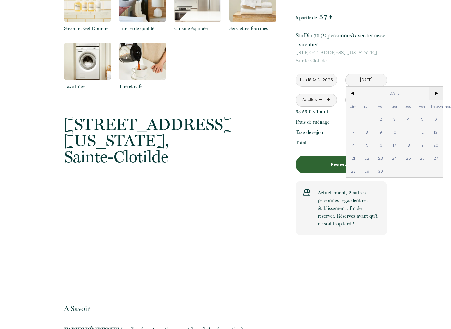
click at [437, 93] on span ">" at bounding box center [436, 93] width 14 height 13
click at [423, 120] on span "3" at bounding box center [422, 119] width 14 height 13
type input "Ven 03 Oct 2025"
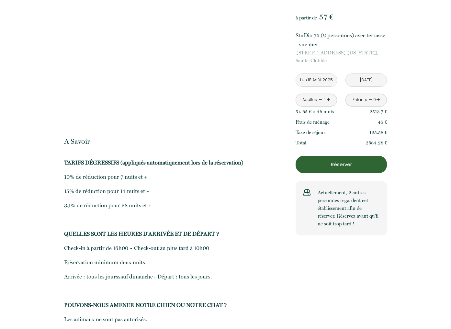
scroll to position [1097, 0]
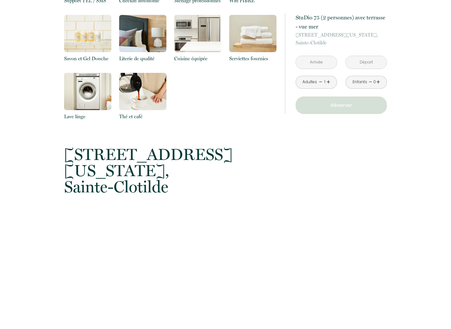
scroll to position [900, 0]
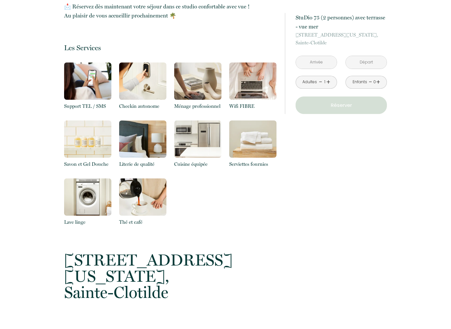
scroll to position [794, 0]
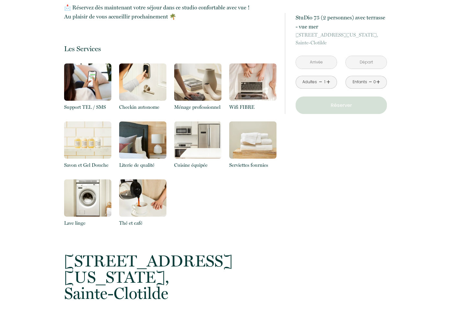
click at [320, 61] on input "text" at bounding box center [316, 62] width 41 height 13
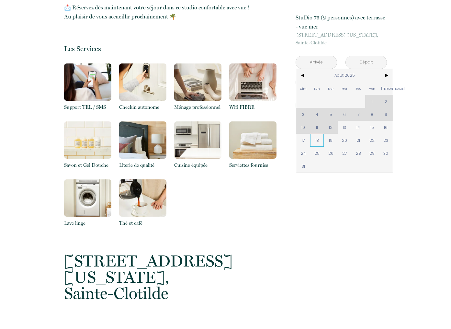
click at [315, 141] on span "18" at bounding box center [317, 140] width 14 height 13
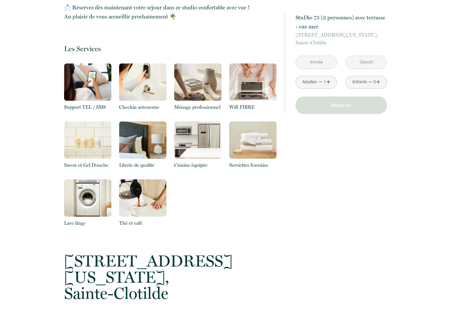
type input "Lun 18 Août 2025"
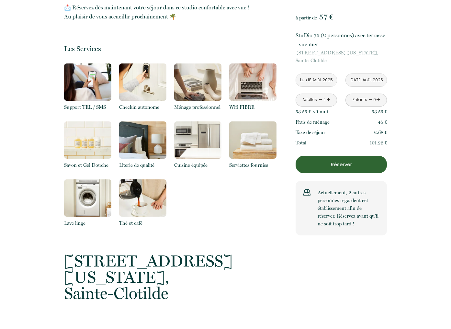
click at [372, 79] on input "[DATE] Août 2025" at bounding box center [365, 80] width 41 height 13
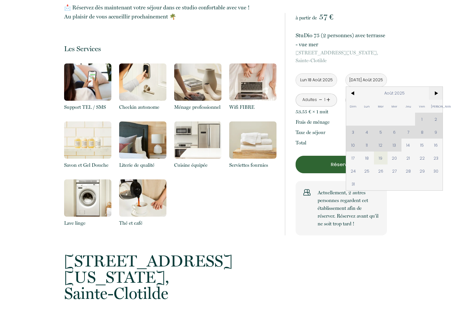
click at [435, 94] on span ">" at bounding box center [436, 93] width 14 height 13
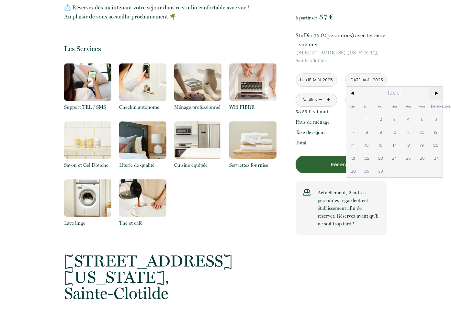
click at [436, 94] on span ">" at bounding box center [436, 93] width 14 height 13
click at [422, 118] on span "3" at bounding box center [422, 119] width 14 height 13
type input "Ven [DATE]"
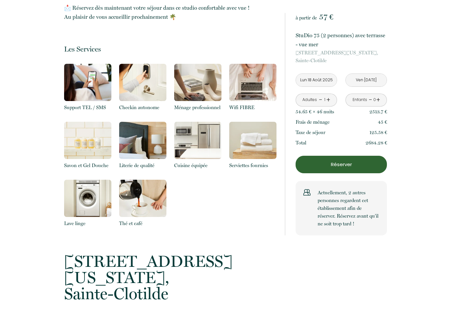
click at [344, 164] on p "Réserver" at bounding box center [341, 164] width 87 height 8
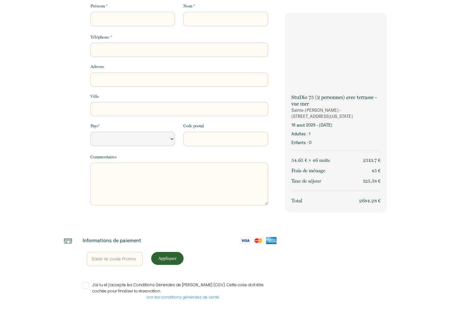
select select "Default select example"
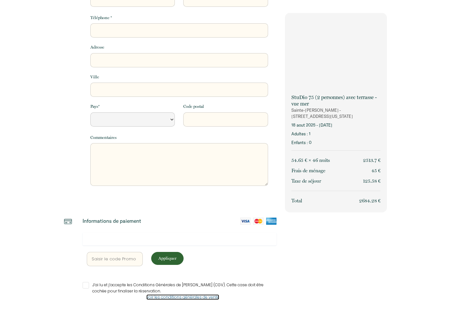
click at [180, 296] on link "voir les conditions générales de vente" at bounding box center [182, 296] width 73 height 5
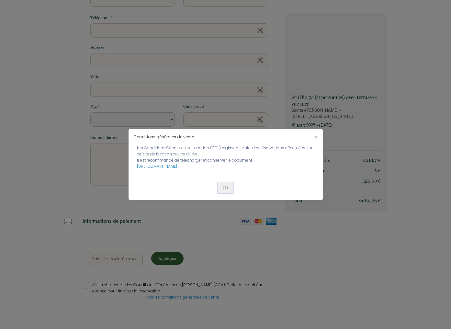
click at [224, 191] on button "Ok" at bounding box center [225, 187] width 16 height 11
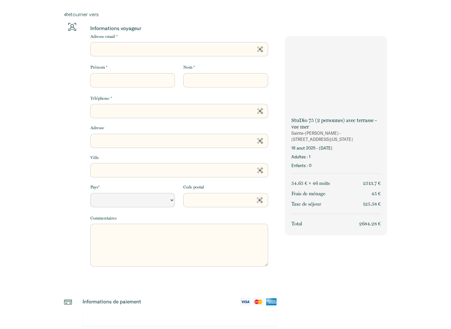
scroll to position [0, 0]
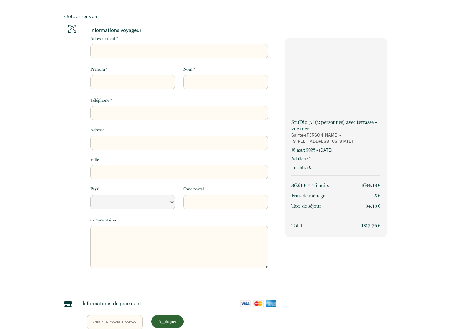
select select "Default select example"
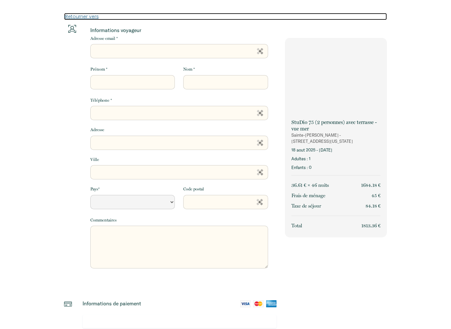
click at [79, 16] on link "Retourner vers" at bounding box center [225, 16] width 323 height 7
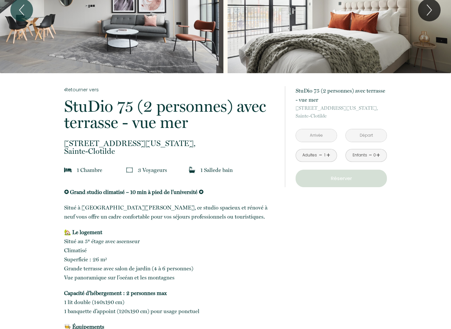
scroll to position [55, 0]
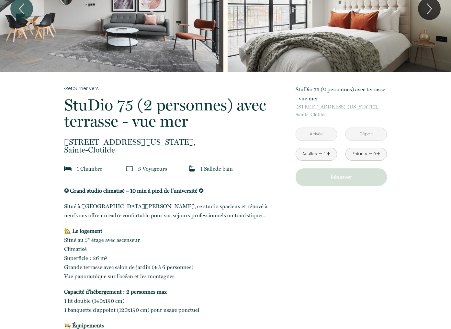
click at [320, 132] on input "text" at bounding box center [316, 134] width 41 height 13
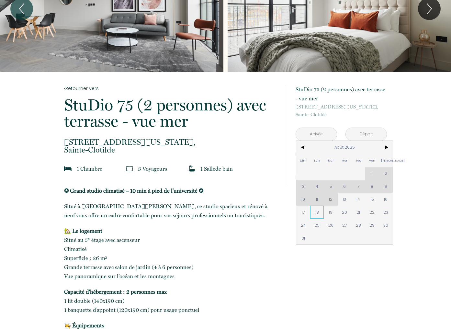
click at [318, 212] on span "18" at bounding box center [317, 211] width 14 height 13
type input "Lun 18 Août 2025"
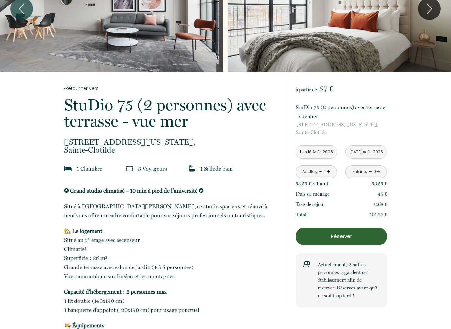
click at [373, 152] on input "[DATE] Août 2025" at bounding box center [365, 152] width 41 height 13
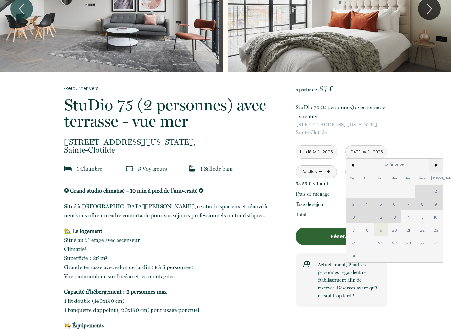
click at [437, 164] on span ">" at bounding box center [436, 165] width 14 height 13
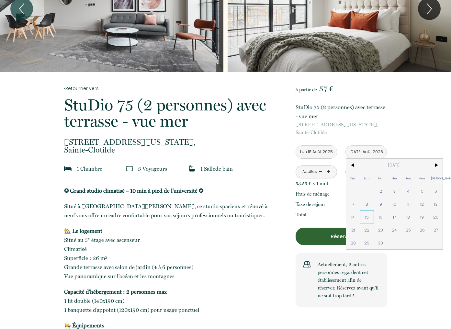
click at [366, 216] on span "15" at bounding box center [367, 216] width 14 height 13
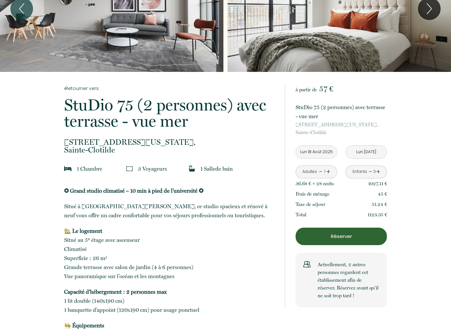
click at [374, 151] on input "Lun [DATE]" at bounding box center [365, 152] width 41 height 13
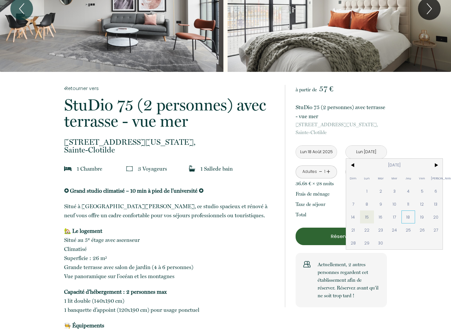
click at [408, 214] on span "18" at bounding box center [408, 216] width 14 height 13
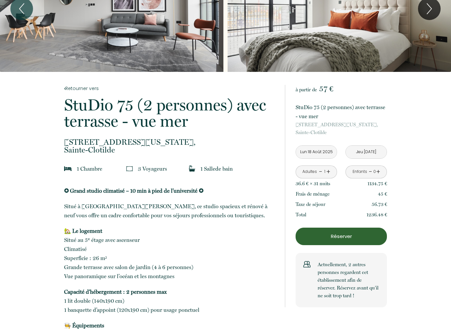
click at [366, 153] on input "Jeu [DATE]" at bounding box center [365, 152] width 41 height 13
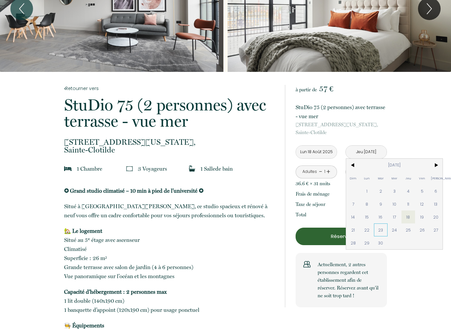
click at [381, 228] on span "23" at bounding box center [381, 229] width 14 height 13
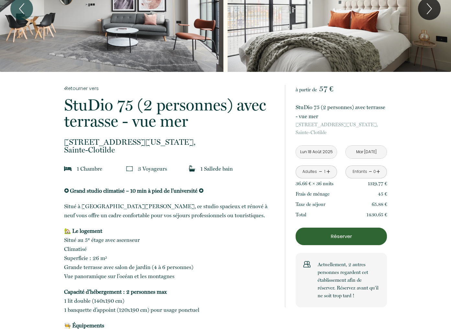
click at [368, 151] on input "Mar 23 Sep 2025" at bounding box center [365, 152] width 41 height 13
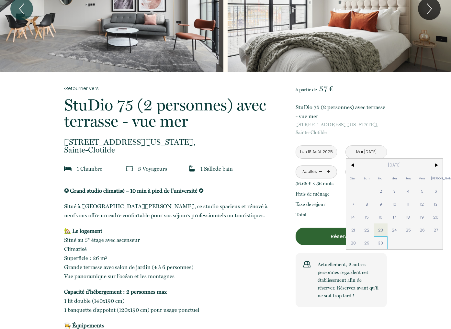
click at [381, 243] on span "30" at bounding box center [381, 242] width 14 height 13
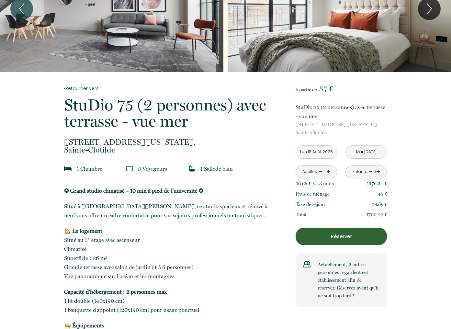
click at [368, 150] on input "Mar 30 Sep 2025" at bounding box center [365, 152] width 41 height 13
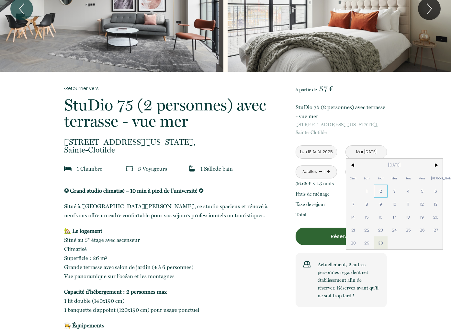
click at [381, 192] on span "2" at bounding box center [381, 190] width 14 height 13
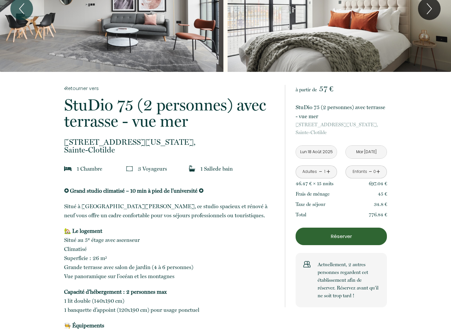
click at [372, 153] on input "Mar 02 Sep 2025" at bounding box center [365, 152] width 41 height 13
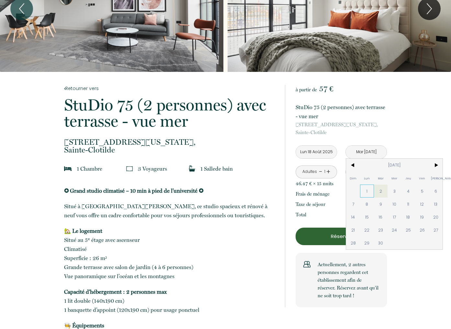
click at [366, 192] on span "1" at bounding box center [367, 190] width 14 height 13
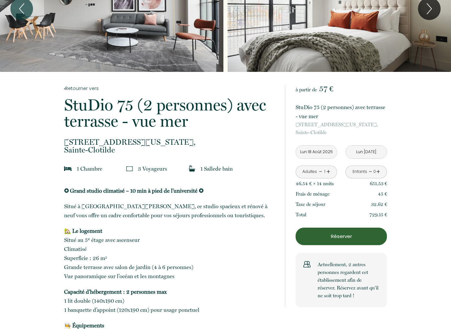
click at [369, 151] on input "Lun 01 Sep 2025" at bounding box center [365, 152] width 41 height 13
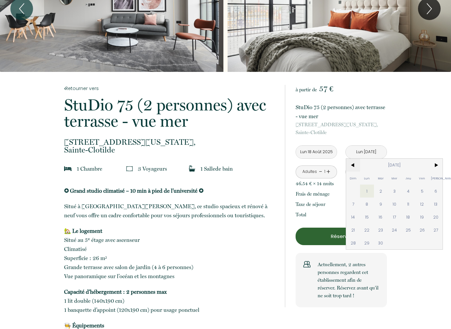
click at [352, 162] on span "<" at bounding box center [353, 165] width 14 height 13
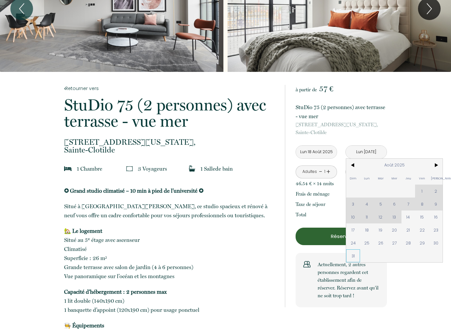
click at [354, 254] on span "31" at bounding box center [353, 255] width 14 height 13
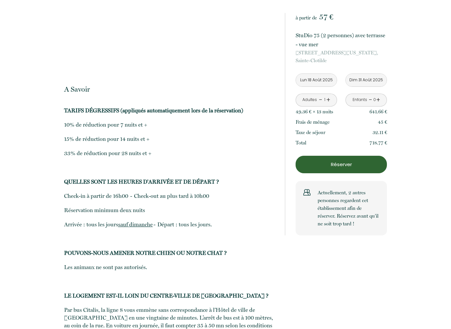
scroll to position [1163, 0]
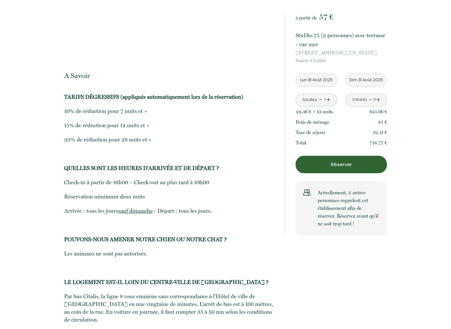
drag, startPoint x: 415, startPoint y: 265, endPoint x: 362, endPoint y: 257, distance: 53.7
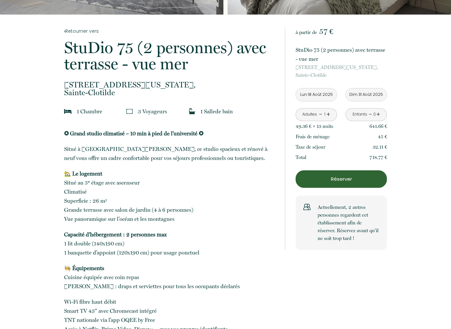
scroll to position [113, 0]
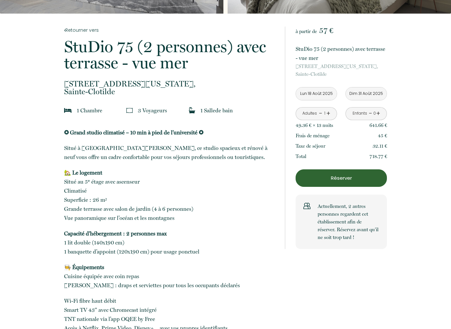
click at [371, 93] on input "Dim 31 Août 2025" at bounding box center [365, 93] width 41 height 13
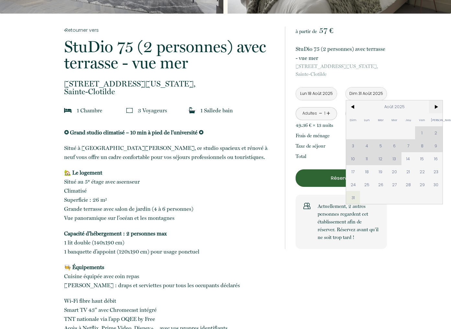
click at [436, 105] on span ">" at bounding box center [436, 106] width 14 height 13
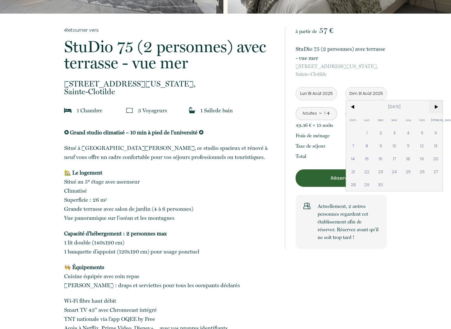
click at [436, 105] on span ">" at bounding box center [436, 106] width 14 height 13
click at [422, 132] on span "3" at bounding box center [422, 132] width 14 height 13
type input "Ven 03 Oct 2025"
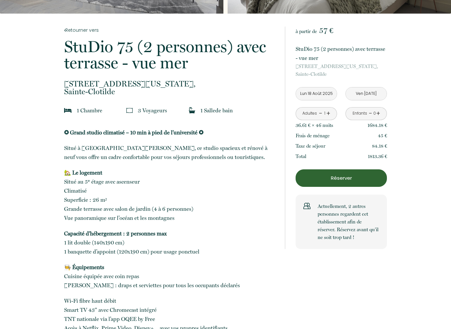
drag, startPoint x: 421, startPoint y: 82, endPoint x: 416, endPoint y: 81, distance: 4.3
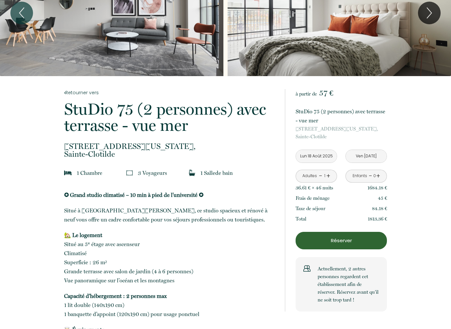
scroll to position [52, 0]
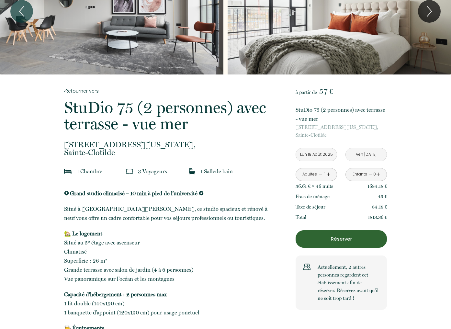
drag, startPoint x: 296, startPoint y: 186, endPoint x: 386, endPoint y: 217, distance: 95.9
click at [386, 217] on div "36.61 € × 46 nuit s 1684.18 € Frais de ménage 45 € Taxe de séjour 84.18 € Total…" at bounding box center [340, 201] width 91 height 41
copy div "36.61 € × 46 nuit s 1684.18 € Frais de ménage 45 € Taxe de séjour 84.18 € Total…"
drag, startPoint x: 417, startPoint y: 137, endPoint x: 402, endPoint y: 138, distance: 15.2
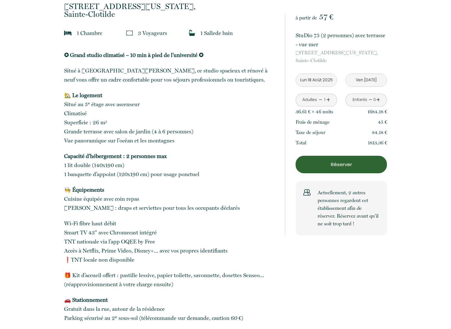
scroll to position [198, 0]
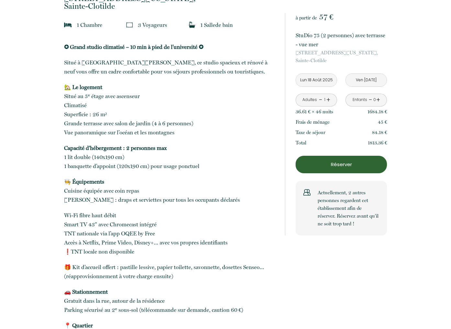
click at [329, 99] on link "+" at bounding box center [328, 100] width 4 height 10
click at [327, 99] on link "+" at bounding box center [328, 100] width 4 height 10
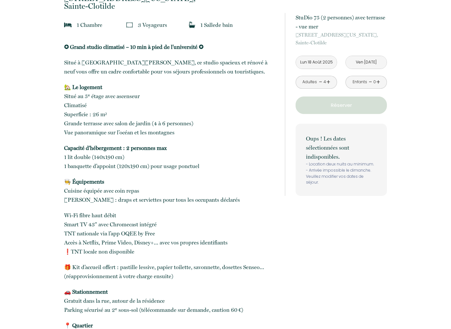
click at [319, 82] on link "-" at bounding box center [321, 82] width 4 height 10
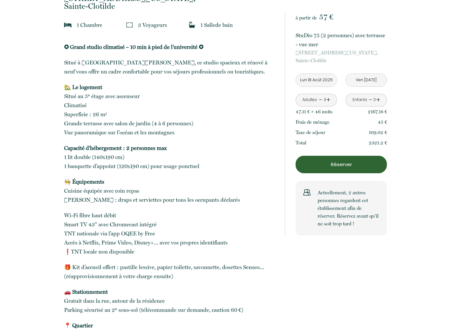
click at [321, 99] on link "-" at bounding box center [321, 100] width 4 height 10
click at [378, 99] on link "+" at bounding box center [378, 100] width 4 height 10
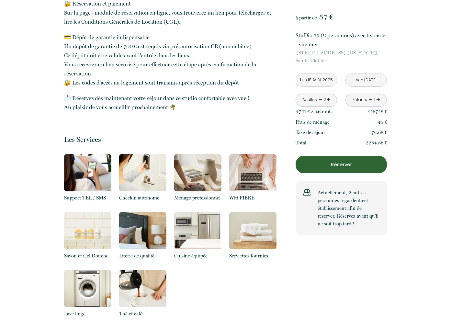
scroll to position [703, 0]
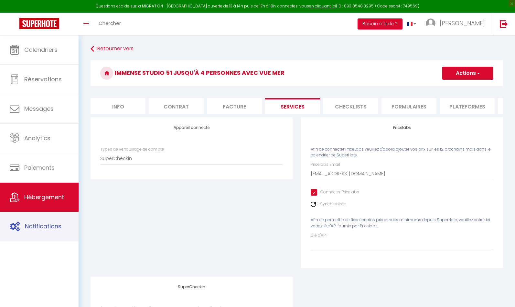
select select "SuperCheckin"
select select "2"
select select
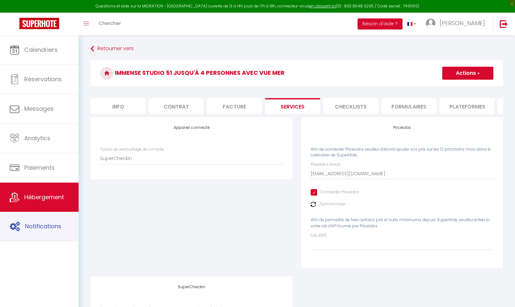
select select "2"
select select
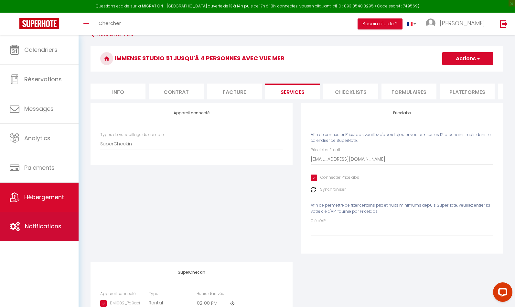
scroll to position [0, 0]
click at [49, 227] on span "Notifications" at bounding box center [43, 226] width 37 height 8
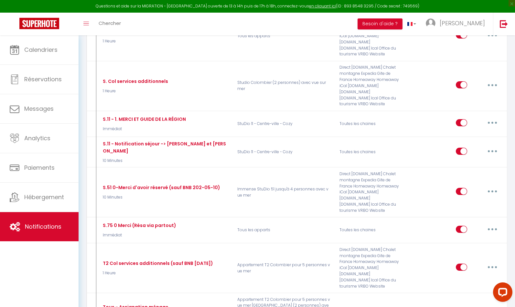
scroll to position [404, 0]
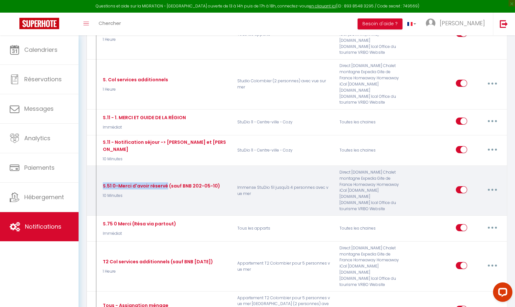
drag, startPoint x: 101, startPoint y: 181, endPoint x: 165, endPoint y: 181, distance: 64.4
copy div "S.51 0-Merci d'avoir réservé"
click at [493, 184] on button "button" at bounding box center [493, 189] width 18 height 10
click at [468, 199] on link "Editer" at bounding box center [476, 204] width 48 height 11
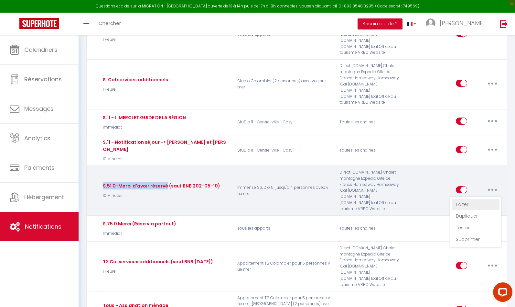
type input "S.51 0-Merci d'avoir réservé (sauf BNB 202-05-10)"
select select "10 Minutes"
select select "if_booking_is_paid"
checkbox input "true"
checkbox input "false"
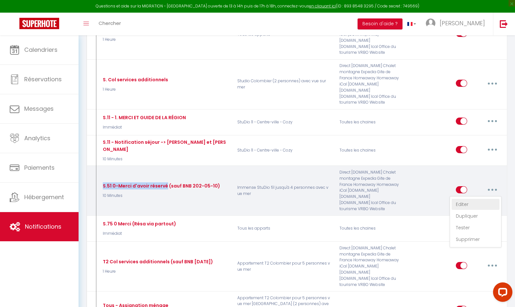
checkbox input "false"
radio input "true"
type input "Merci d'avoir réservé chez nous - [BOOKING:ID] - [GUEST:FIRST_NAME] [GUEST:LAST…"
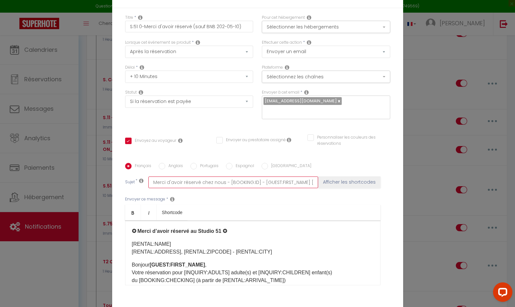
drag, startPoint x: 152, startPoint y: 178, endPoint x: 152, endPoint y: 183, distance: 5.5
click at [152, 184] on div "Français Anglais Portugais Espagnol Italien Sujet * Merci d'avoir réservé chez …" at bounding box center [258, 228] width 268 height 130
click at [195, 178] on input "Merci d'avoir réservé chez nous - [BOOKING:ID] - [GUEST:FIRST_NAME] [GUEST:LAST…" at bounding box center [233, 182] width 170 height 12
drag, startPoint x: 195, startPoint y: 178, endPoint x: 336, endPoint y: 184, distance: 140.8
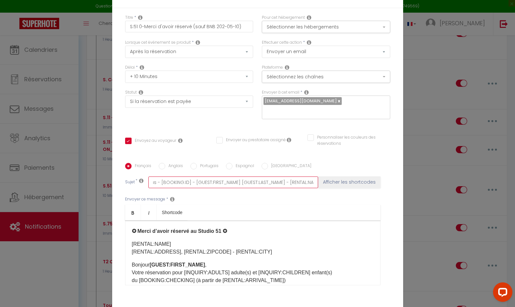
click at [334, 179] on div "Sujet * Merci d'avoir réservé chez nous - [BOOKING:ID] - [GUEST:FIRST_NAME] [GU…" at bounding box center [257, 182] width 265 height 12
click at [359, 197] on div "Envoyer ce message * Bold Italic Shortcode Rich text editor ✪ Merci d’avoir rés…" at bounding box center [257, 240] width 265 height 105
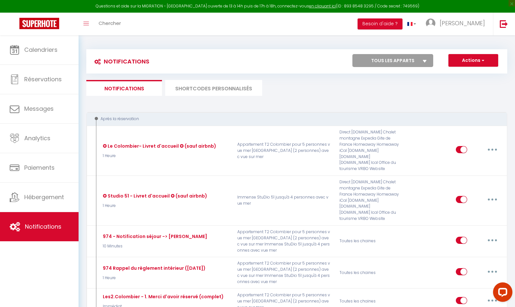
click at [422, 60] on select "Tous les apparts Immense StuDio 51 jusqu'à 4 personnes avec vue mer Appartement…" at bounding box center [393, 60] width 81 height 13
select select "28449"
checkbox input "false"
checkbox input "true"
checkbox input "false"
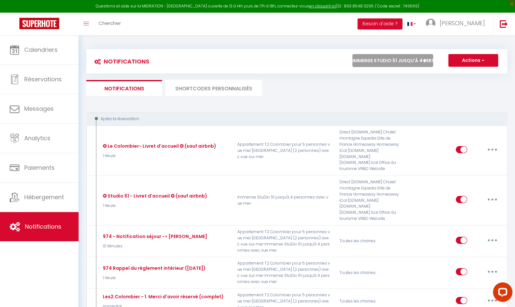
checkbox input "false"
checkbox input "true"
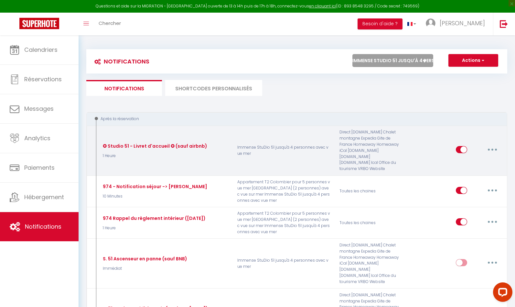
click at [493, 149] on button "button" at bounding box center [493, 149] width 18 height 10
click at [474, 161] on link "Editer" at bounding box center [476, 164] width 48 height 11
type input "✪ Studio 51 - Livret d'accueil ✪ (sauf airbnb)"
select select "1 Heure"
select select
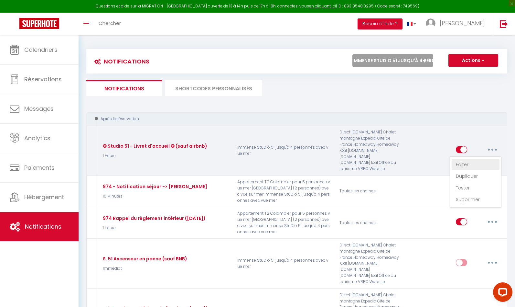
checkbox input "true"
checkbox input "false"
radio input "true"
type input "✪ Studio 51 - Livret d'accueil ✪"
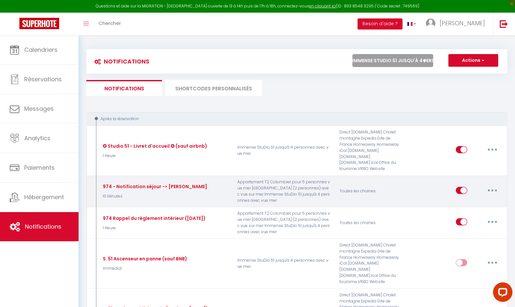
click at [493, 189] on button "button" at bounding box center [493, 190] width 18 height 10
click at [477, 202] on link "Editer" at bounding box center [476, 204] width 48 height 11
type input "974 - Notification séjour -> Gérald"
select select "10 Minutes"
select select "if_booking_is_paid"
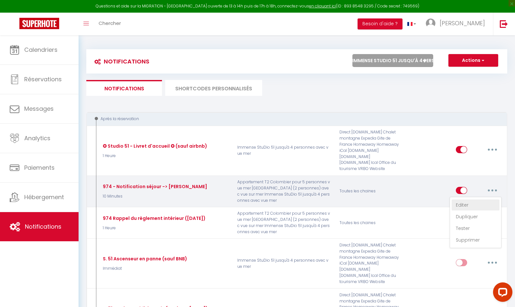
checkbox input "false"
checkbox input "true"
checkbox input "false"
type input "Réservation du [CHECKING:DD-MM-YYYY] au [CHECKOUT:DD-MM-YYYY]"
checkbox input "true"
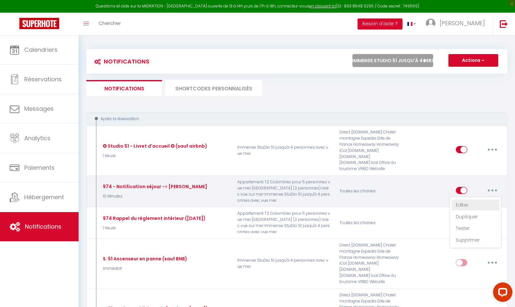
checkbox input "true"
checkbox input "false"
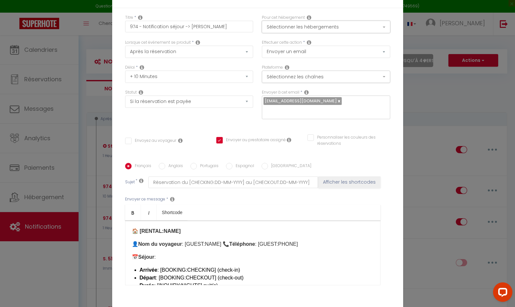
click at [329, 30] on button "Sélectionner les hébergements" at bounding box center [326, 27] width 128 height 12
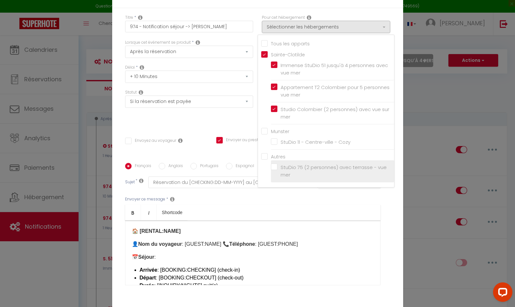
click at [278, 170] on label "StuDio 75 (2 personnes) avec terrasse - vue mer" at bounding box center [334, 170] width 113 height 15
click at [277, 170] on input "StuDio 75 (2 personnes) avec terrasse - vue mer" at bounding box center [332, 171] width 123 height 6
checkbox input "false"
checkbox input "true"
checkbox input "false"
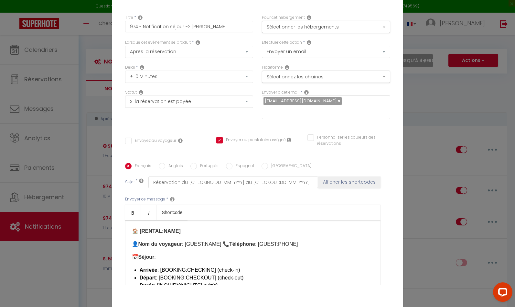
click at [387, 153] on div "Français Anglais Portugais Espagnol Italien Sujet * Réservation du [CHECKING:DD…" at bounding box center [257, 228] width 265 height 150
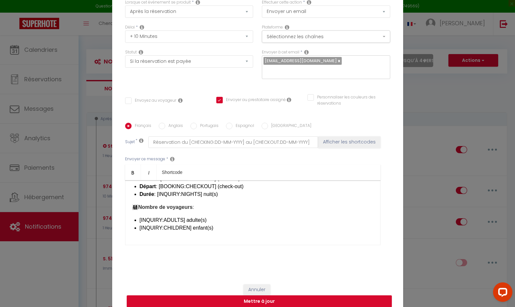
scroll to position [43, 0]
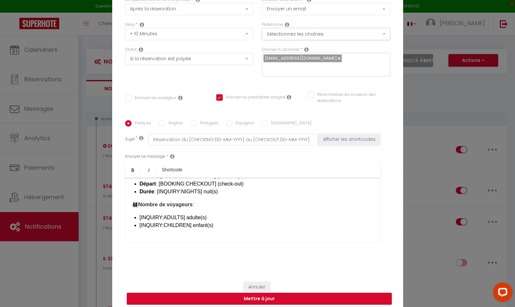
click at [263, 294] on button "Mettre à jour" at bounding box center [259, 298] width 265 height 12
checkbox input "false"
checkbox input "true"
checkbox input "false"
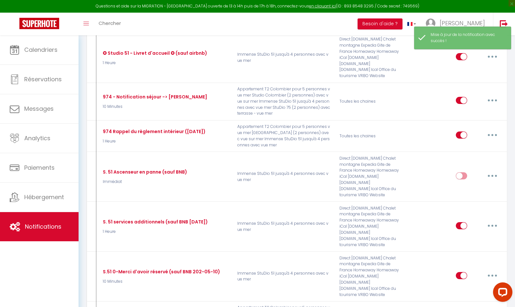
scroll to position [92, 0]
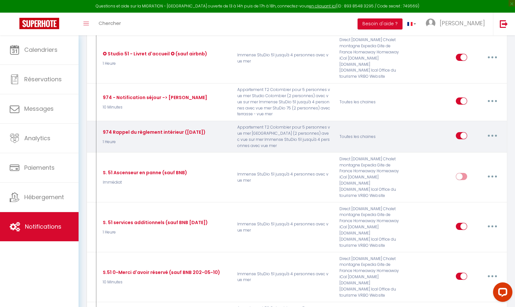
click at [492, 135] on icon "button" at bounding box center [493, 136] width 2 height 2
click at [477, 149] on link "Editer" at bounding box center [476, 150] width 48 height 11
type input "974 Rappel du règlement intérieur (2025-05-10)"
select select "1 Heure"
select select
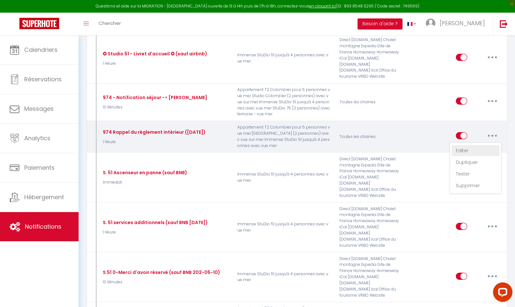
checkbox input "true"
checkbox input "false"
radio input "true"
type input "Rappel du règlement intérieur ([RENTAL:NAME])"
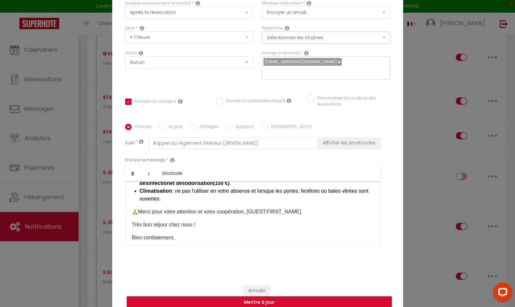
scroll to position [149, 0]
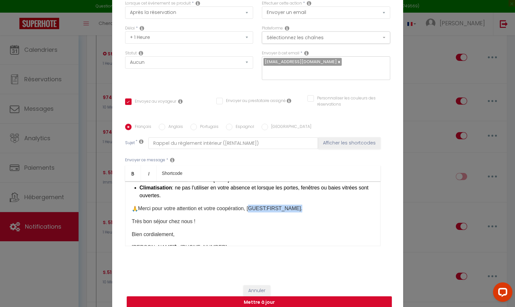
drag, startPoint x: 254, startPoint y: 212, endPoint x: 302, endPoint y: 212, distance: 48.2
click at [302, 212] on p "Merci pour votre attention et votre coopération, [GUEST:FIRST_NAME]." at bounding box center [253, 208] width 242 height 8
click at [131, 171] on icon "Bold" at bounding box center [132, 173] width 5 height 5
drag, startPoint x: 234, startPoint y: 230, endPoint x: 226, endPoint y: 226, distance: 9.0
click at [234, 230] on div "Cher(e) [GUEST:FIRST_NAME], Un "kit d'arrivée" est mis à votre disposition : un…" at bounding box center [253, 213] width 256 height 65
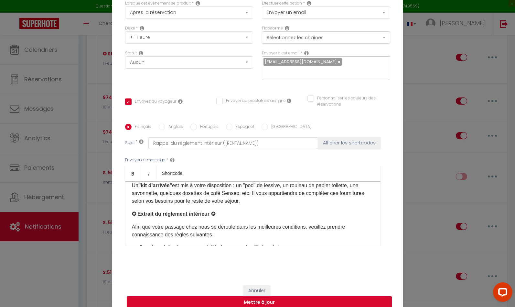
scroll to position [0, 0]
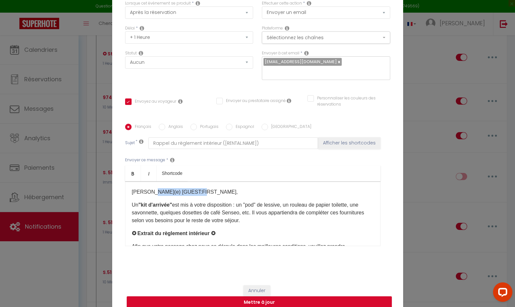
drag, startPoint x: 198, startPoint y: 188, endPoint x: 150, endPoint y: 187, distance: 47.9
click at [150, 188] on p "Cher(e) [GUEST:FIRST_NAME]," at bounding box center [253, 192] width 242 height 8
drag, startPoint x: 135, startPoint y: 168, endPoint x: 143, endPoint y: 175, distance: 10.8
click at [135, 171] on icon "Bold" at bounding box center [132, 173] width 5 height 5
click at [282, 208] on p "Un "kit d'arrivée" est mis à votre disposition : un "pod" de lessive, un roulea…" at bounding box center [253, 212] width 242 height 23
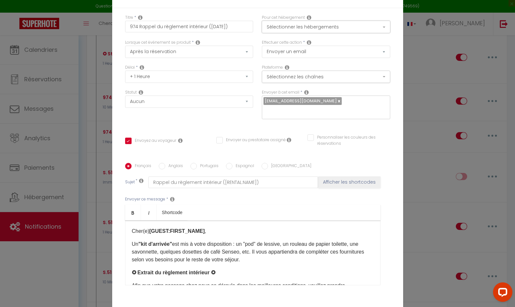
click at [349, 33] on button "Sélectionner les hébergements" at bounding box center [326, 27] width 128 height 12
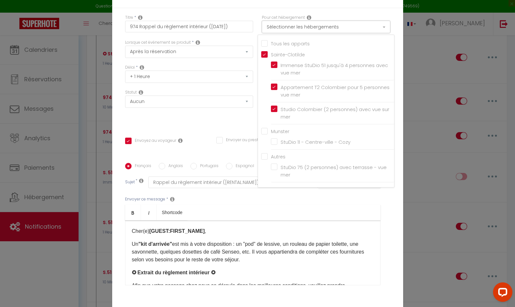
scroll to position [0, 0]
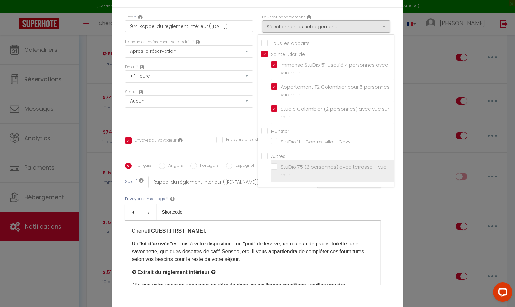
click at [278, 170] on label "StuDio 75 (2 personnes) avec terrasse - vue mer" at bounding box center [334, 170] width 113 height 15
click at [275, 170] on input "StuDio 75 (2 personnes) avec terrasse - vue mer" at bounding box center [332, 170] width 123 height 6
checkbox input "true"
checkbox input "false"
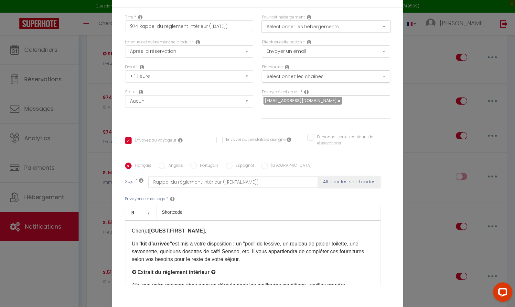
click at [362, 29] on button "Sélectionner les hébergements" at bounding box center [326, 26] width 128 height 12
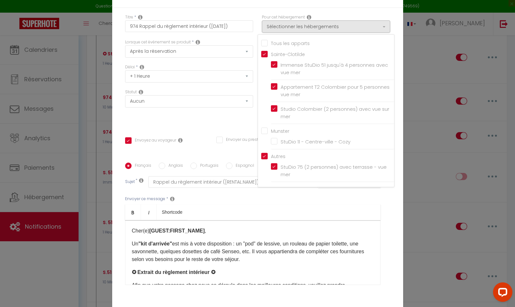
click at [399, 49] on div "Titre * 974 Rappel du règlement intérieur (2025-05-10) Pour cet hébergement Sél…" at bounding box center [257, 163] width 291 height 310
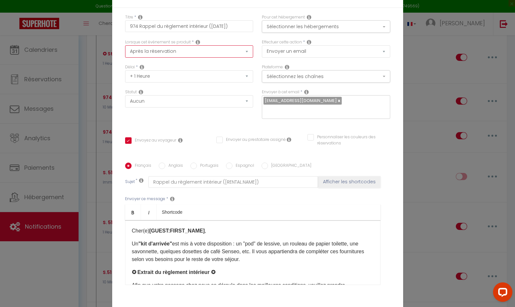
click at [215, 56] on select "Après la réservation Avant Checkin (à partir de 12h00) Après Checkin (à partir …" at bounding box center [189, 51] width 128 height 12
click at [322, 79] on button "Sélectionnez les chaînes" at bounding box center [326, 76] width 128 height 12
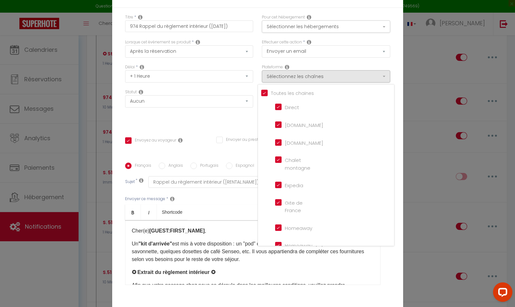
click at [256, 80] on div "Délai * Immédiat + 10 Minutes + 1 Heure + 2 Heures + 3 Heures + 4 Heures + 5 He…" at bounding box center [189, 76] width 137 height 25
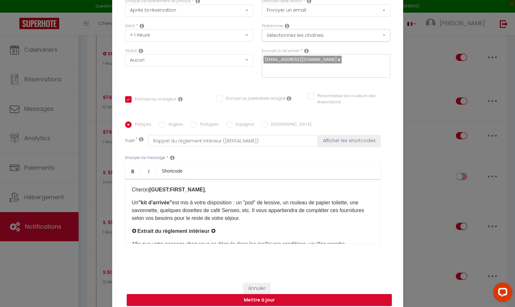
scroll to position [43, 0]
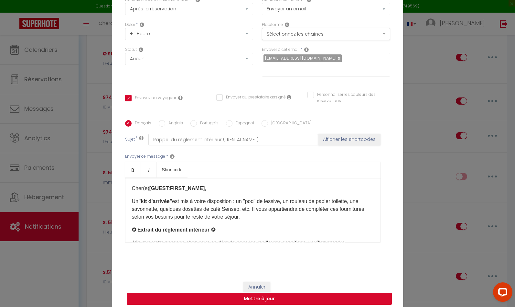
click at [262, 293] on button "Mettre à jour" at bounding box center [259, 298] width 265 height 12
checkbox input "true"
checkbox input "false"
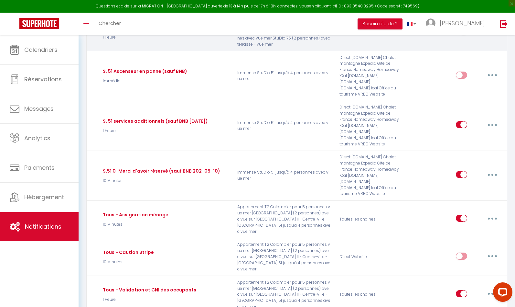
scroll to position [201, 0]
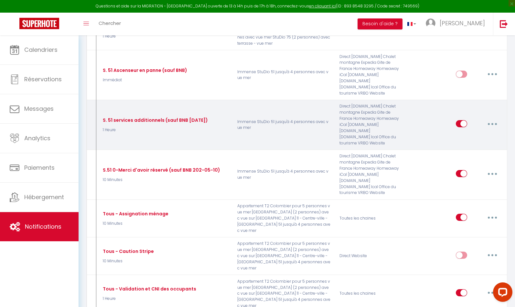
click at [492, 124] on icon "button" at bounding box center [493, 124] width 2 height 2
click at [477, 137] on link "Editer" at bounding box center [476, 138] width 48 height 11
type input "S. 51 services additionnels (sauf BNB 2025-05-10)"
select select "1 Heure"
select select
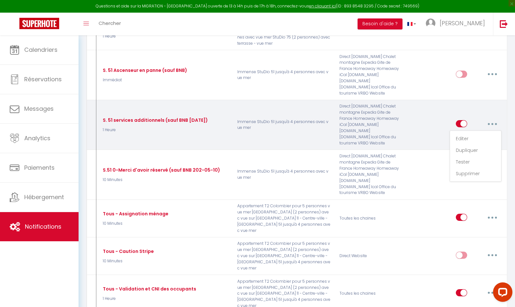
checkbox input "true"
checkbox input "false"
radio input "true"
type input "StuDio 51 - Proposition de services additionnels"
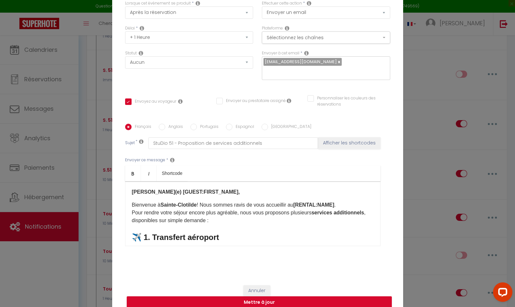
drag, startPoint x: 274, startPoint y: 216, endPoint x: 266, endPoint y: 213, distance: 8.3
click at [274, 216] on p "Bienvenue à Sainte-Clotilde ! Nous sommes ravis de vous accueillir au [RENTAL:N…" at bounding box center [253, 212] width 242 height 23
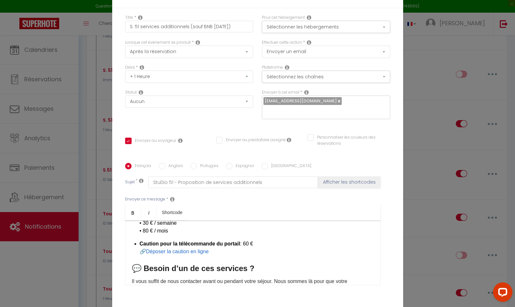
scroll to position [274, 0]
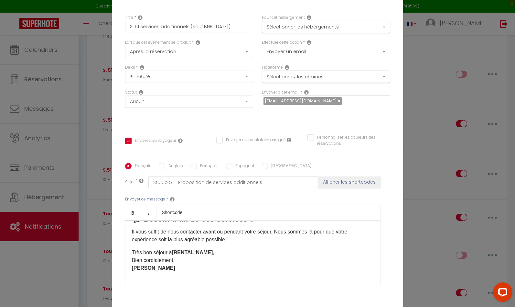
click at [392, 205] on div "Français Anglais Portugais Espagnol Italien Sujet * StuDio 51 - Proposition de …" at bounding box center [258, 228] width 268 height 130
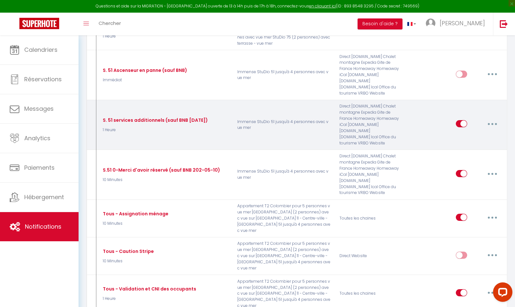
click at [494, 123] on button "button" at bounding box center [493, 123] width 18 height 10
click at [473, 138] on link "Editer" at bounding box center [476, 138] width 48 height 11
checkbox input "true"
checkbox input "false"
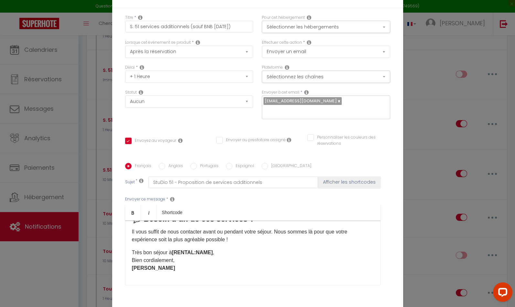
click at [308, 249] on p "Très bon séjour à [RENTAL:NAME] , Bien cordialement, Denis ​" at bounding box center [253, 259] width 242 height 23
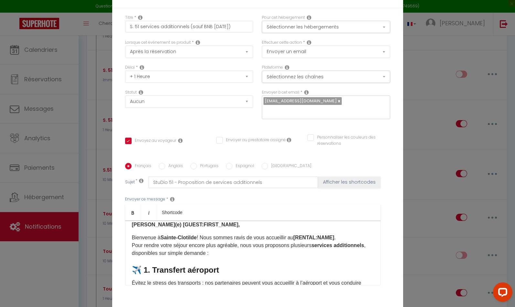
scroll to position [0, 0]
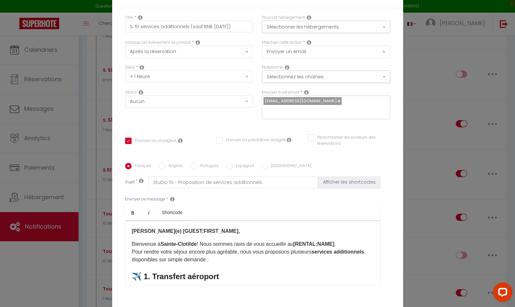
click at [308, 250] on p "Bienvenue à Sainte-Clotilde ! Nous sommes ravis de vous accueillir au [RENTAL:N…" at bounding box center [253, 251] width 242 height 23
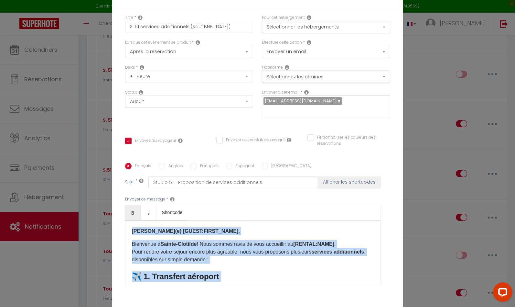
copy div "Cher(e) [GUEST:FIRST_NAME], Bienvenue à Sainte-Clotilde ! Nous sommes ravis de …"
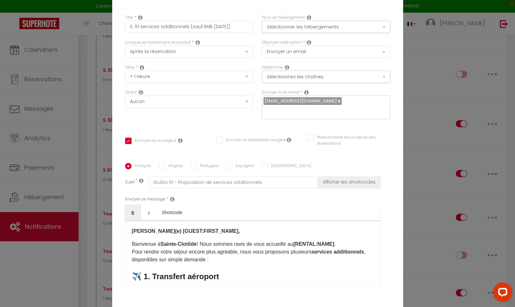
click at [390, 292] on div "Français Anglais Portugais Espagnol Italien Sujet * StuDio 51 - Proposition de …" at bounding box center [257, 228] width 265 height 150
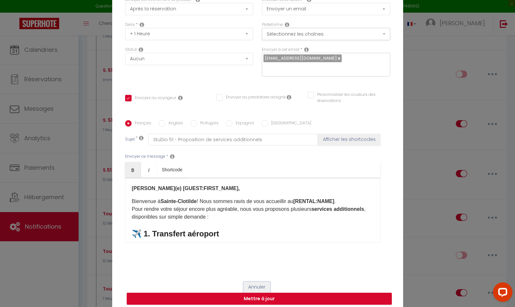
click at [258, 281] on button "Annuler" at bounding box center [257, 286] width 27 height 11
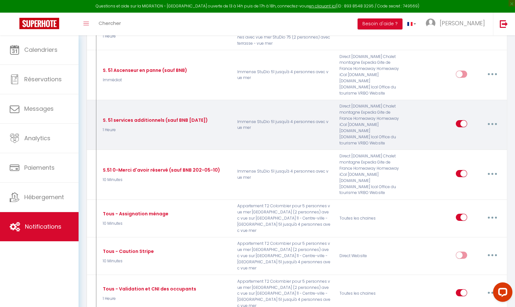
drag, startPoint x: 218, startPoint y: 119, endPoint x: 102, endPoint y: 121, distance: 116.8
click at [102, 120] on div "S. 51 services additionnels (sauf BNB 2025-05-10) 1 Heure" at bounding box center [165, 124] width 136 height 43
copy div "S. 51 services additionnels (sauf BNB 2025-05-10)"
click at [494, 121] on button "button" at bounding box center [493, 123] width 18 height 10
click at [481, 135] on link "Editer" at bounding box center [476, 138] width 48 height 11
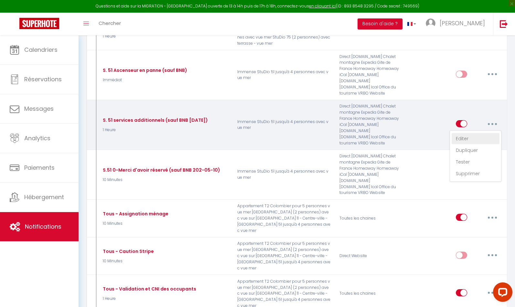
checkbox input "true"
checkbox input "false"
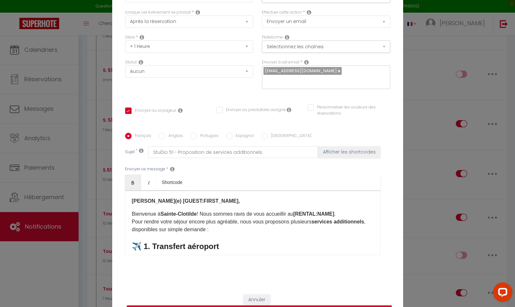
scroll to position [28, 0]
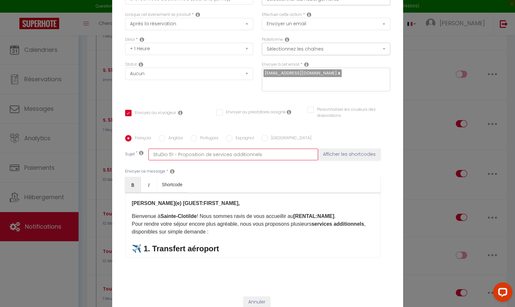
drag, startPoint x: 257, startPoint y: 149, endPoint x: 148, endPoint y: 145, distance: 108.8
click at [149, 148] on input "StuDio 51 - Proposition de services additionnels" at bounding box center [233, 154] width 170 height 12
drag, startPoint x: 257, startPoint y: 295, endPoint x: 255, endPoint y: 288, distance: 7.1
click at [257, 296] on button "Annuler" at bounding box center [257, 301] width 27 height 11
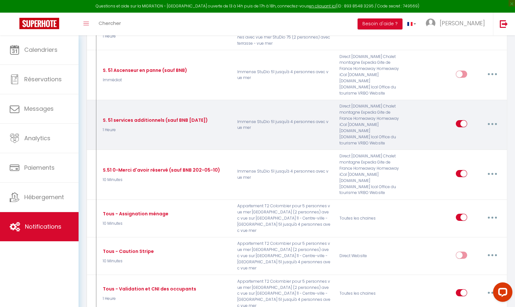
drag, startPoint x: 218, startPoint y: 119, endPoint x: 102, endPoint y: 120, distance: 116.1
click at [102, 120] on div "S. 51 services additionnels (sauf BNB 2025-05-10) 1 Heure" at bounding box center [165, 124] width 136 height 43
copy div "S. 51 services additionnels (sauf BNB 2025-05-10)"
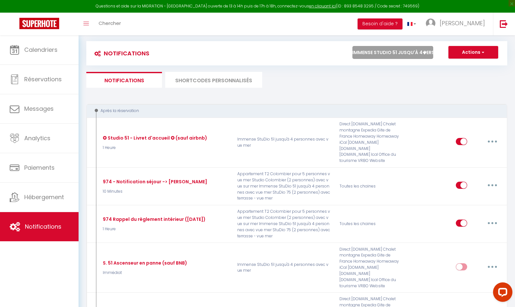
scroll to position [0, 0]
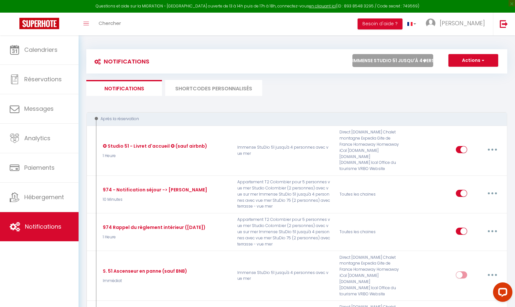
click at [425, 58] on select "Tous les apparts Immense StuDio 51 jusqu'à 4 personnes avec vue mer Appartement…" at bounding box center [393, 60] width 81 height 13
select select "75310"
checkbox input "false"
checkbox input "true"
checkbox input "false"
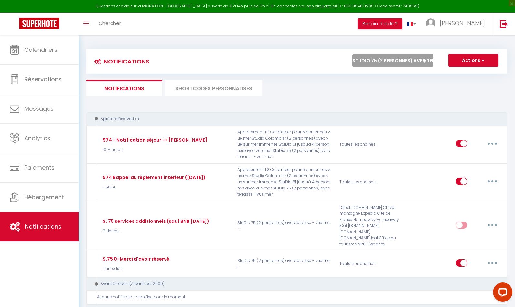
click at [428, 58] on select "Tous les apparts Immense StuDio 51 jusqu'à 4 personnes avec vue mer Appartement…" at bounding box center [393, 60] width 81 height 13
select select "28449"
checkbox input "true"
checkbox input "false"
checkbox input "true"
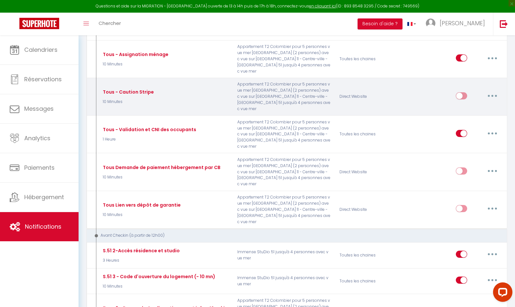
scroll to position [379, 0]
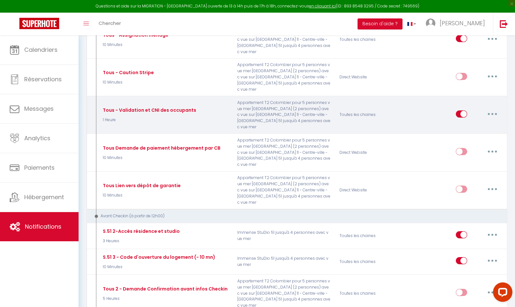
click at [493, 109] on button "button" at bounding box center [493, 114] width 18 height 10
click at [467, 123] on link "Editer" at bounding box center [476, 128] width 48 height 11
type input "Tous - Validation et CNI des occupants"
select select "1 Heure"
select select
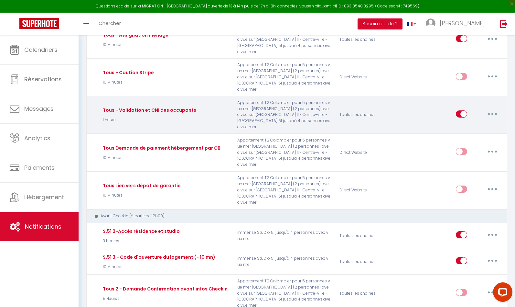
checkbox input "true"
checkbox input "false"
radio input "true"
type input "Pièce d'identité requise ([RENTAL:NAME])"
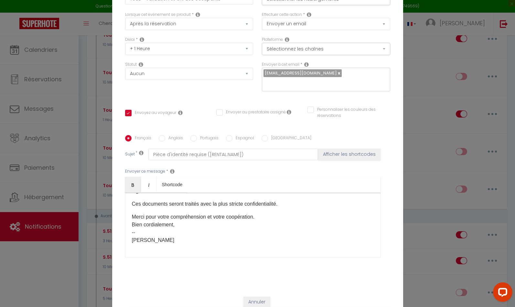
scroll to position [34, 0]
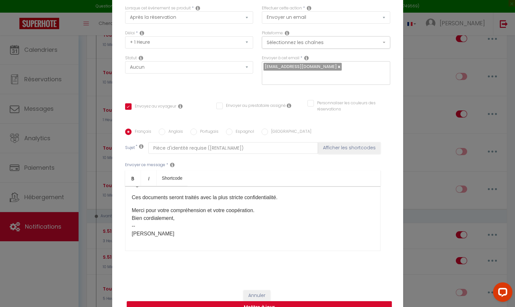
click at [253, 240] on div "[RENTAL:NAME] Vérification des informations de séjour Cher(e) [GUEST:FIRST_NAME…" at bounding box center [253, 218] width 256 height 65
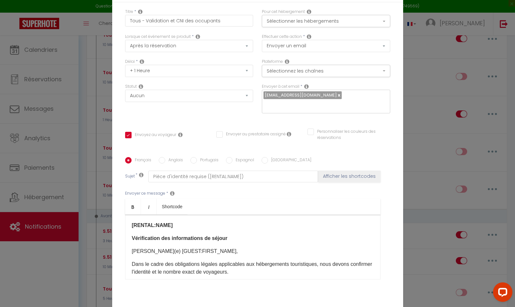
scroll to position [0, 0]
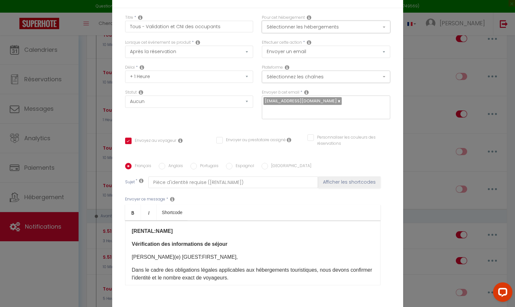
click at [350, 31] on button "Sélectionner les hébergements" at bounding box center [326, 27] width 128 height 12
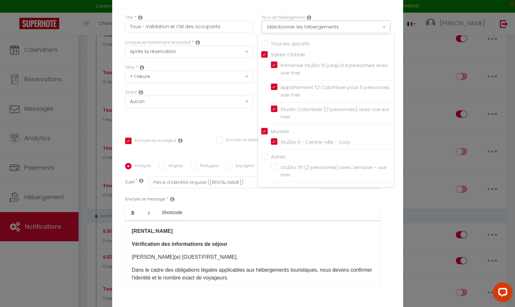
scroll to position [0, 0]
click at [264, 46] on input "Tous les apparts" at bounding box center [327, 42] width 133 height 6
checkbox input "true"
checkbox input "false"
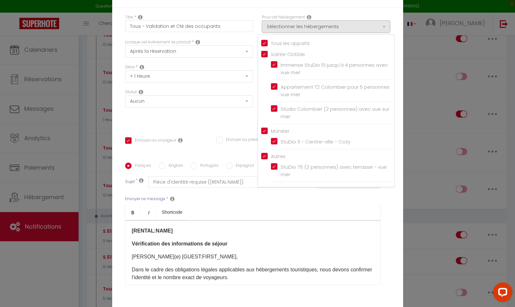
checkbox input "false"
checkbox input "true"
click at [398, 14] on div "Titre * Tous - Validation et CNI des occupants Pour cet hébergement Sélectionne…" at bounding box center [257, 163] width 291 height 310
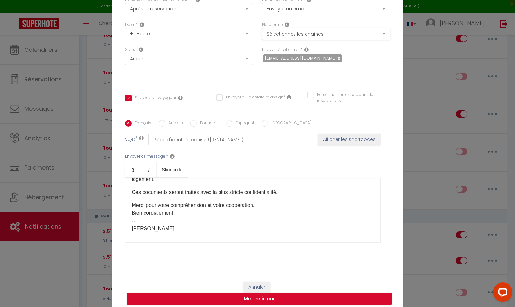
scroll to position [95, 0]
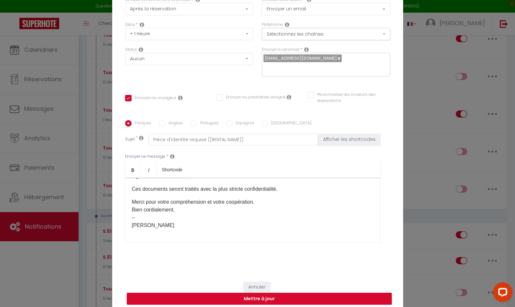
click at [262, 294] on button "Mettre à jour" at bounding box center [259, 298] width 265 height 12
checkbox input "true"
checkbox input "false"
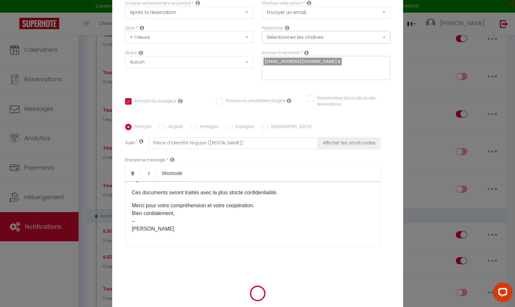
scroll to position [39, 0]
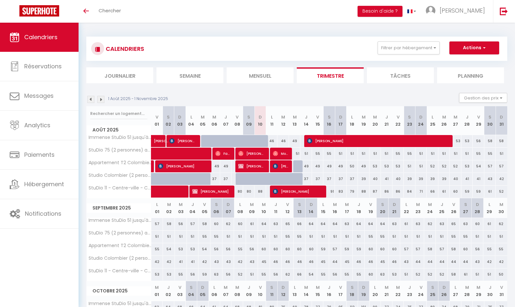
select select
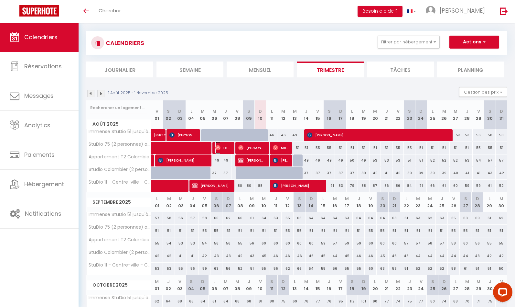
click at [225, 147] on span "Fayane" at bounding box center [223, 147] width 16 height 12
select select "OK"
select select "0"
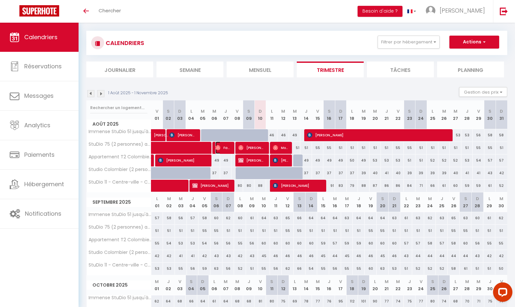
select select "1"
select select
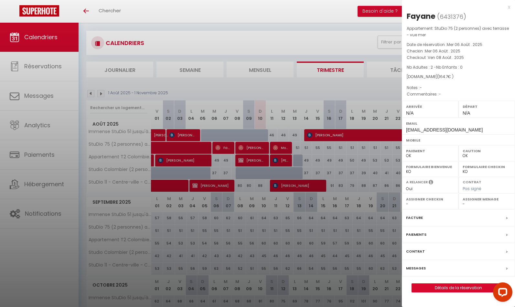
click at [447, 17] on span "6431376" at bounding box center [452, 17] width 24 height 8
copy span "6431376"
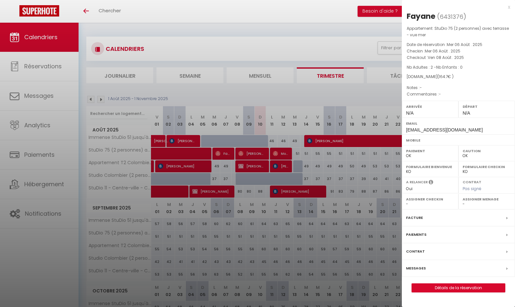
select select "0"
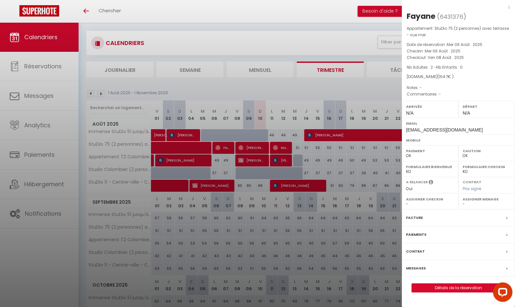
click at [30, 181] on div at bounding box center [257, 153] width 515 height 307
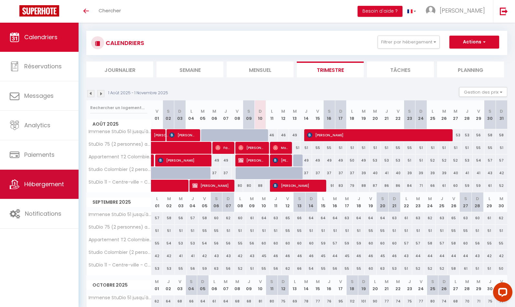
click at [37, 184] on span "Hébergement" at bounding box center [44, 184] width 40 height 8
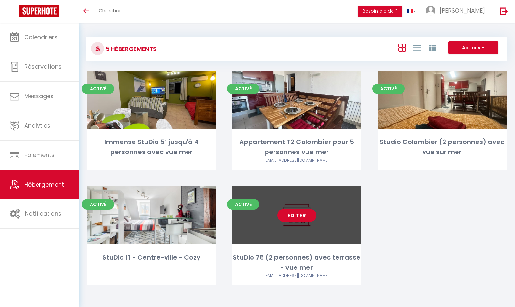
click at [297, 214] on link "Editer" at bounding box center [297, 215] width 39 height 13
select select "3"
select select "2"
select select "1"
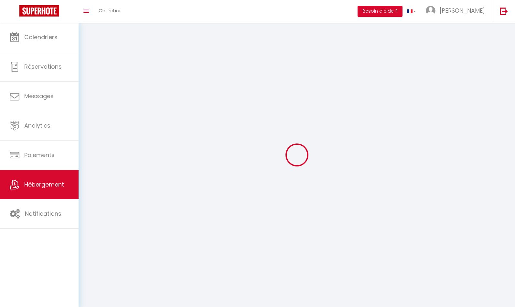
select select
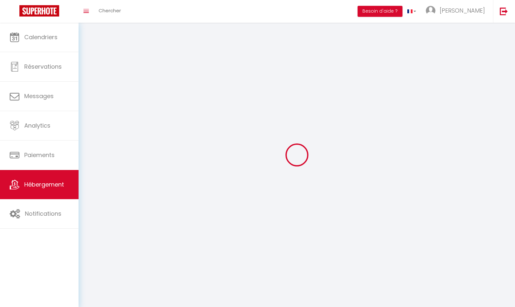
checkbox input "false"
select select
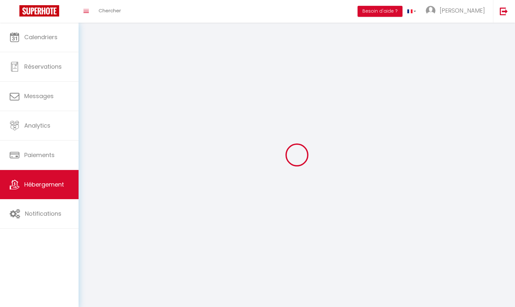
select select
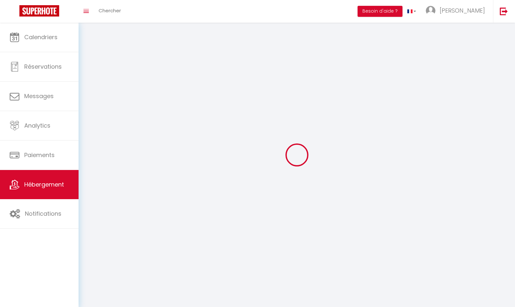
select select
checkbox input "false"
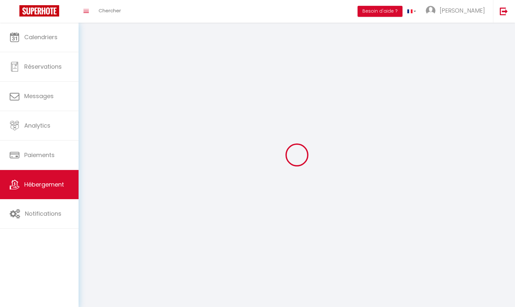
select select
select select "1"
select select
select select "28"
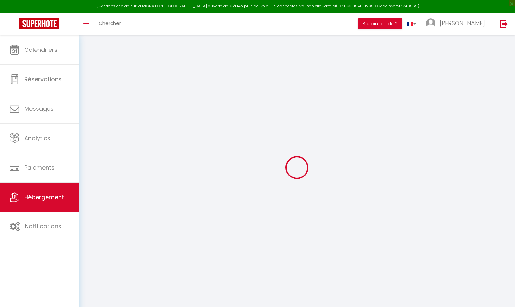
select select
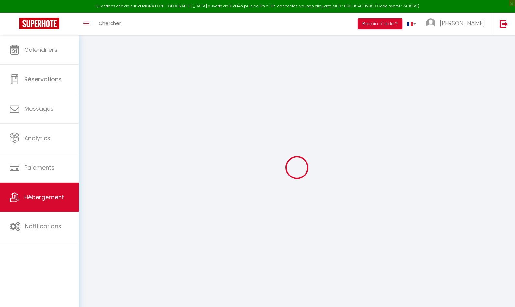
select select
checkbox input "false"
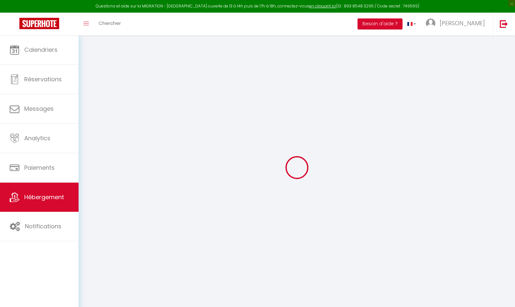
select select
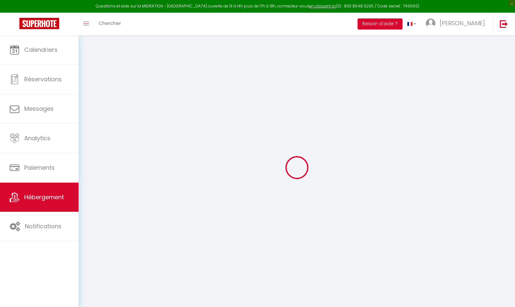
select select
checkbox input "false"
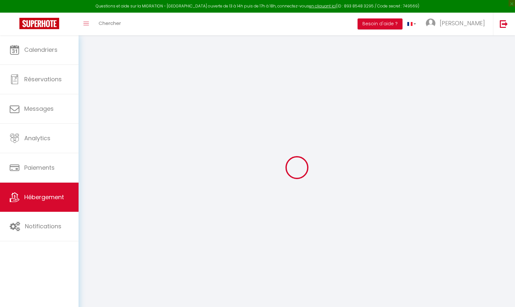
checkbox input "false"
select select
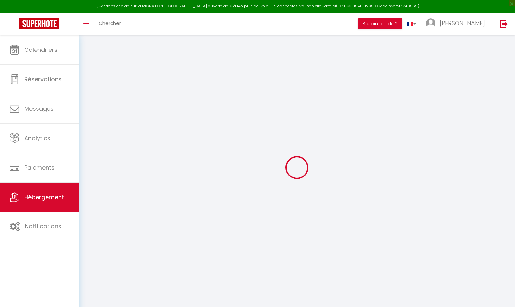
select select
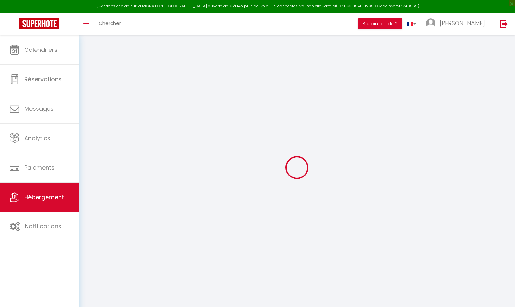
checkbox input "false"
select select
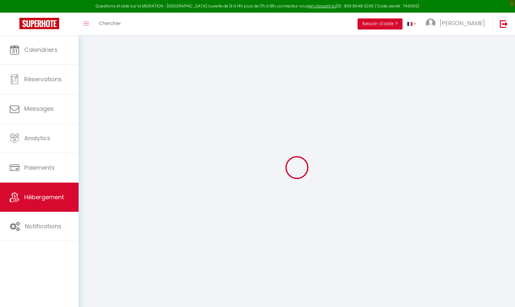
select select
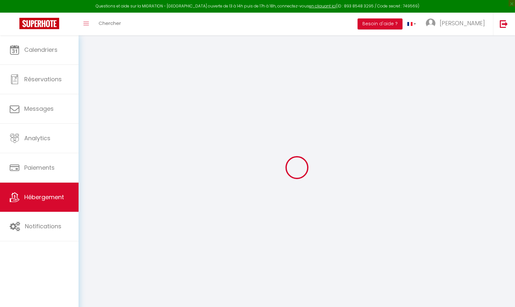
select select
checkbox input "false"
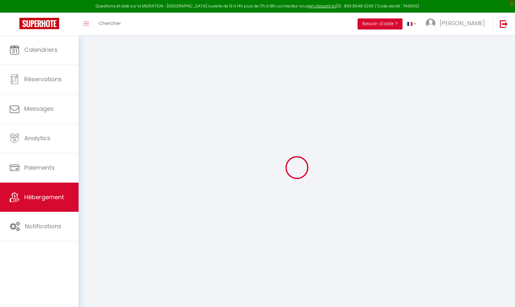
checkbox input "false"
select select
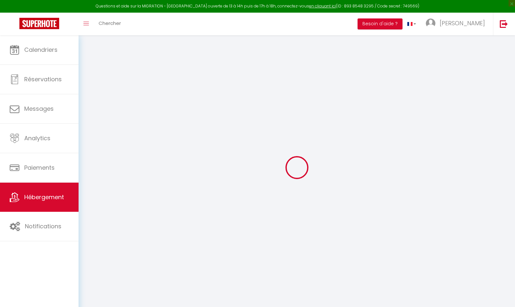
select select
checkbox input "false"
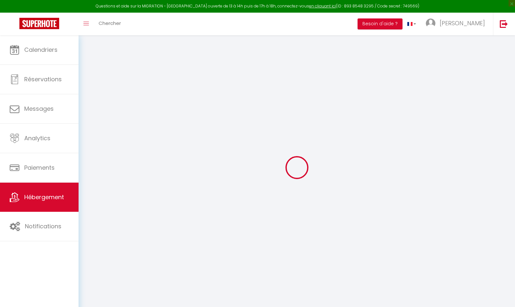
checkbox input "false"
select select
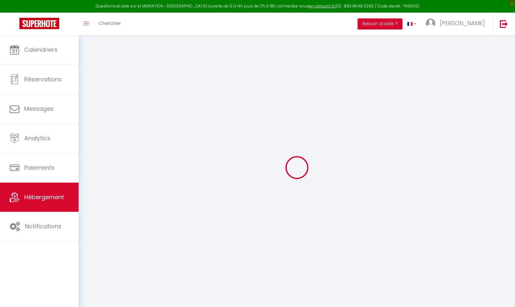
type input "StuDio 75 (2 personnes) avec terrasse - vue mer"
type input "DD Services"
type input "SAS"
type input "[STREET_ADDRESS][PERSON_NAME]"
type input "97490"
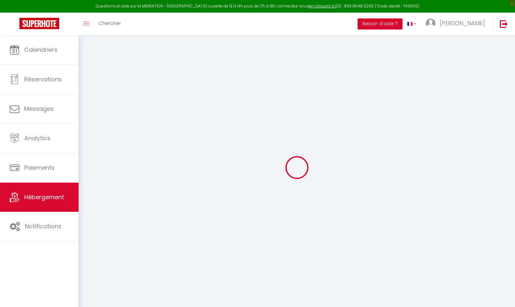
type input "[GEOGRAPHIC_DATA]"
type input "57"
type input "10"
type input "45"
type input "5"
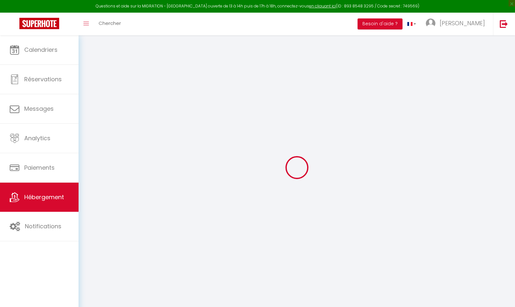
type input "150"
type input "700"
select select
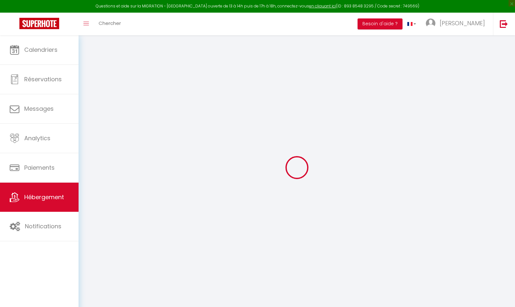
select select
type input "[STREET_ADDRESS][US_STATE]"
type input "97490"
type input "Sainte-Clotilde"
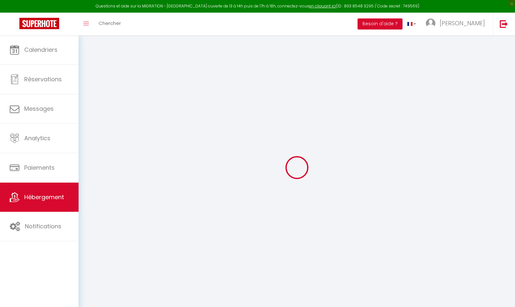
select select "177"
type input "[EMAIL_ADDRESS][DOMAIN_NAME]"
select select "10684"
checkbox input "false"
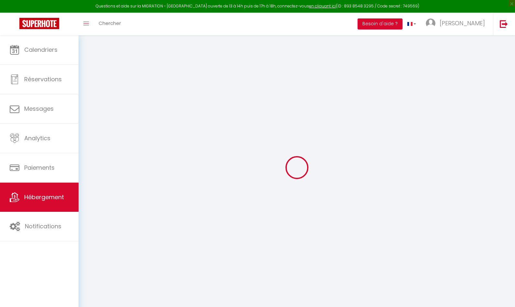
checkbox input "false"
radio input "true"
type input "0"
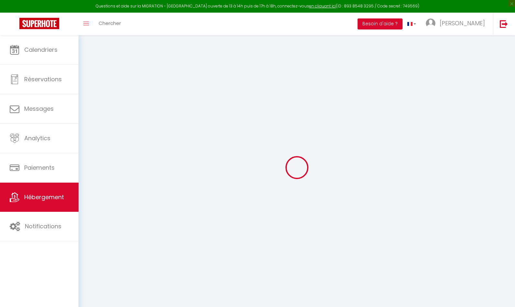
select select "18579"
select select
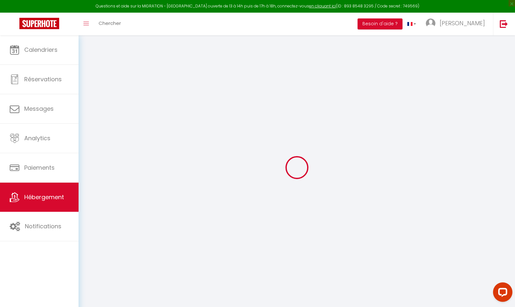
select select
checkbox input "false"
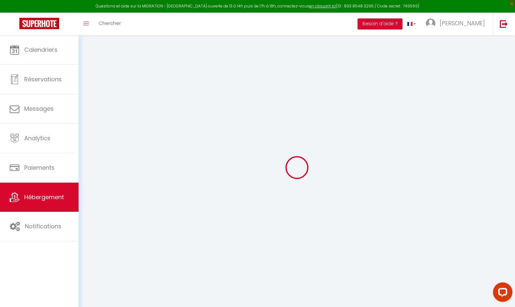
select select
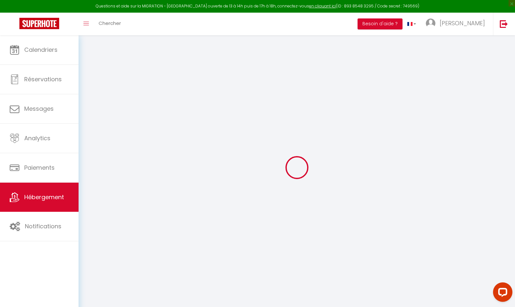
checkbox input "false"
select select "16:00"
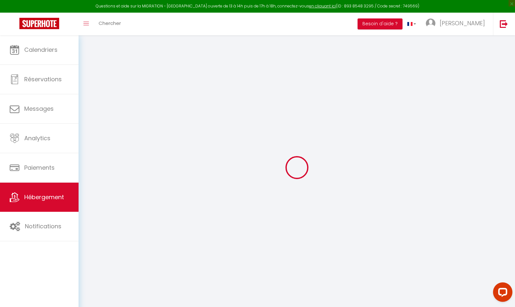
select select "00:00"
select select "10:00"
select select "30"
select select "15"
checkbox input "false"
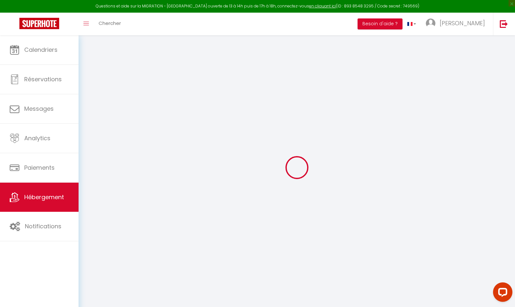
checkbox input "false"
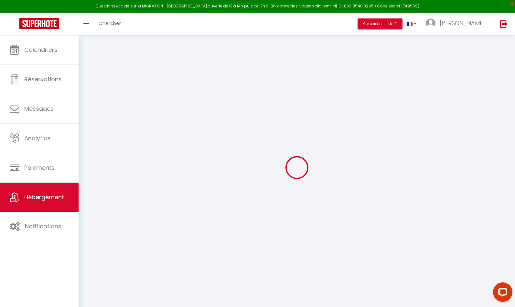
checkbox input "false"
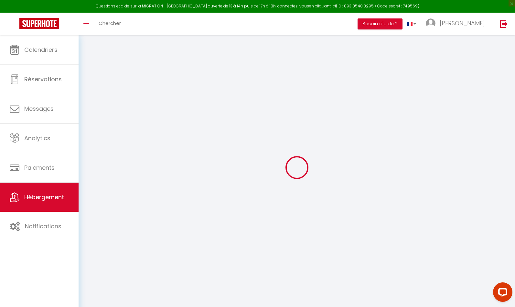
checkbox input "false"
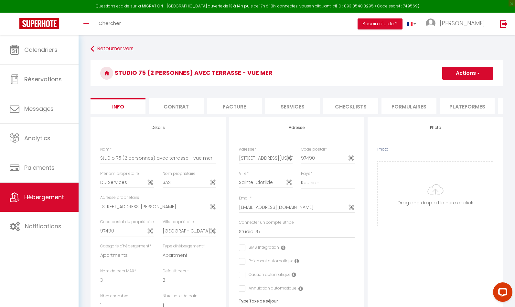
click at [483, 72] on button "Actions" at bounding box center [468, 73] width 51 height 13
click at [375, 69] on h3 "StuDio 75 (2 personnes) avec terrasse - vue mer" at bounding box center [297, 73] width 413 height 26
click at [239, 104] on li "Facture" at bounding box center [234, 106] width 55 height 16
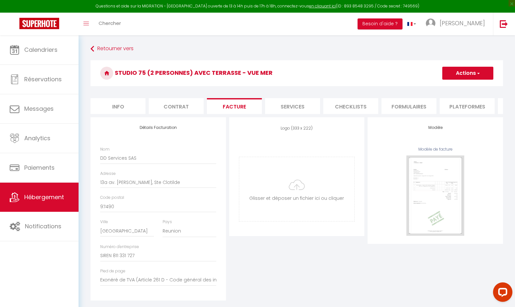
checkbox input "true"
checkbox input "false"
select select
checkbox input "false"
select select
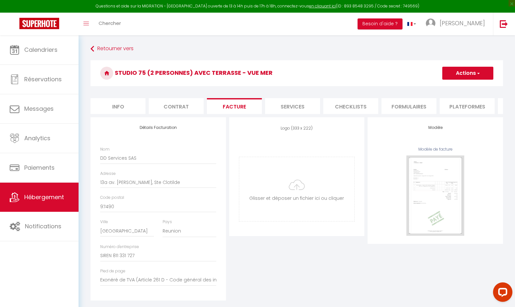
checkbox input "false"
select select
checkbox input "false"
select select
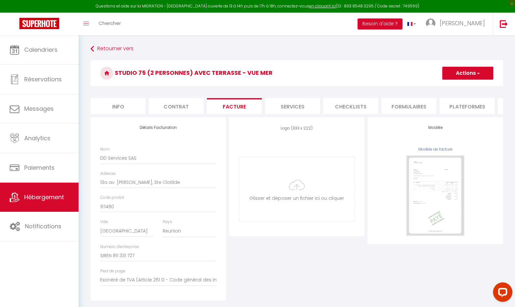
checkbox input "false"
select select
checkbox input "false"
select select
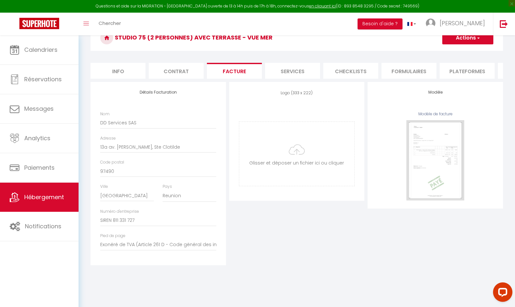
scroll to position [4, 0]
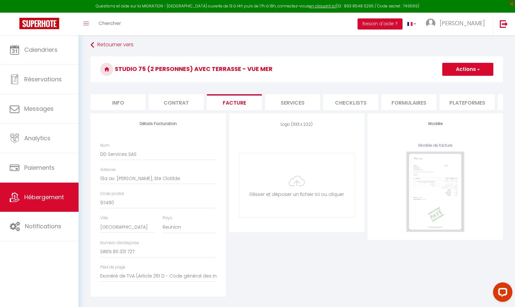
checkbox input "true"
checkbox input "false"
select select
checkbox input "false"
select select
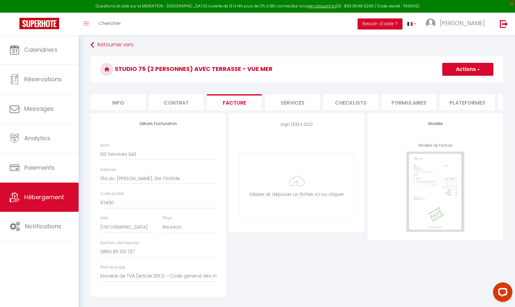
checkbox input "false"
select select
checkbox input "false"
select select
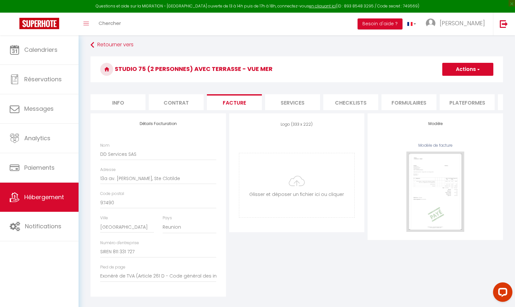
checkbox input "false"
select select
checkbox input "false"
select select
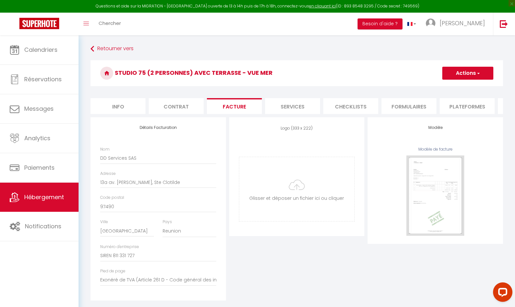
checkbox input "true"
checkbox input "false"
select select
checkbox input "false"
select select
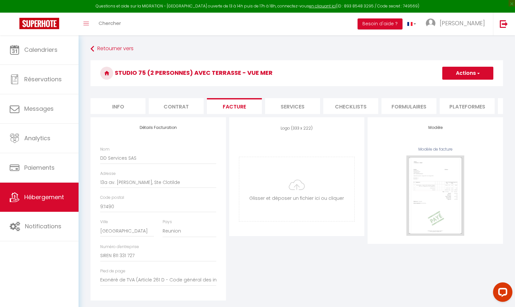
checkbox input "false"
select select
checkbox input "false"
select select
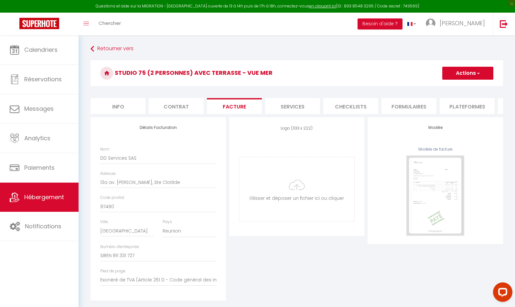
checkbox input "false"
select select
checkbox input "false"
select select
click at [299, 106] on li "Services" at bounding box center [292, 106] width 55 height 16
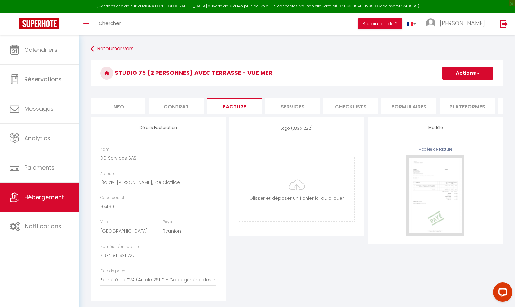
checkbox input "true"
checkbox input "false"
select select
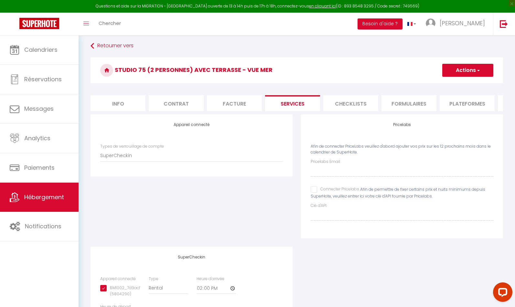
scroll to position [1, 0]
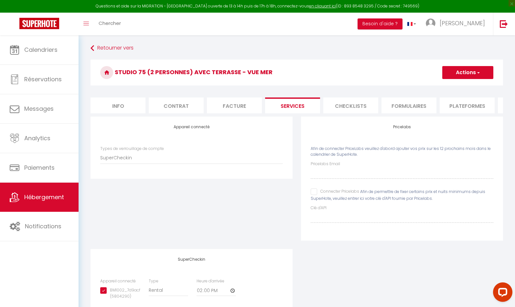
click at [477, 70] on span "button" at bounding box center [478, 72] width 4 height 6
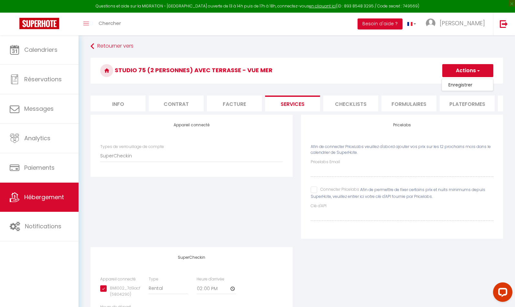
click at [399, 72] on h3 "StuDio 75 (2 personnes) avec terrasse - vue mer" at bounding box center [297, 71] width 413 height 26
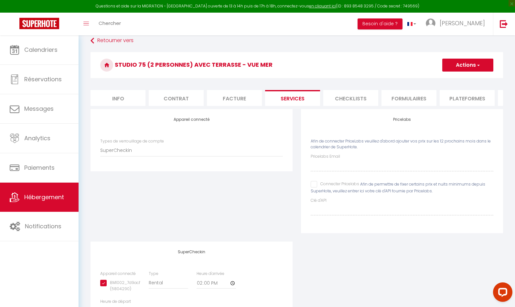
scroll to position [0, 0]
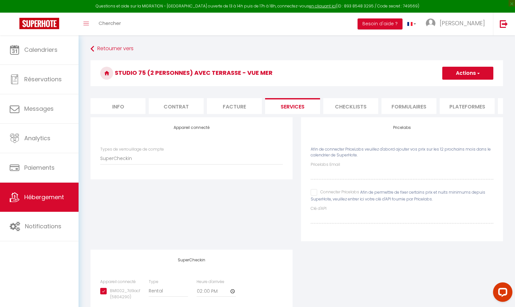
click at [347, 108] on li "Checklists" at bounding box center [350, 106] width 55 height 16
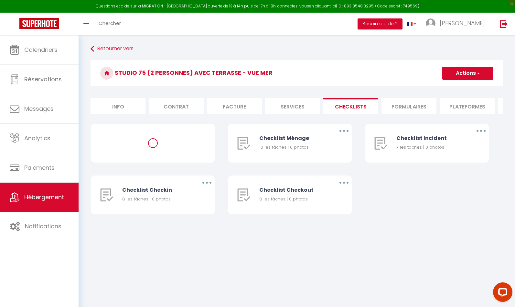
click at [295, 105] on li "Services" at bounding box center [292, 106] width 55 height 16
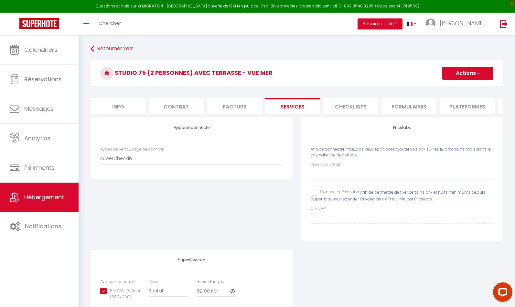
click at [417, 104] on li "Formulaires" at bounding box center [409, 106] width 55 height 16
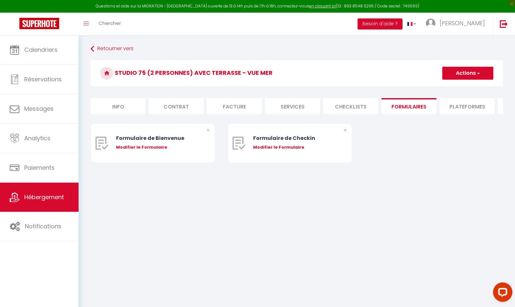
click at [448, 105] on li "Plateformes" at bounding box center [467, 106] width 55 height 16
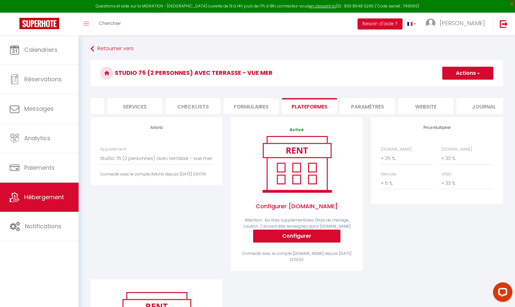
scroll to position [0, 170]
click at [358, 104] on li "Paramètres" at bounding box center [356, 106] width 55 height 16
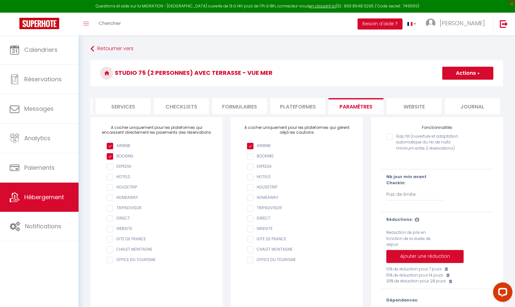
click at [421, 107] on li "website" at bounding box center [414, 106] width 55 height 16
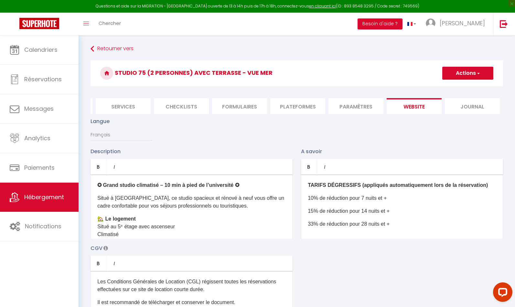
click at [476, 105] on li "Journal" at bounding box center [472, 106] width 55 height 16
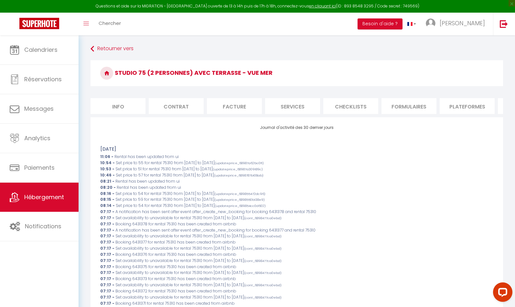
click at [118, 104] on li "Info" at bounding box center [118, 106] width 55 height 16
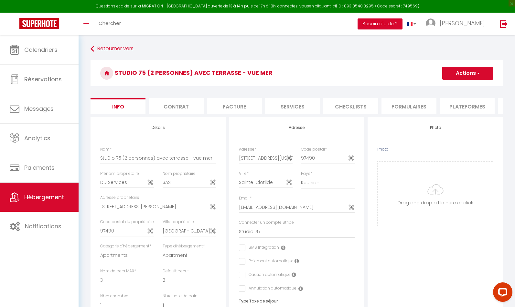
click at [403, 23] on button "Besoin d'aide ?" at bounding box center [380, 23] width 45 height 11
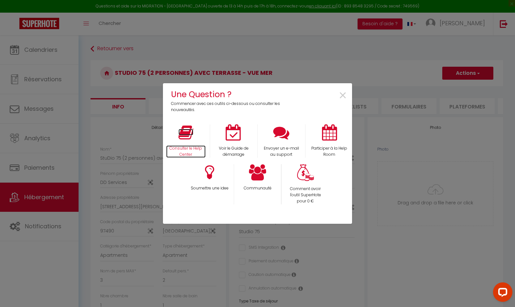
click at [186, 134] on icon at bounding box center [186, 132] width 15 height 16
